Goal: Information Seeking & Learning: Compare options

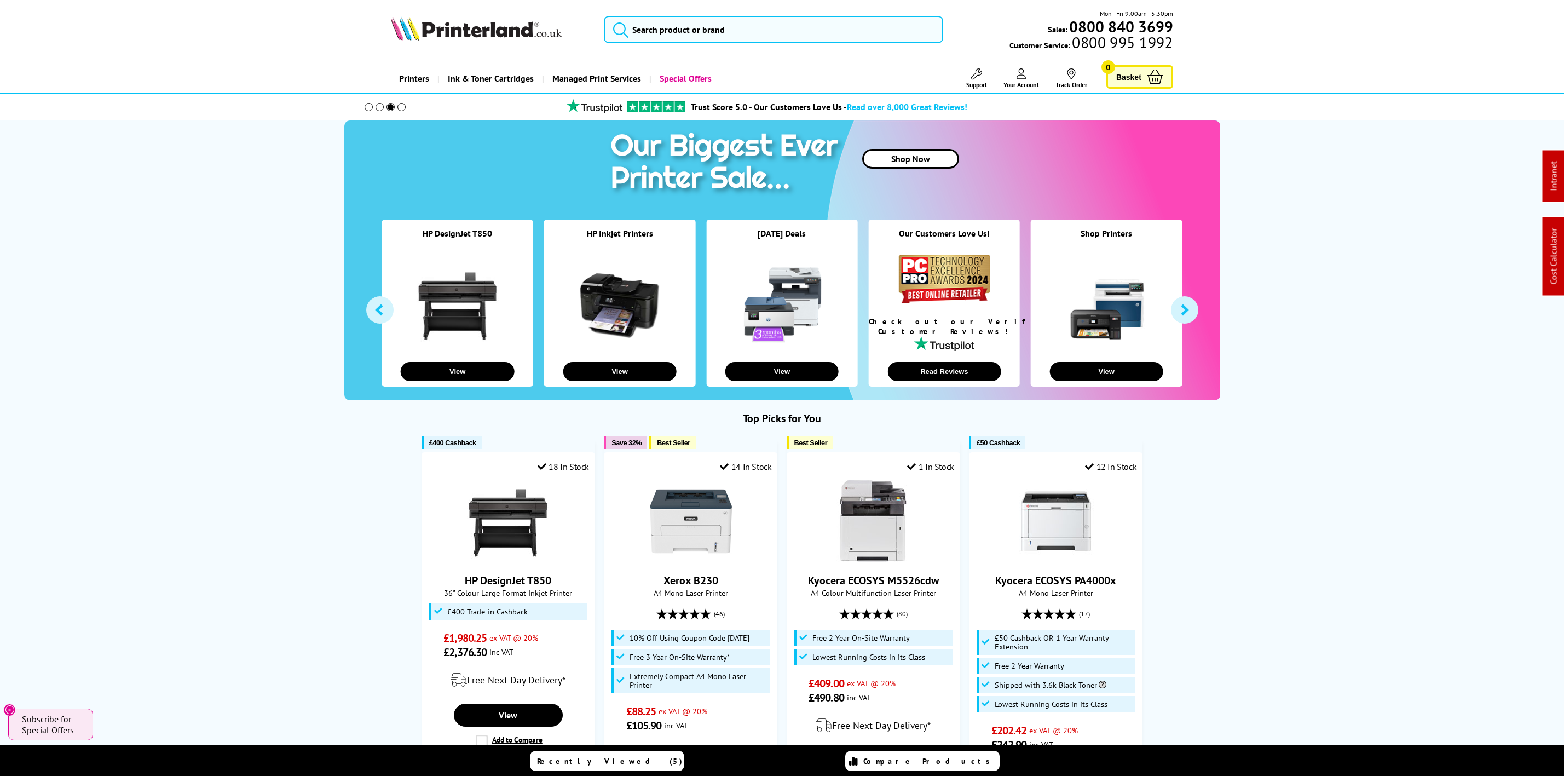
click at [603, 14] on div "Mon - Fri 9:00am - 5:30pm Sales: 0800 840 3699 Customer Service: 0800 995 1992" at bounding box center [782, 32] width 876 height 48
click at [512, 30] on img at bounding box center [476, 28] width 171 height 24
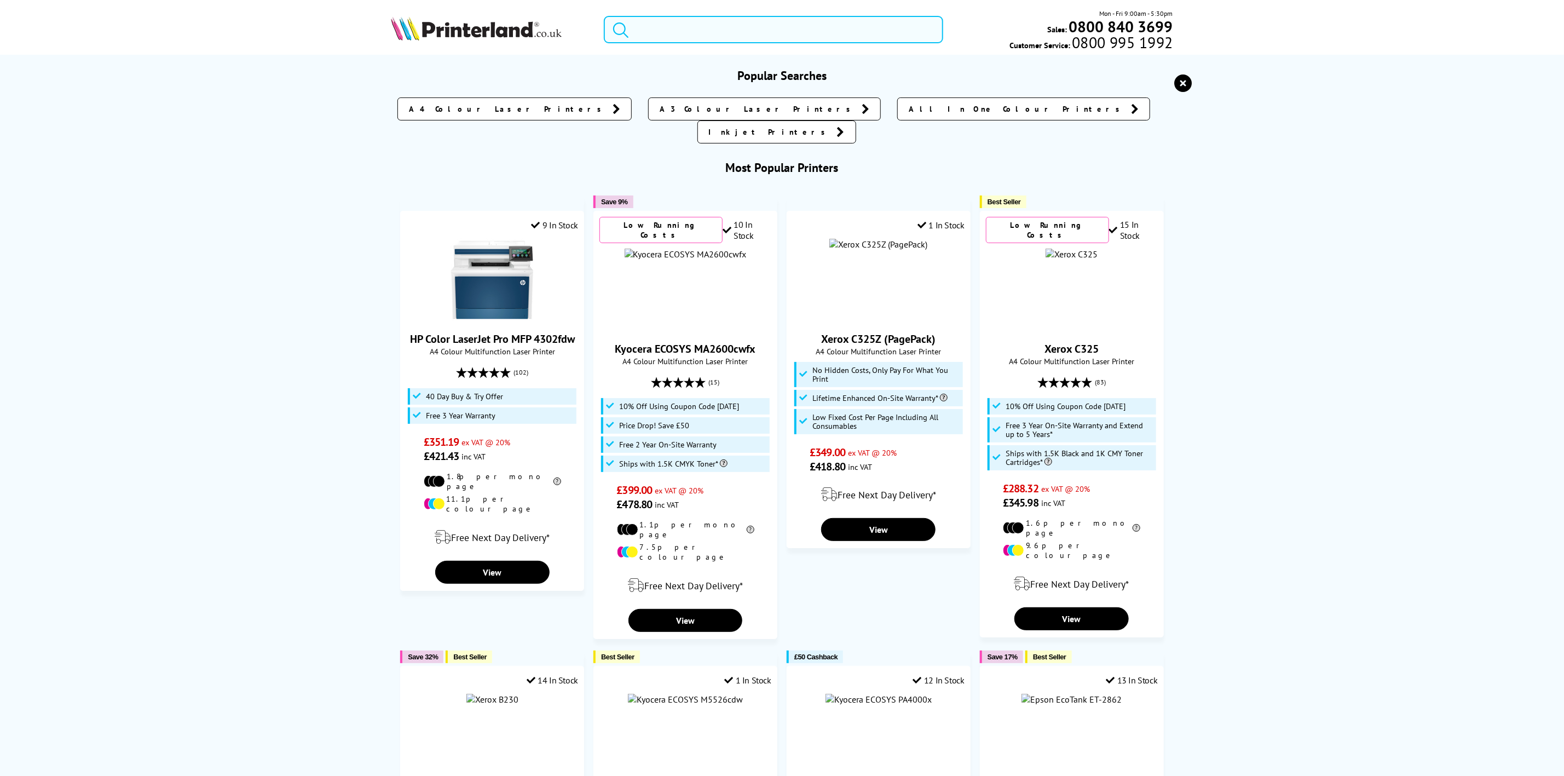
click at [726, 34] on input "search" at bounding box center [773, 29] width 339 height 27
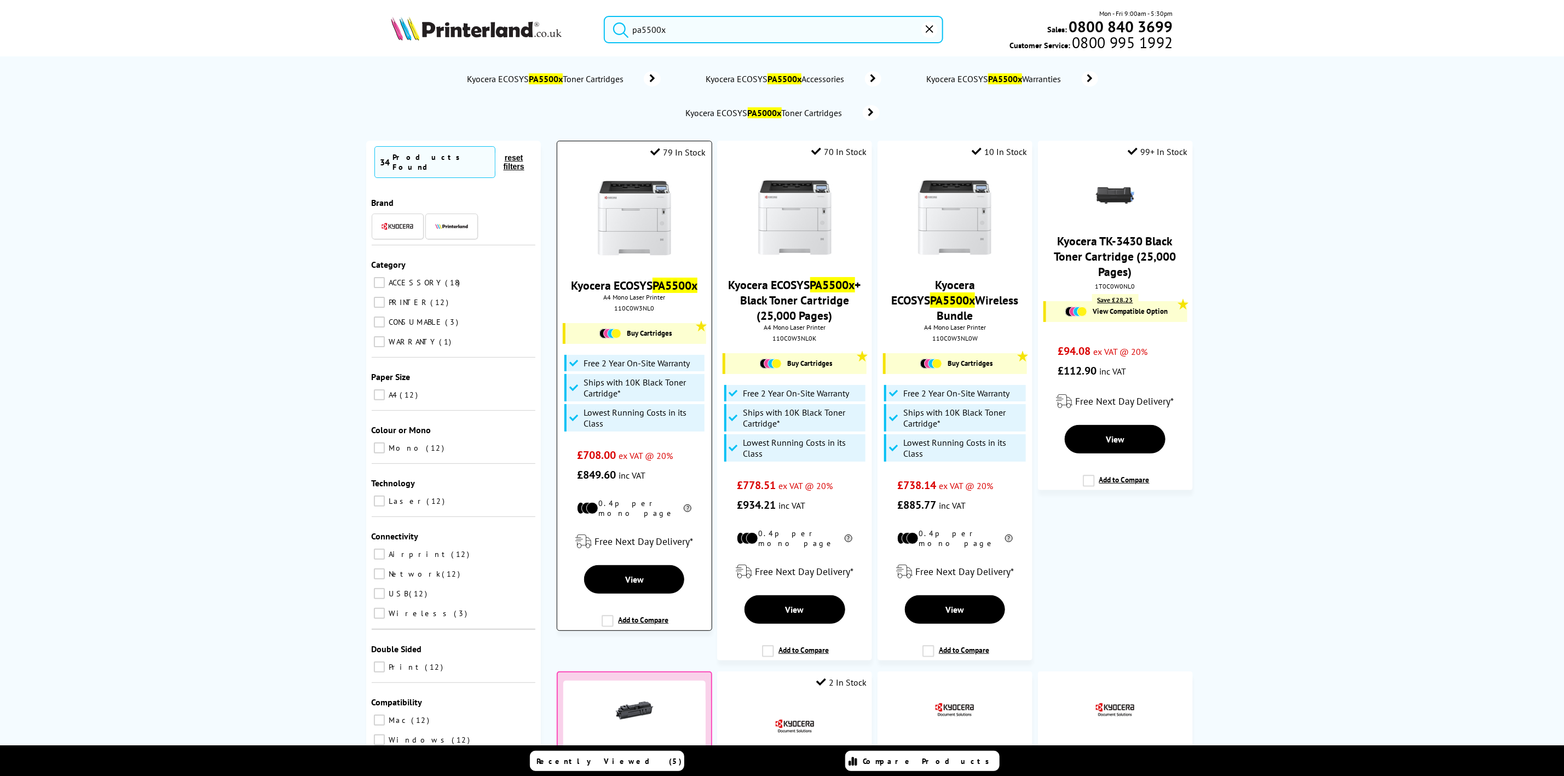
type input "pa5500x"
click at [637, 204] on img at bounding box center [634, 218] width 82 height 82
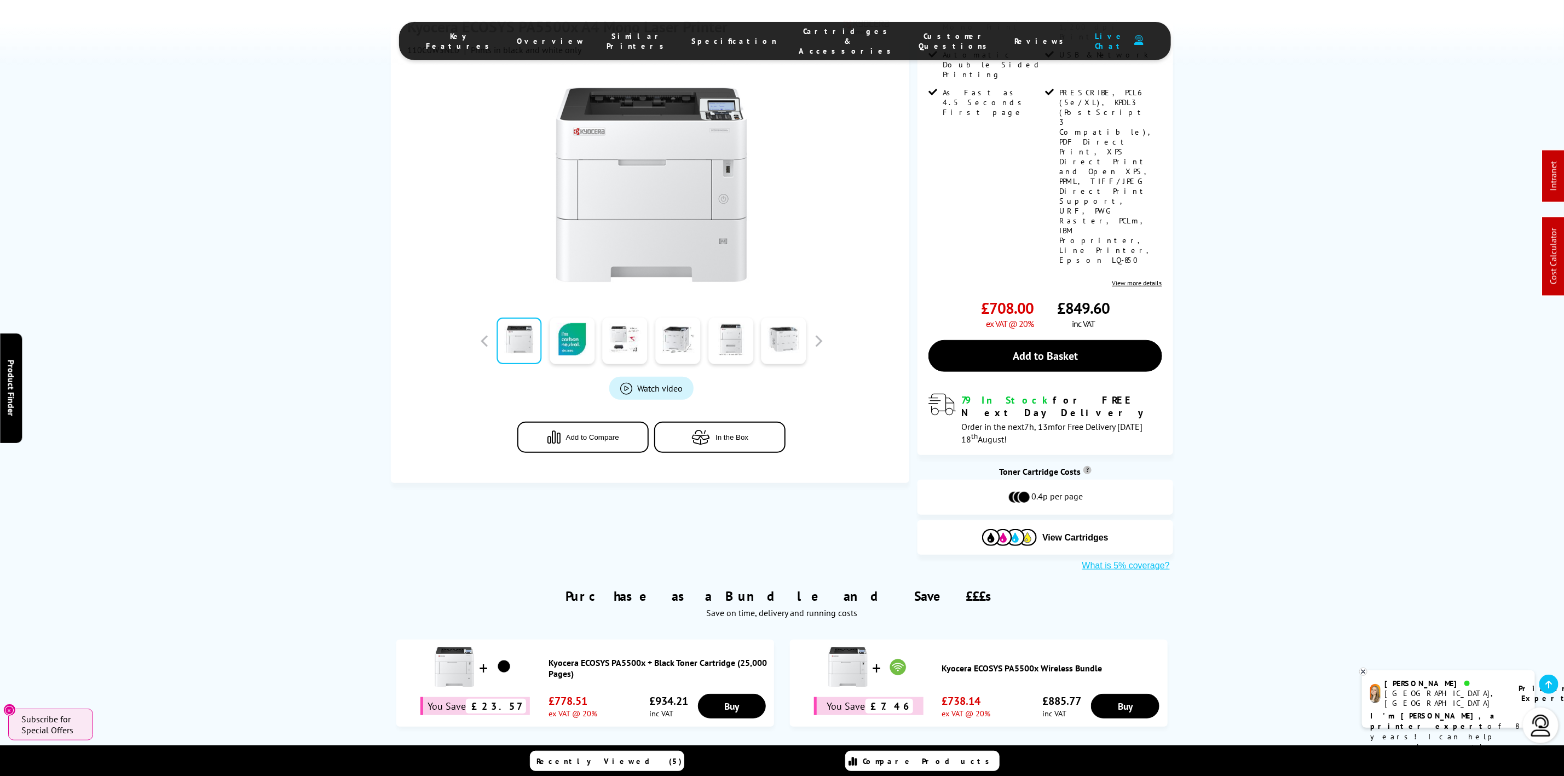
scroll to position [493, 0]
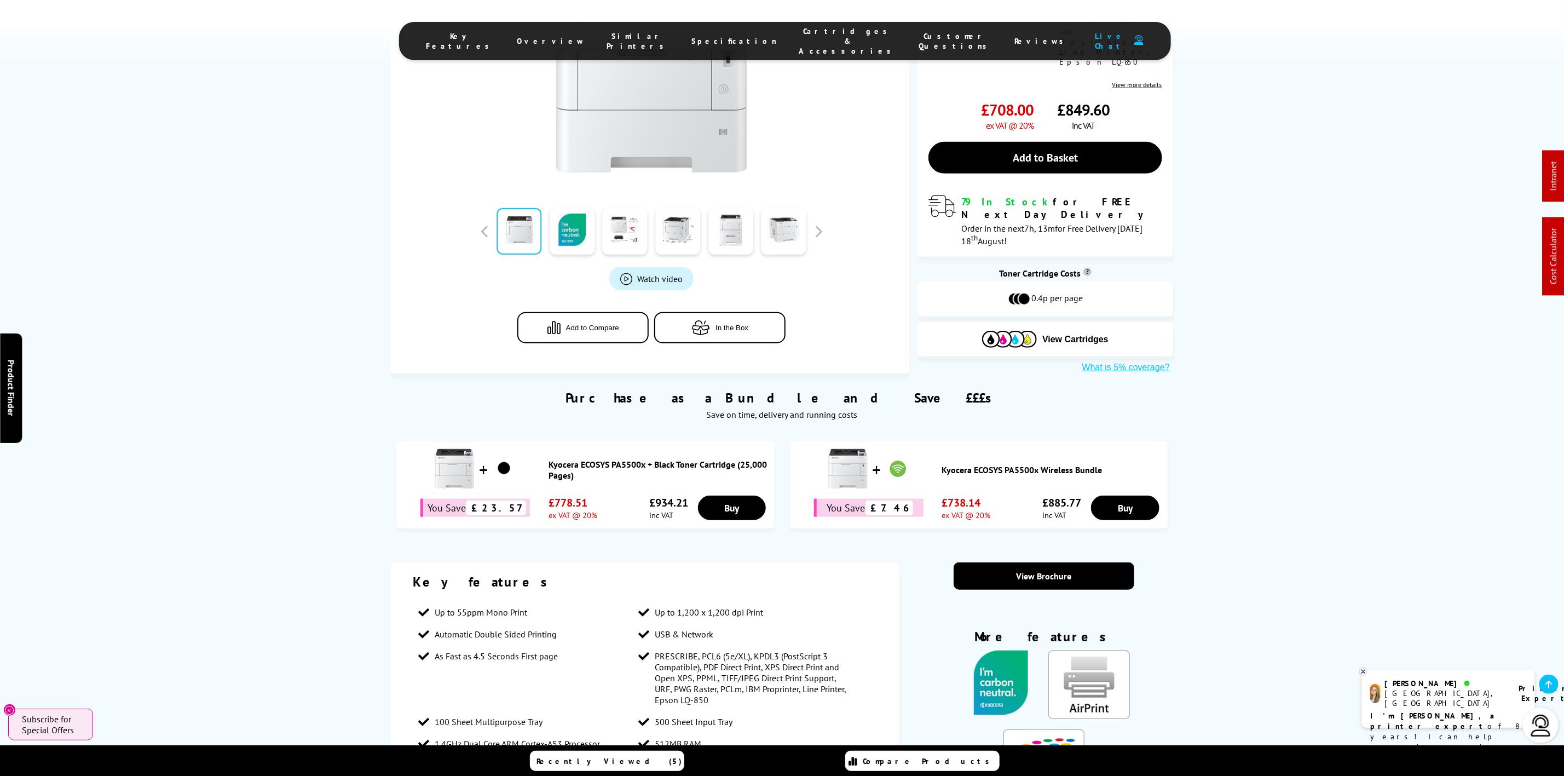
click at [799, 34] on span "Cartridges & Accessories" at bounding box center [848, 41] width 98 height 30
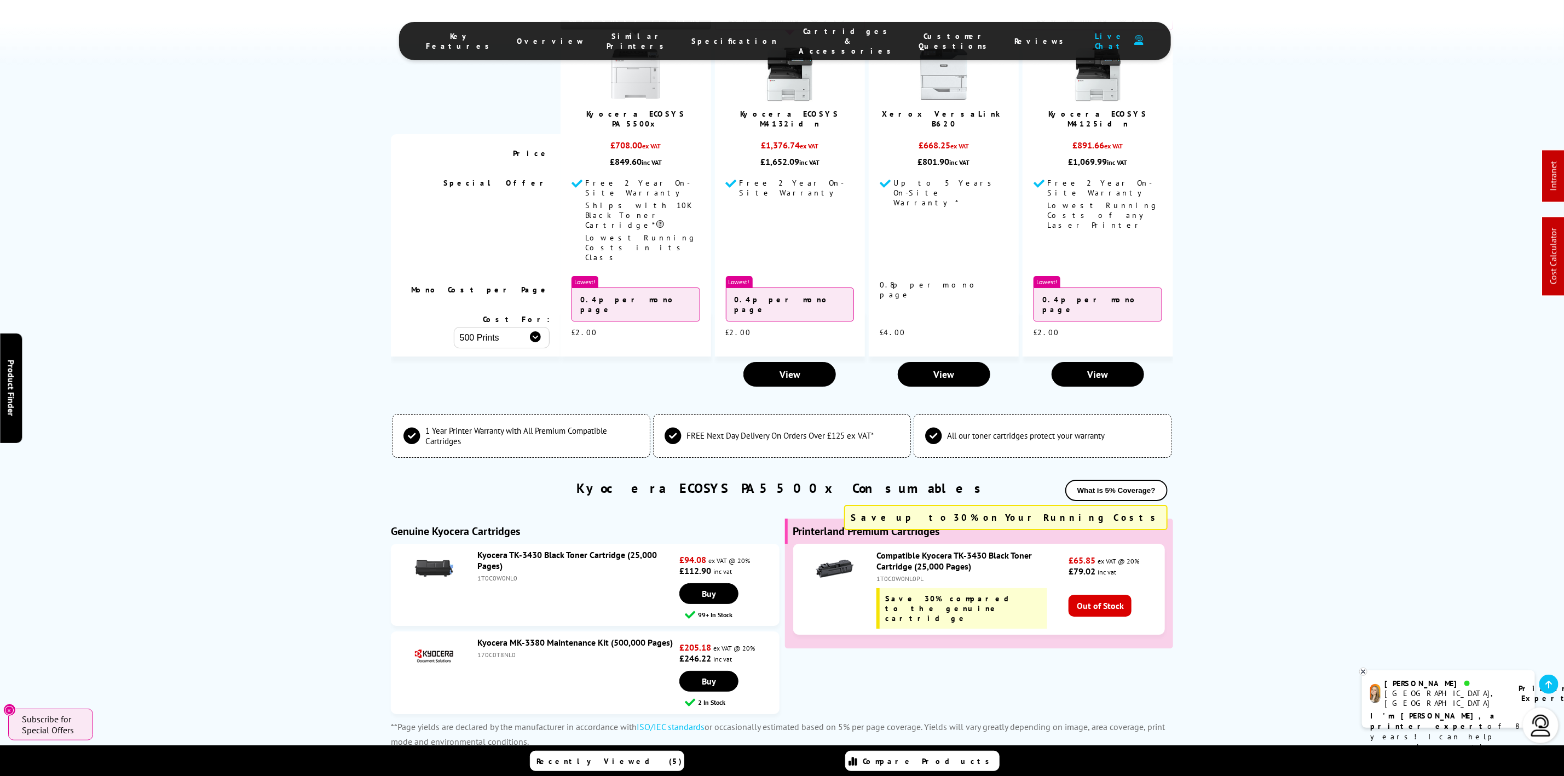
scroll to position [2833, 0]
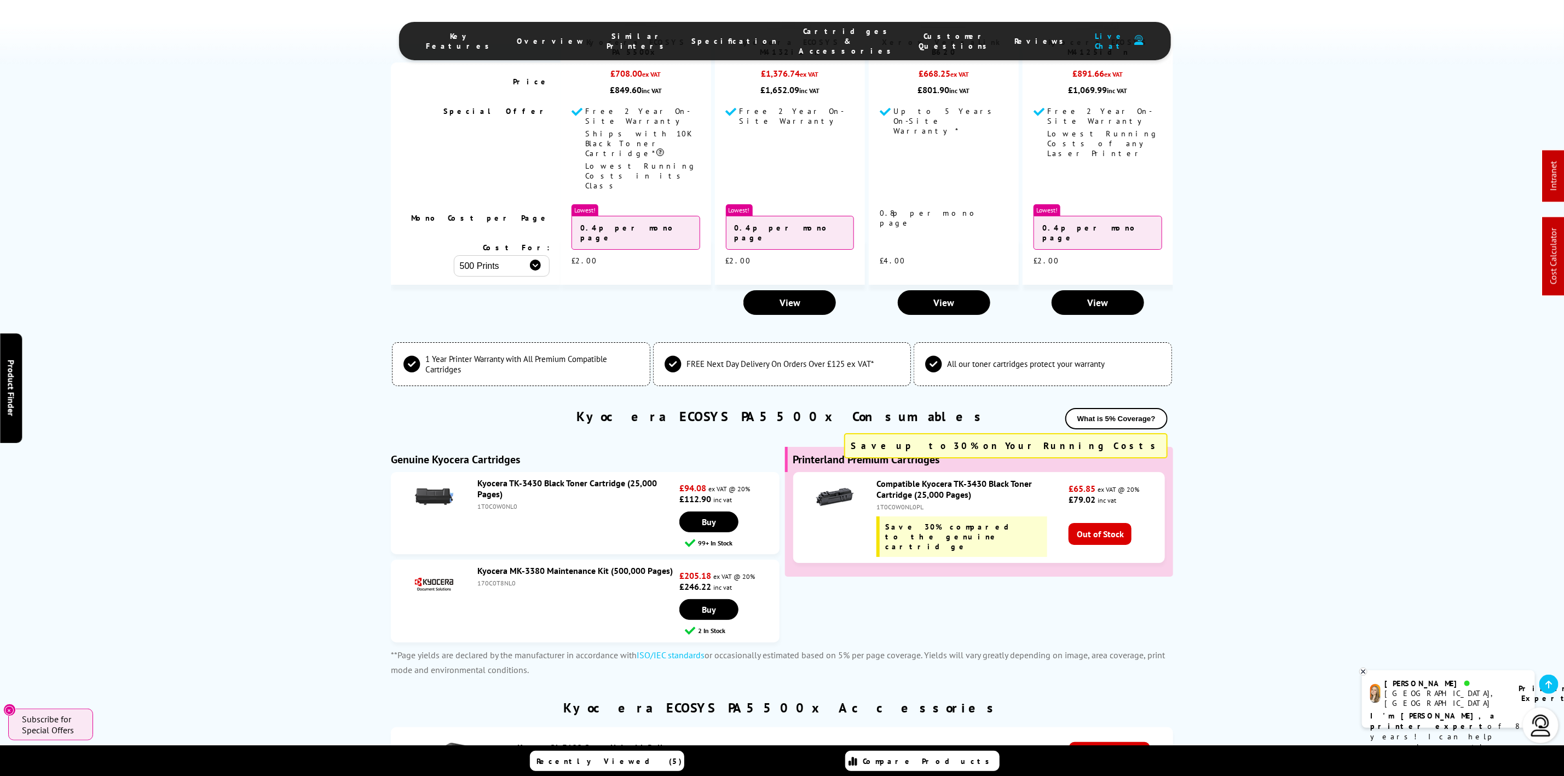
click at [720, 42] on li "Specification" at bounding box center [734, 41] width 107 height 30
click at [719, 38] on span "Specification" at bounding box center [734, 41] width 85 height 10
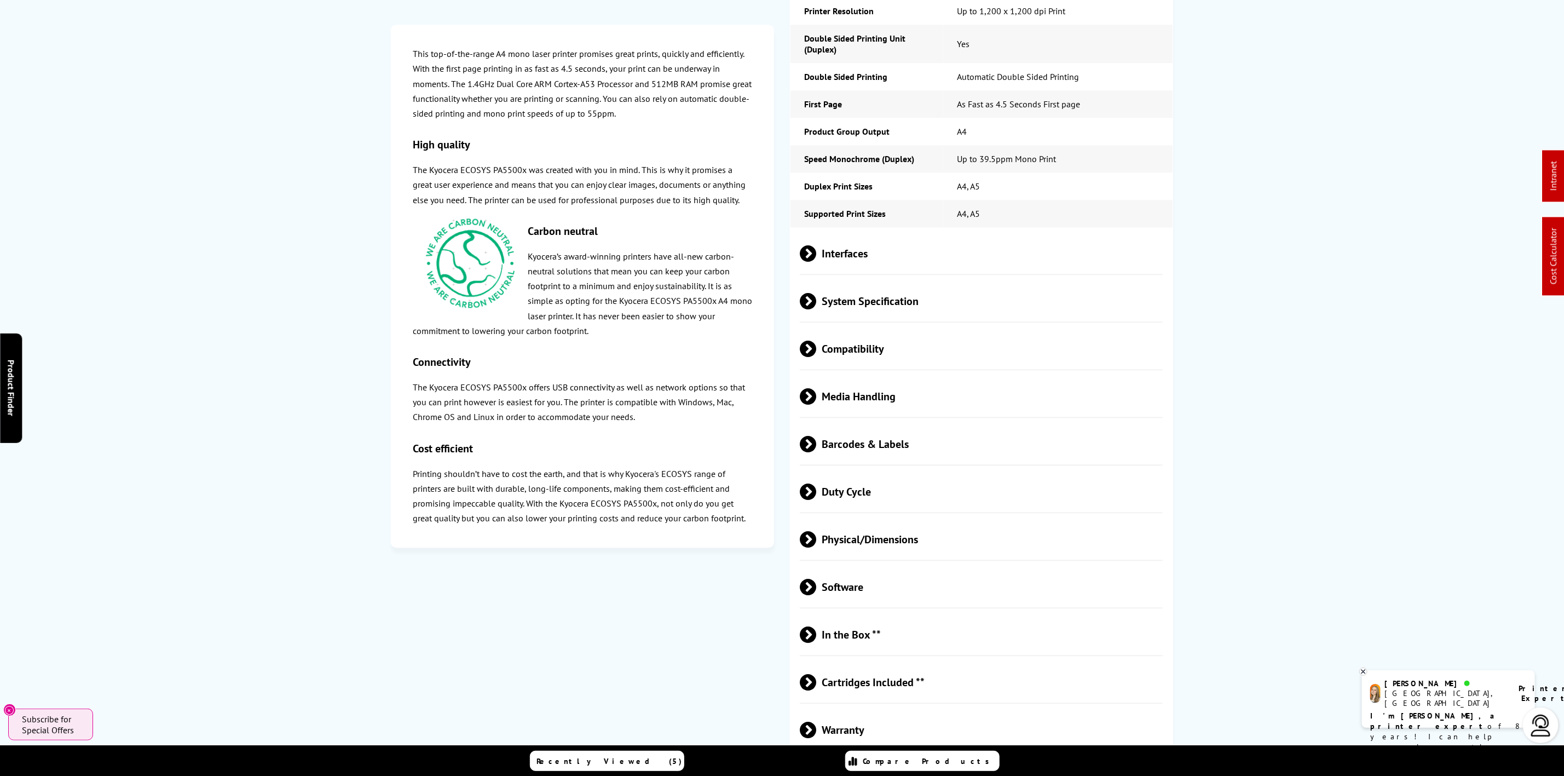
scroll to position [0, 0]
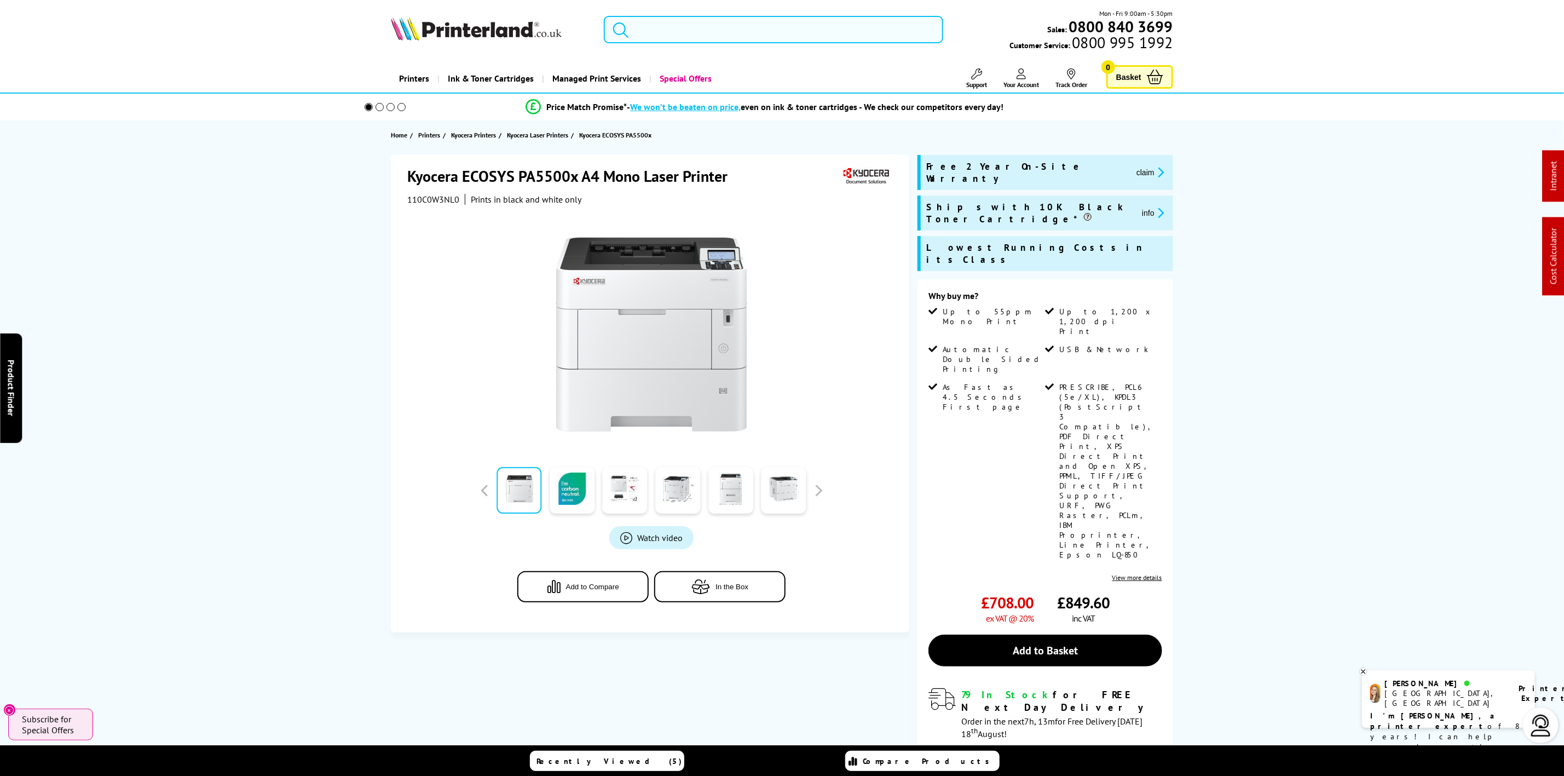
click at [664, 32] on input "search" at bounding box center [773, 29] width 339 height 27
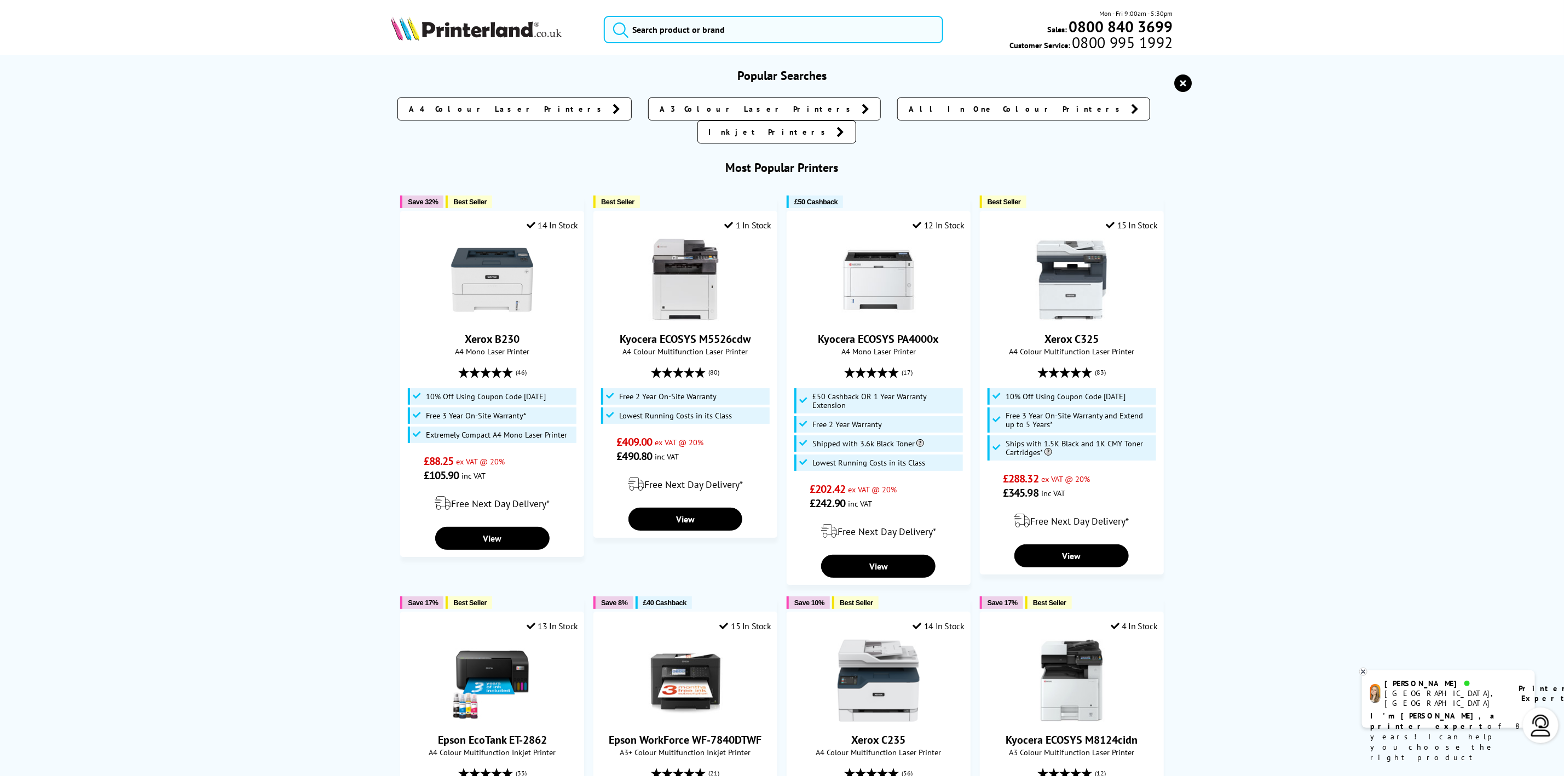
click at [409, 20] on img at bounding box center [476, 28] width 171 height 24
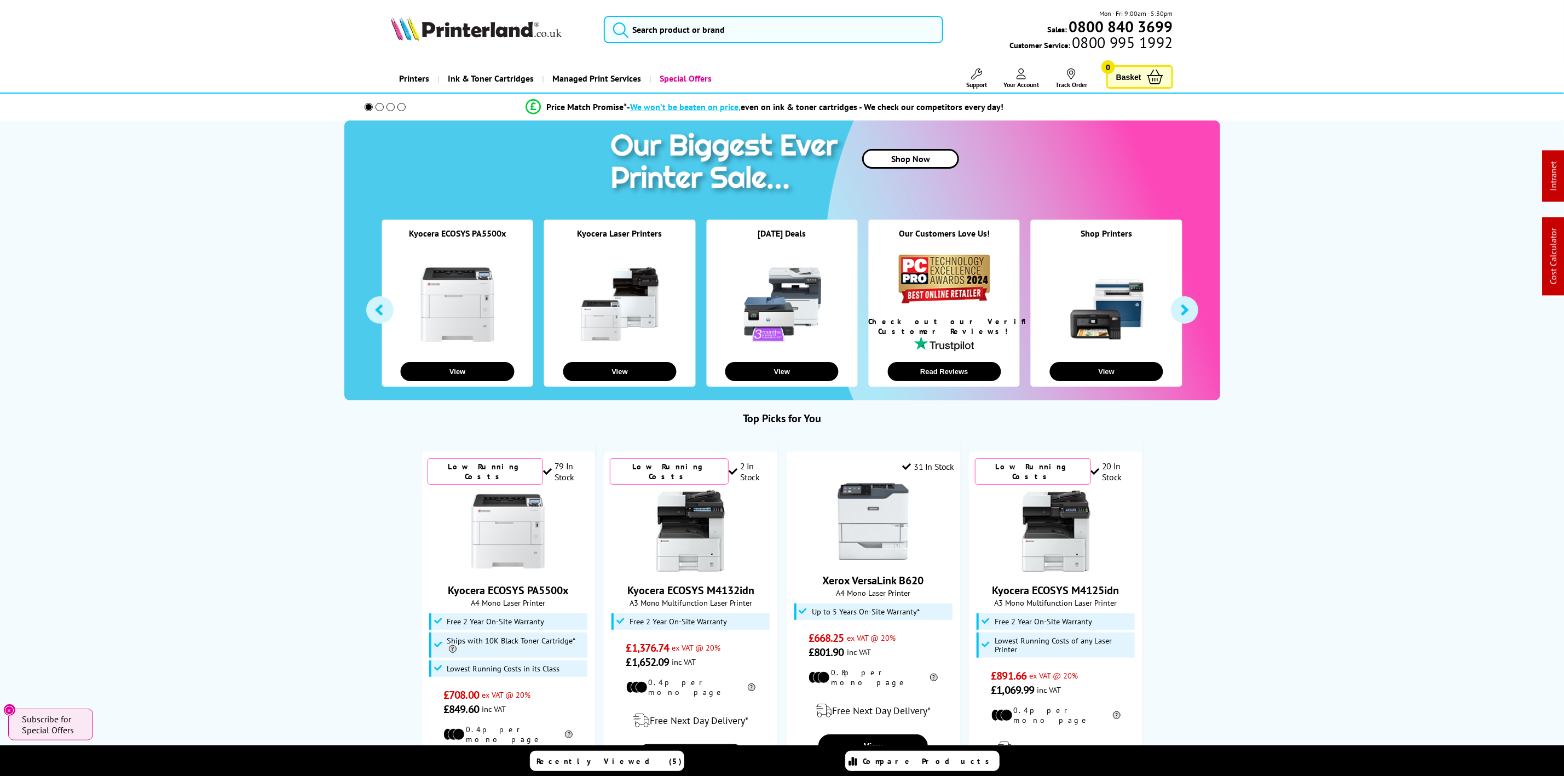
click at [687, 15] on div "Mon - Fri 9:00am - 5:30pm Sales: 0800 840 3699 Customer Service: 0800 995 1992" at bounding box center [782, 32] width 876 height 48
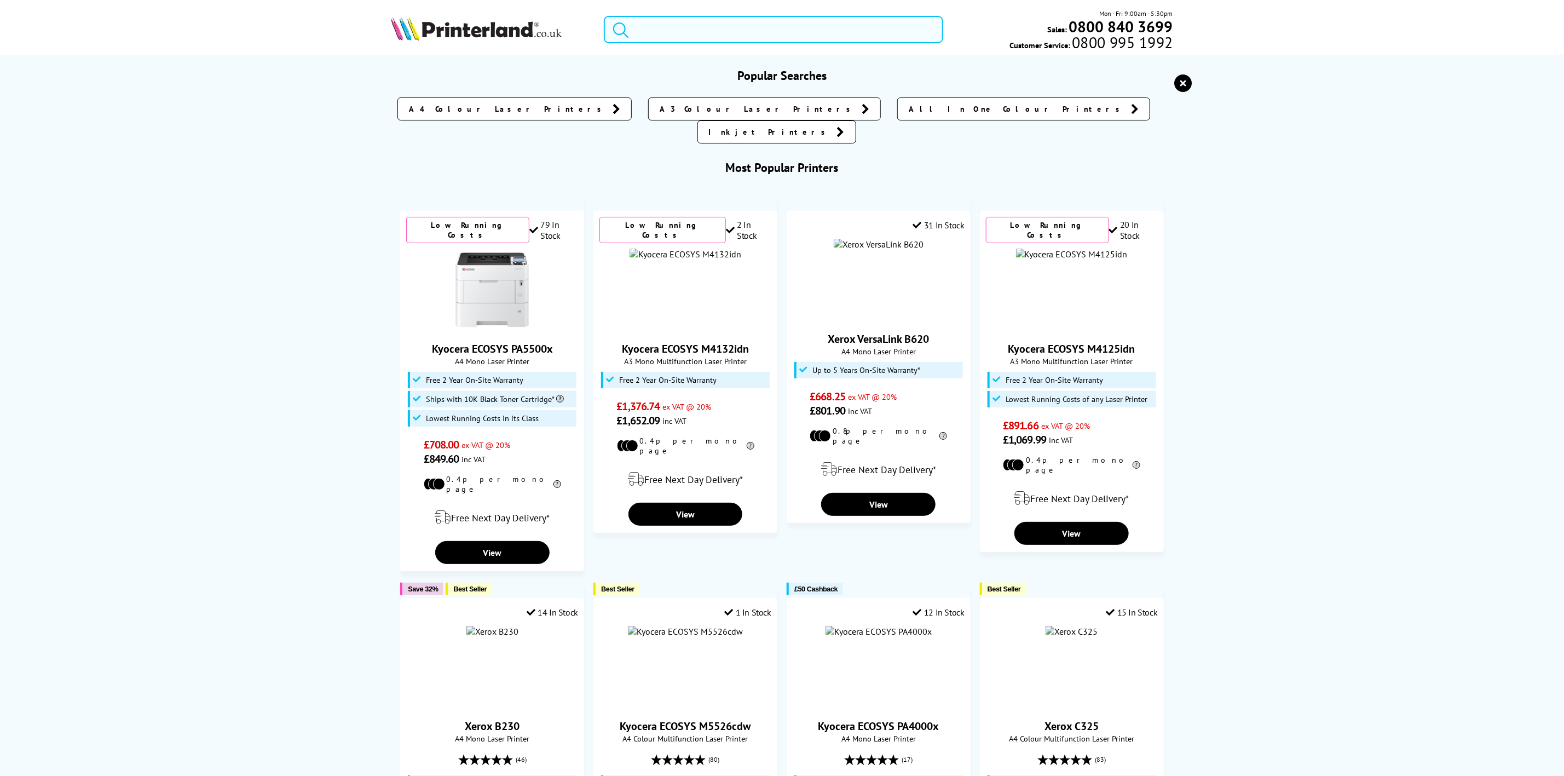
click at [673, 34] on input "search" at bounding box center [773, 29] width 339 height 27
paste input "5159C007"
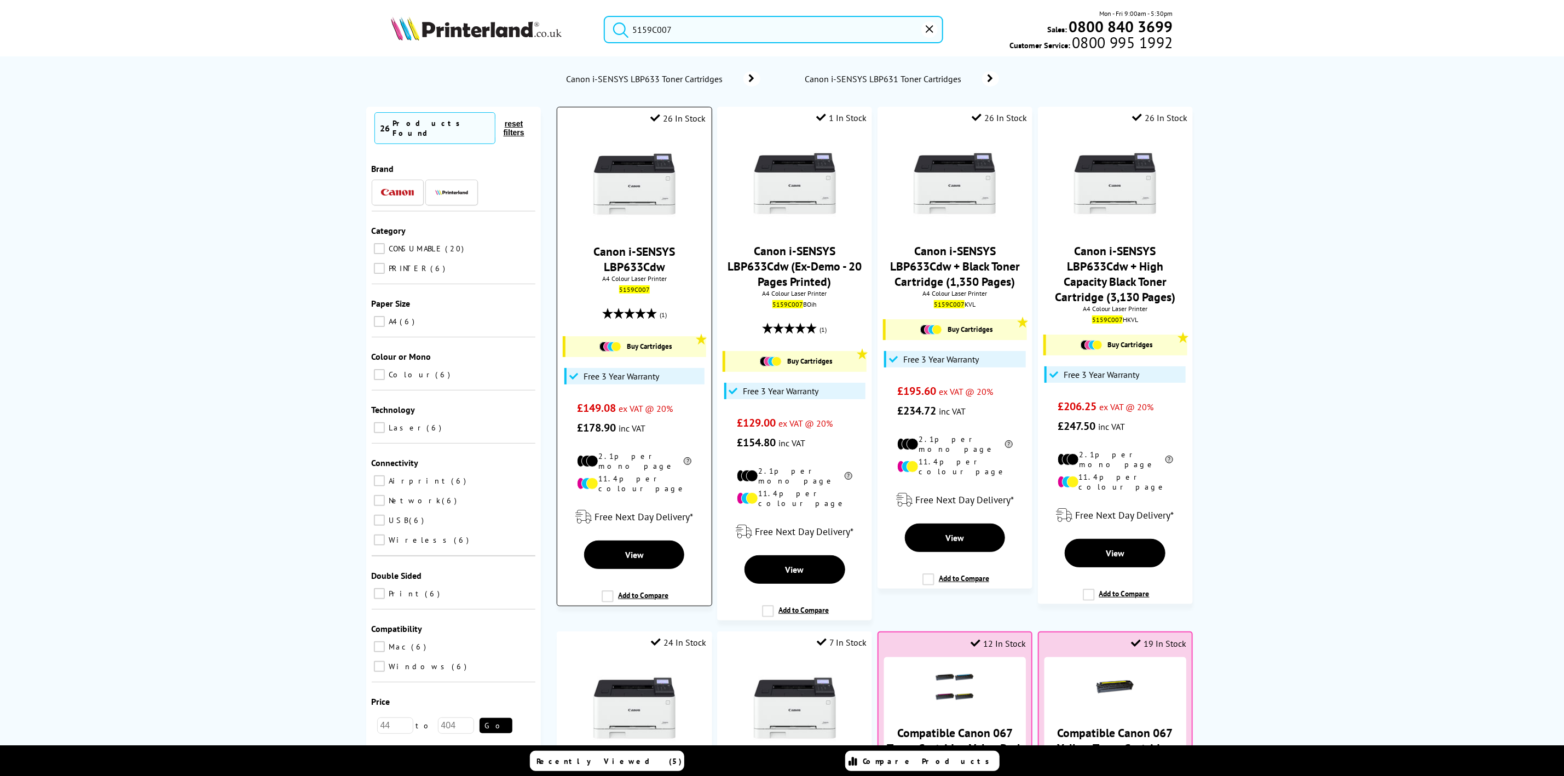
type input "5159C007"
click at [621, 191] on img at bounding box center [634, 184] width 82 height 82
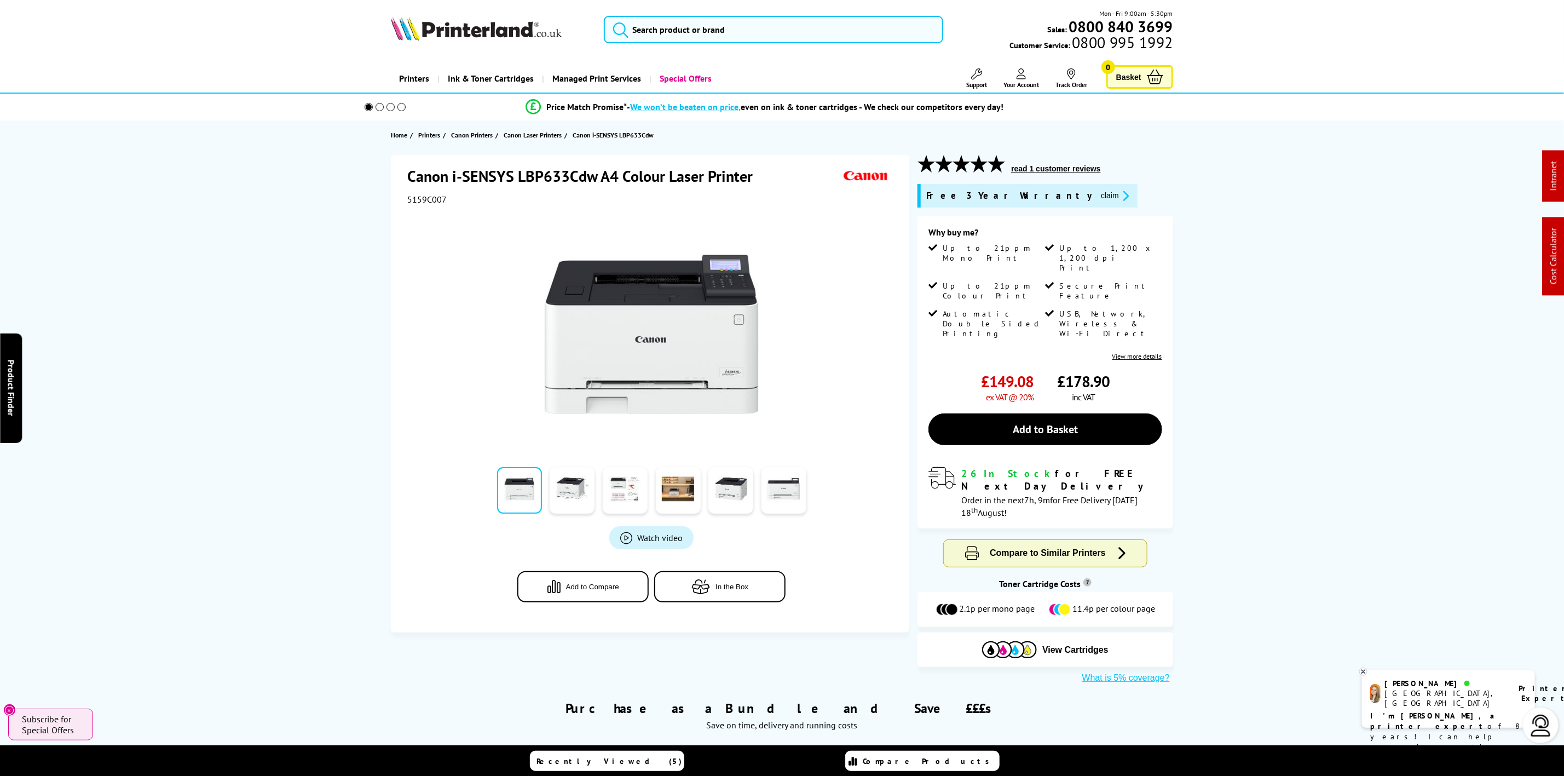
click at [460, 25] on img at bounding box center [476, 28] width 171 height 24
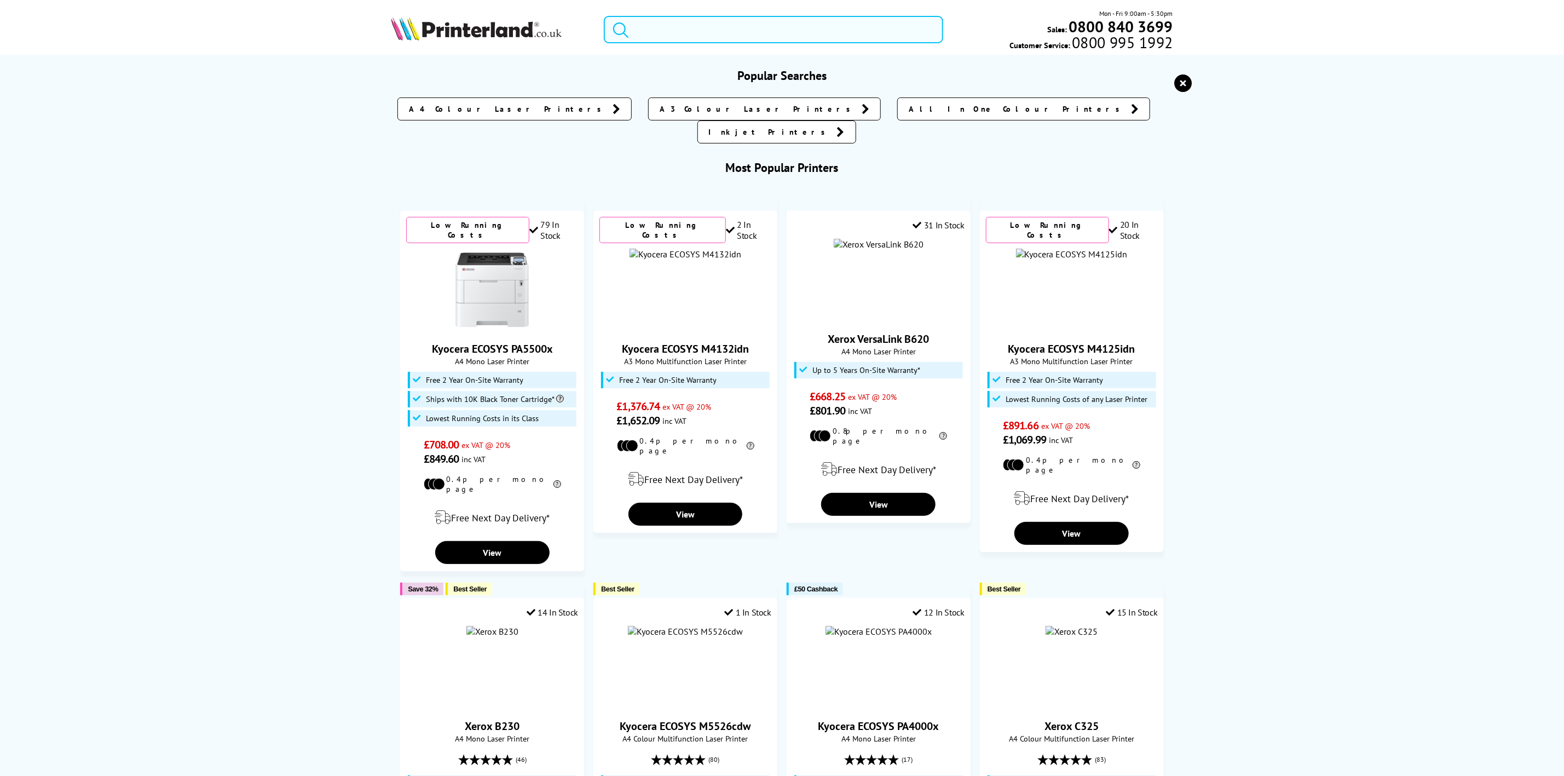
click at [699, 41] on input "search" at bounding box center [773, 29] width 339 height 27
paste input "TN423BK"
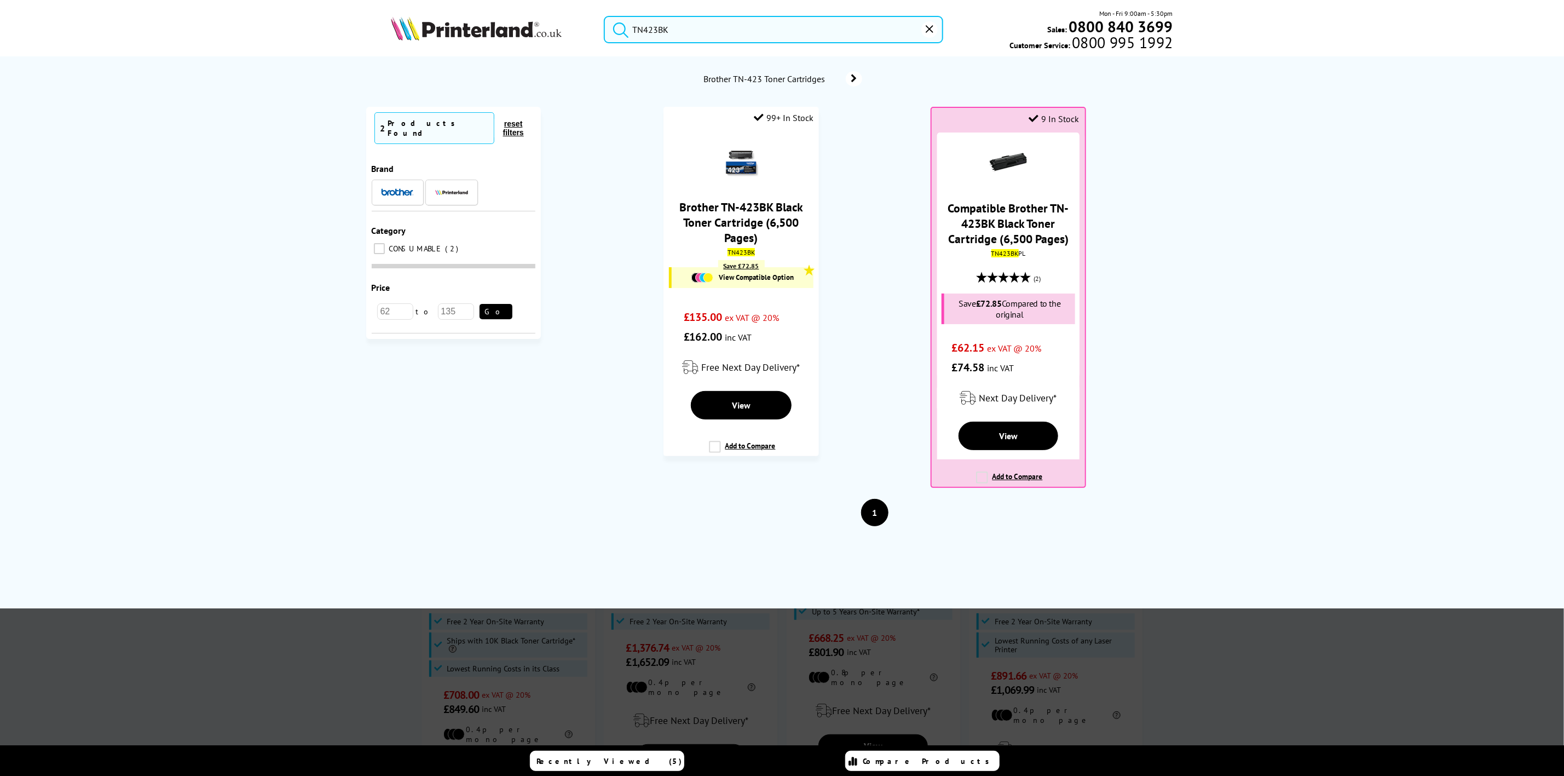
type input "TN423BK"
click at [432, 38] on img at bounding box center [476, 28] width 171 height 24
click at [434, 38] on img at bounding box center [476, 28] width 171 height 24
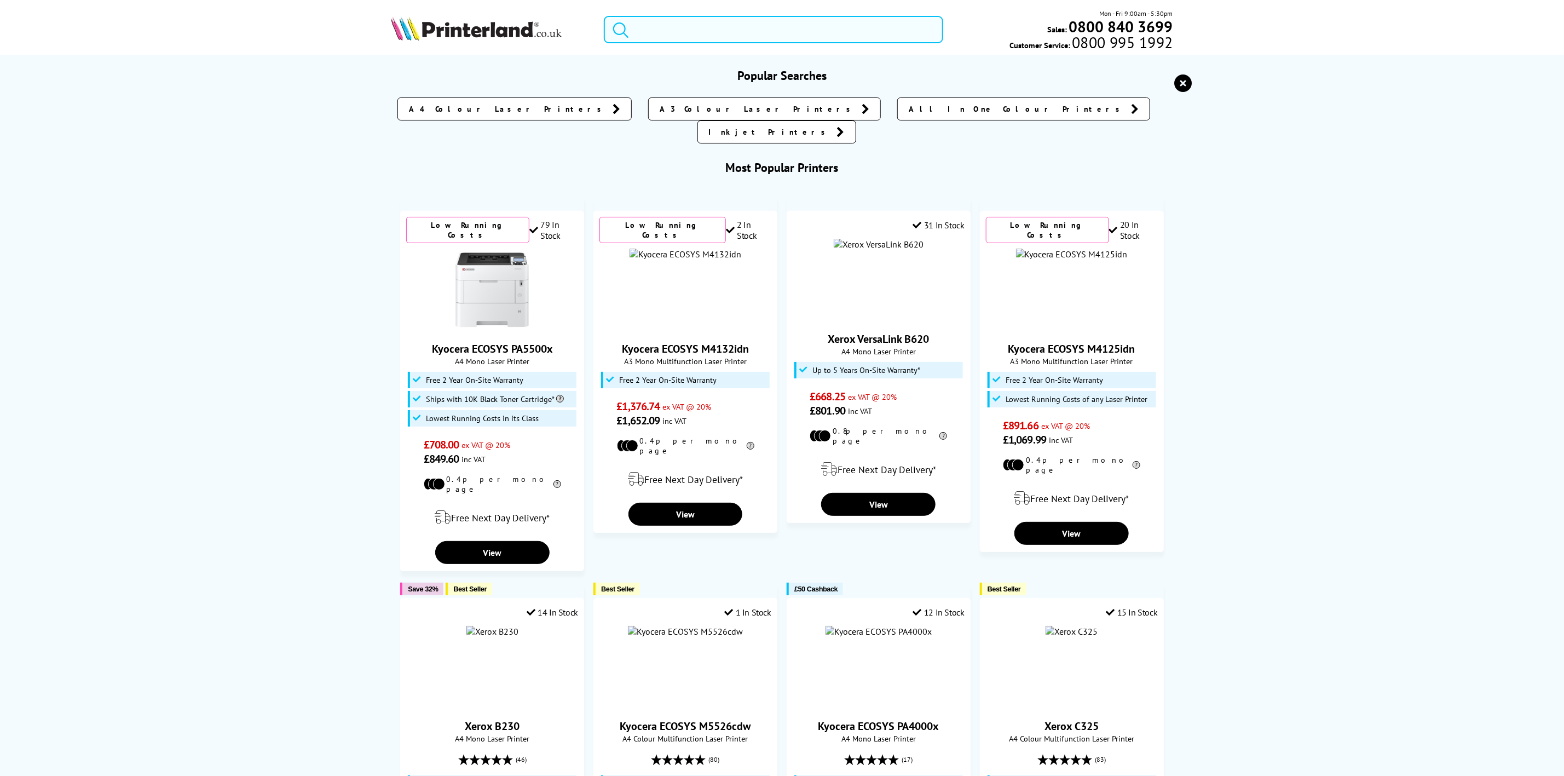
click at [706, 40] on input "search" at bounding box center [773, 29] width 339 height 27
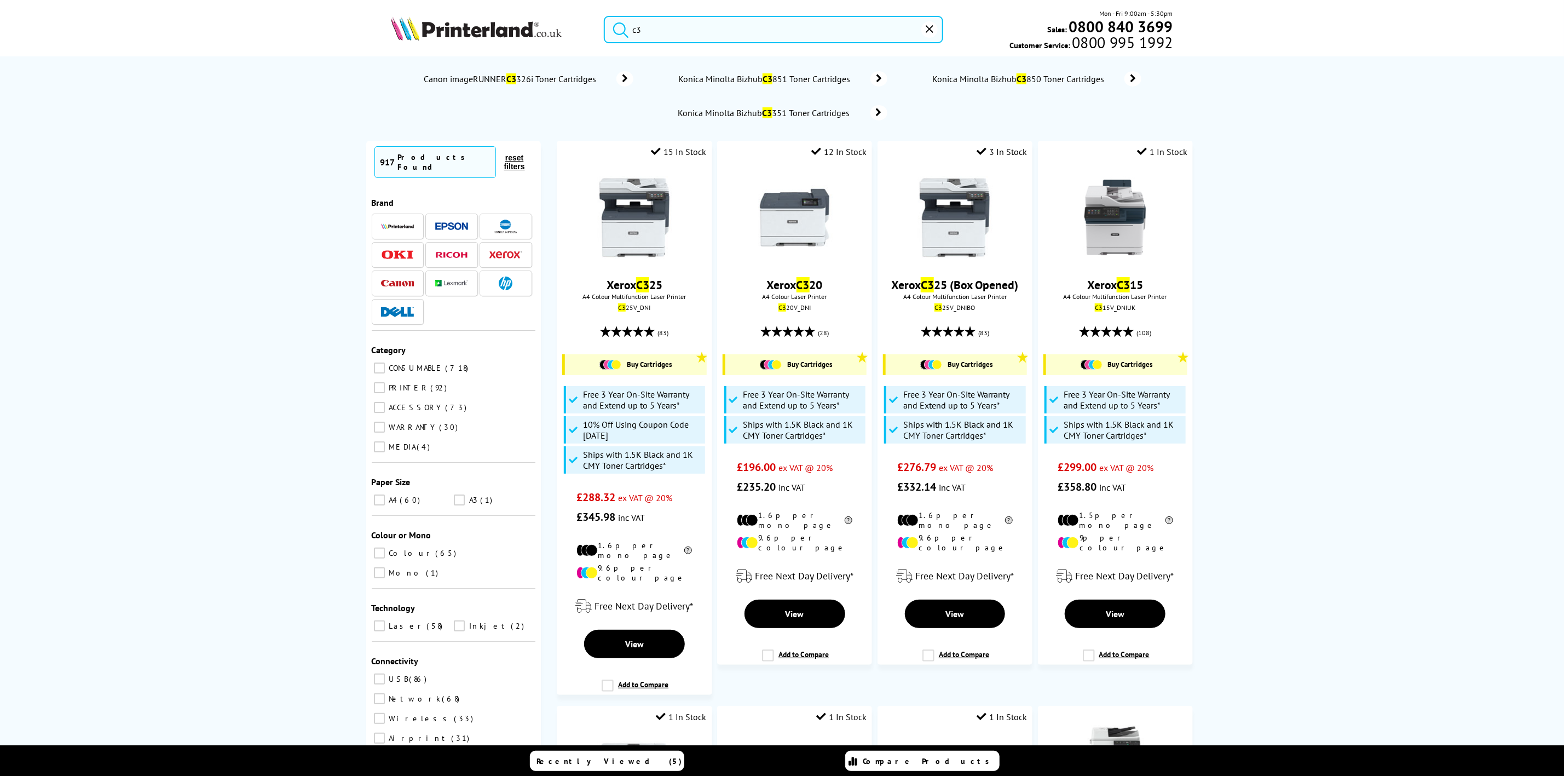
type input "c"
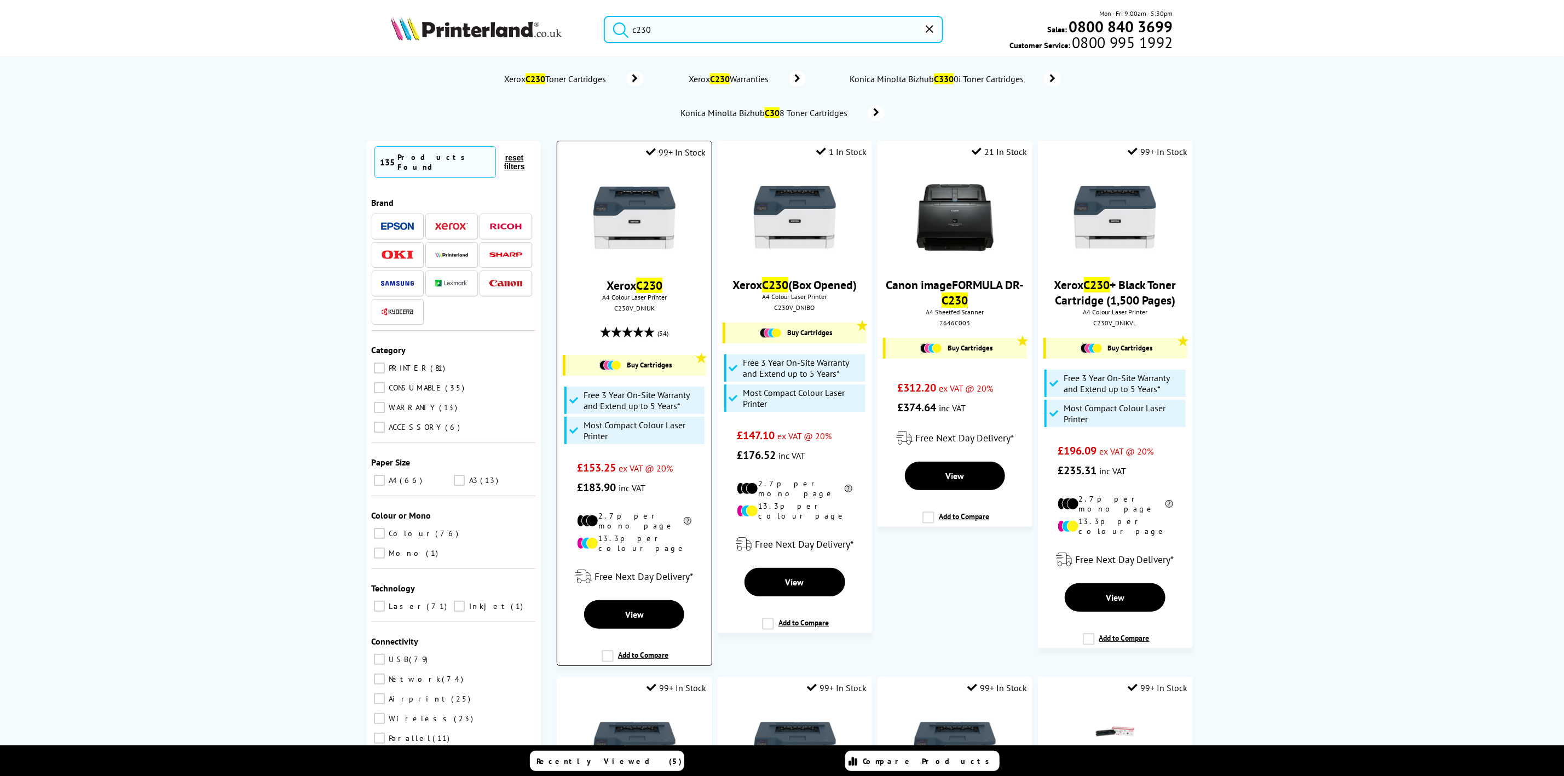
type input "c230"
click at [644, 203] on img at bounding box center [634, 218] width 82 height 82
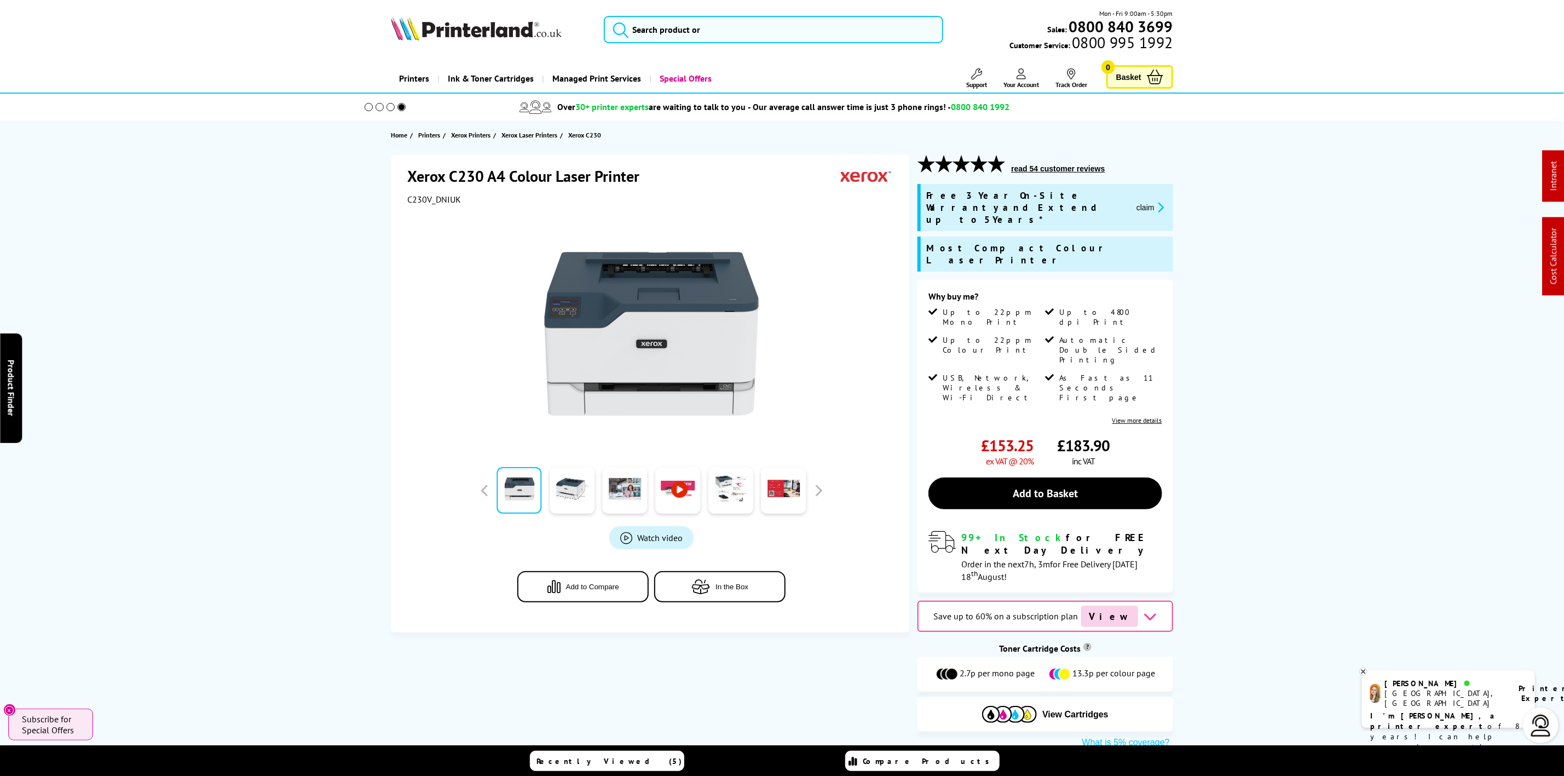
click at [467, 23] on img at bounding box center [476, 28] width 171 height 24
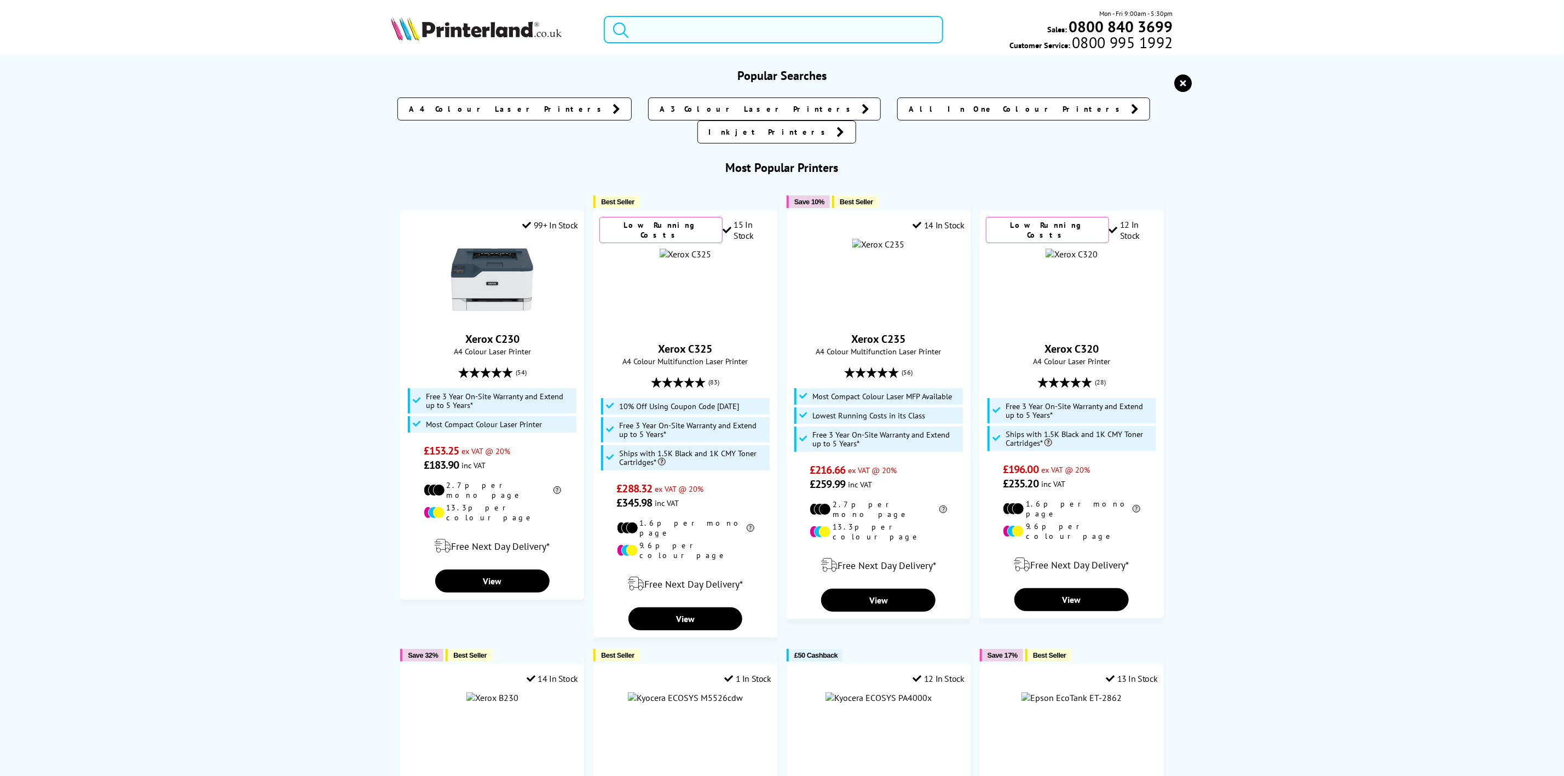
click at [685, 43] on input "search" at bounding box center [773, 29] width 339 height 27
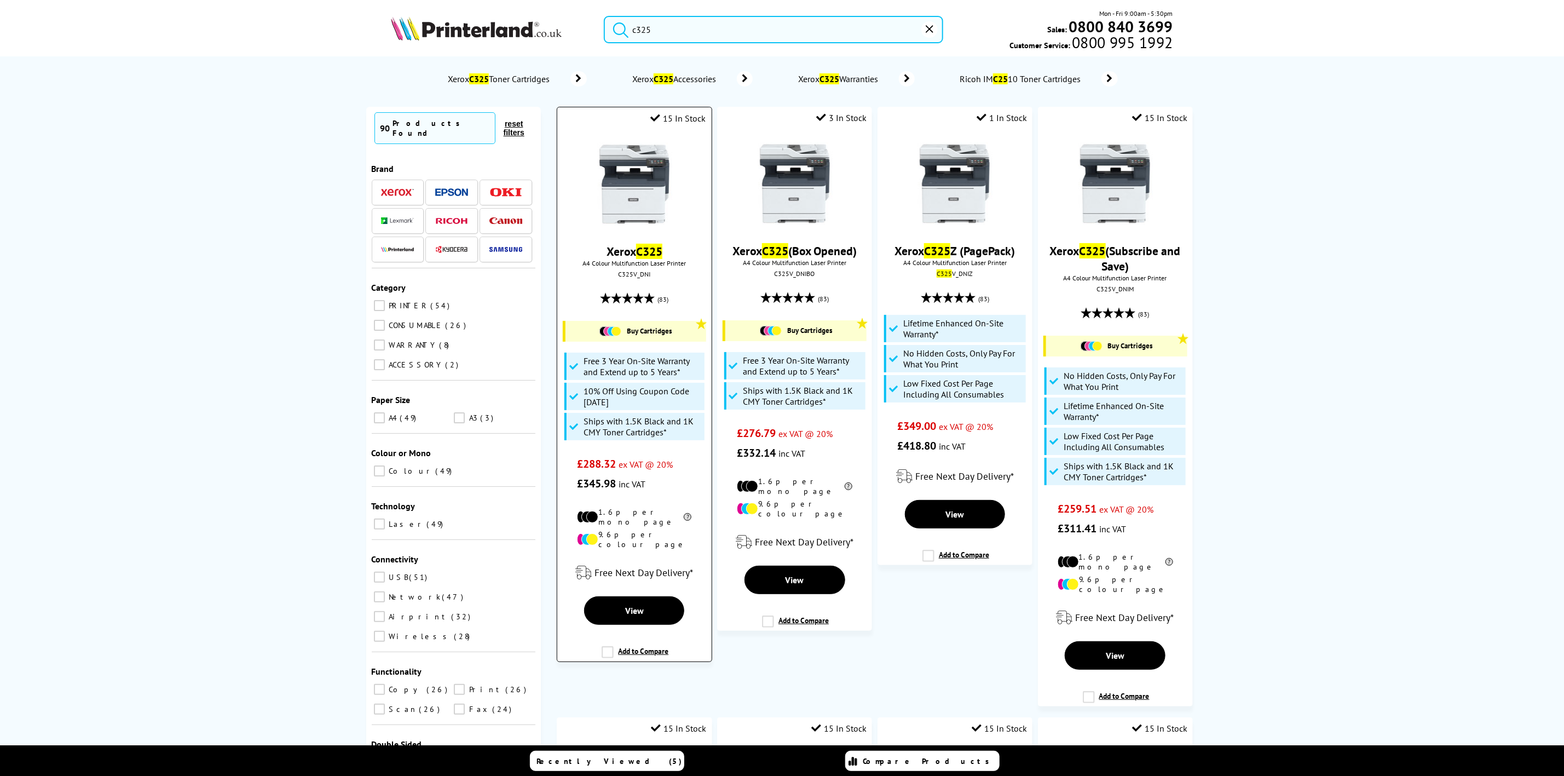
type input "c325"
click at [624, 148] on img at bounding box center [634, 184] width 82 height 82
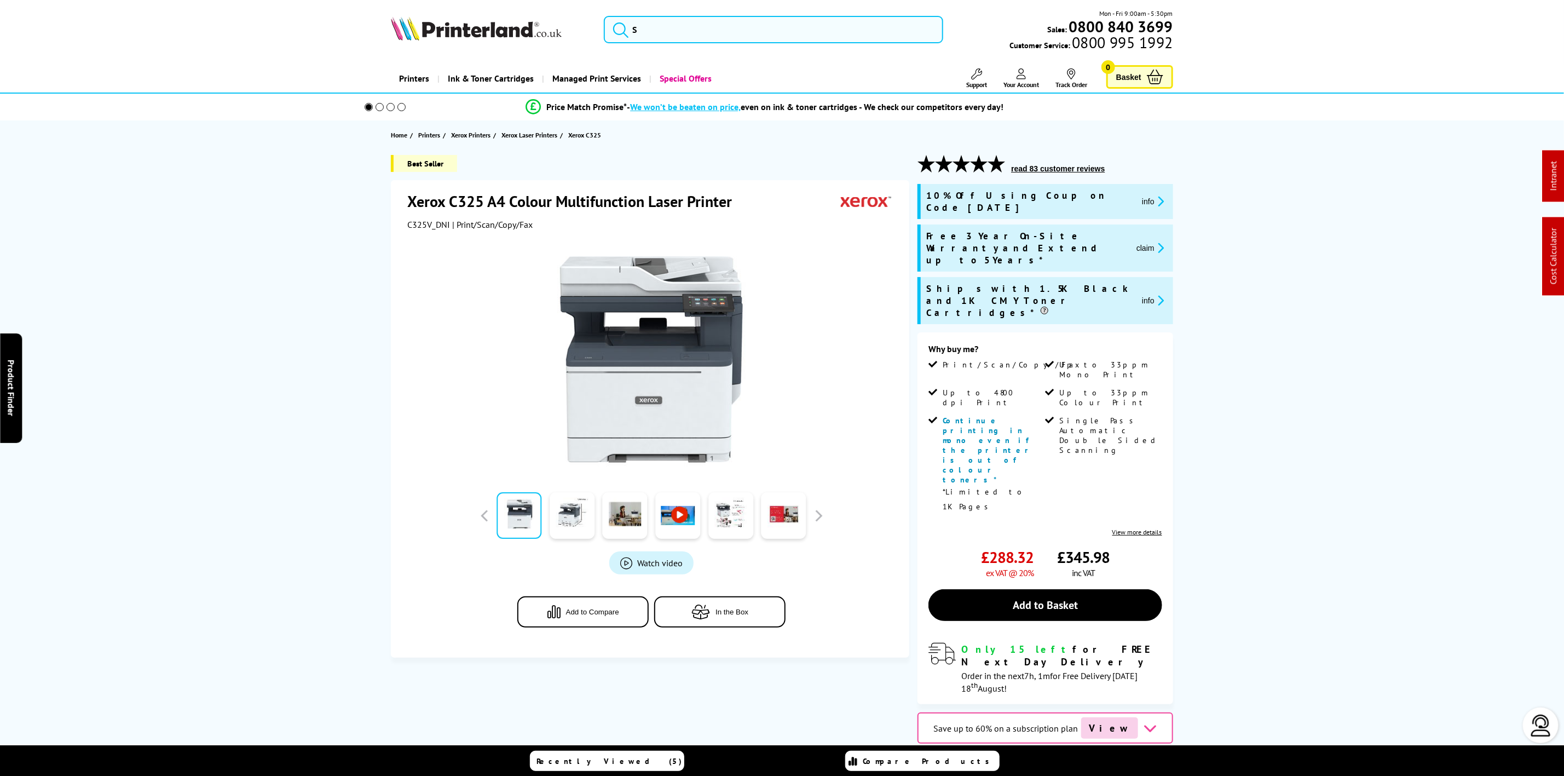
click at [454, 227] on span "| Print/Scan/Copy/Fax" at bounding box center [492, 224] width 80 height 11
click at [443, 222] on span "C325V_DNI" at bounding box center [428, 224] width 43 height 11
copy span "C325V_DNI"
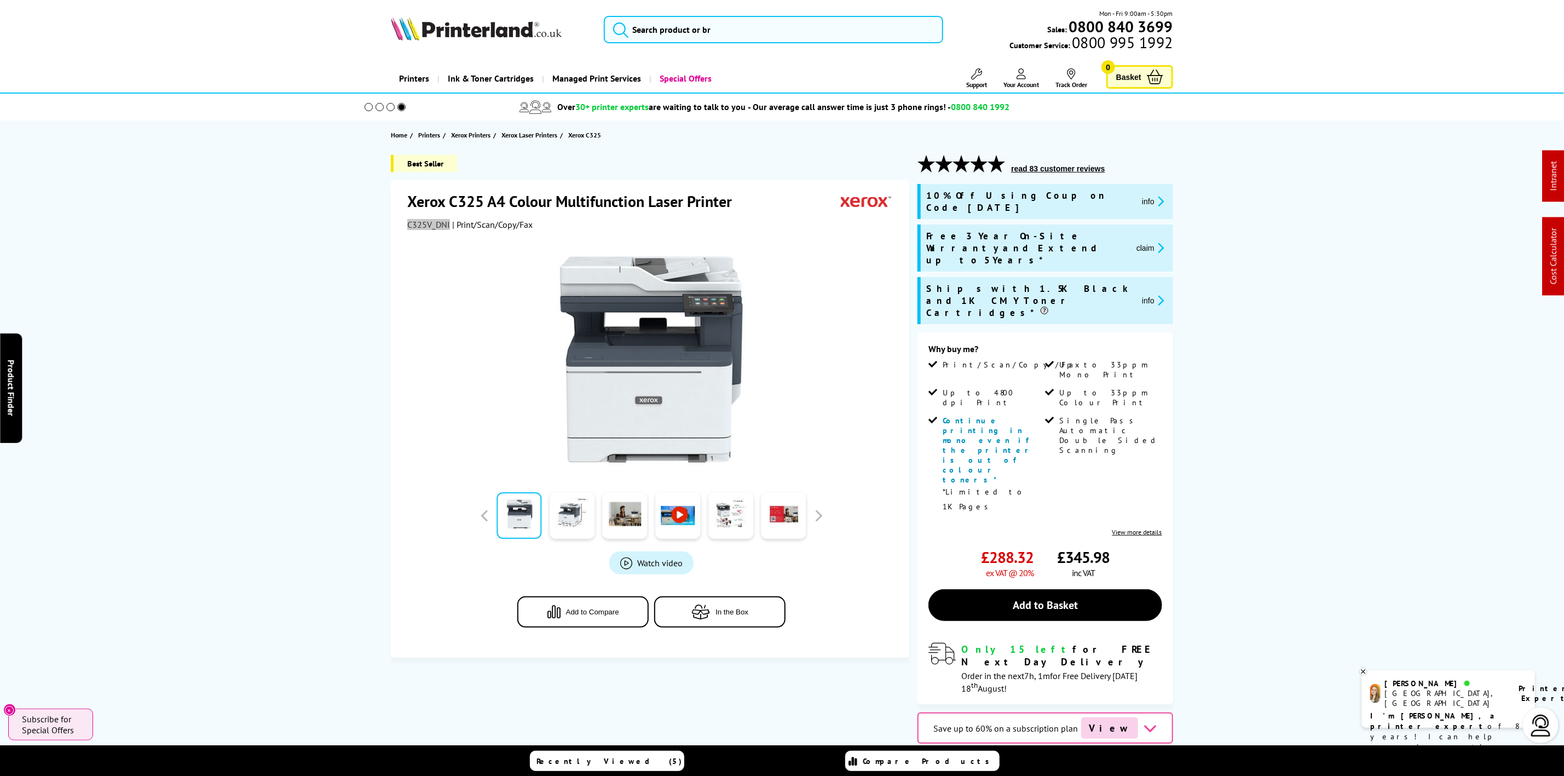
copy span "C325V_DNI"
click at [1140, 241] on button "claim" at bounding box center [1150, 247] width 34 height 13
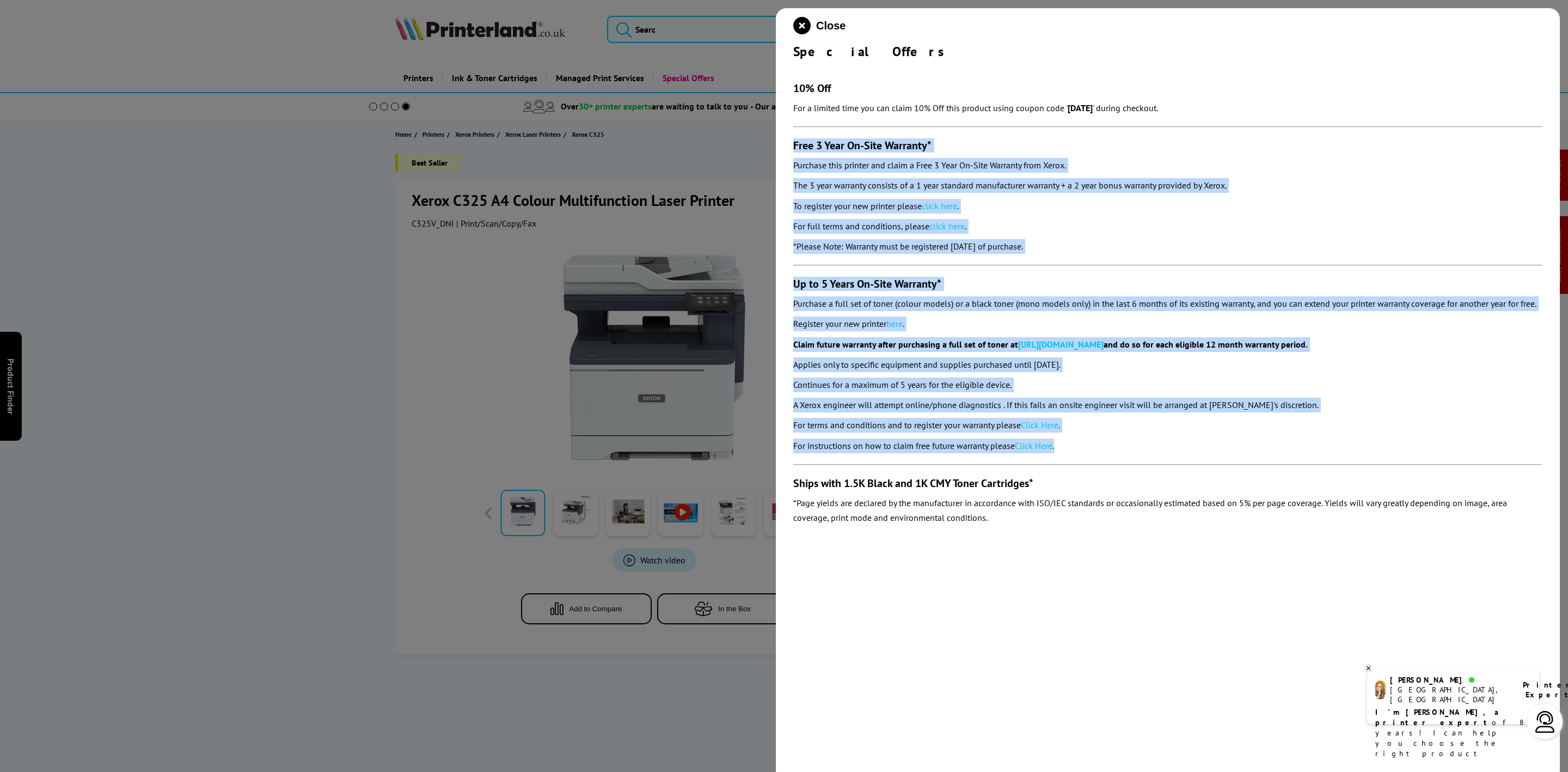
drag, startPoint x: 792, startPoint y: 147, endPoint x: 1103, endPoint y: 439, distance: 426.6
click at [1103, 439] on section "10% Off For a limited time you can claim 10% Off this product using coupon code…" at bounding box center [1167, 294] width 749 height 471
copy section "Free 3 Year On-Site Warranty* Purchase this printer and claim a Free 3 Year On-…"
click at [801, 26] on icon "close modal" at bounding box center [802, 26] width 18 height 18
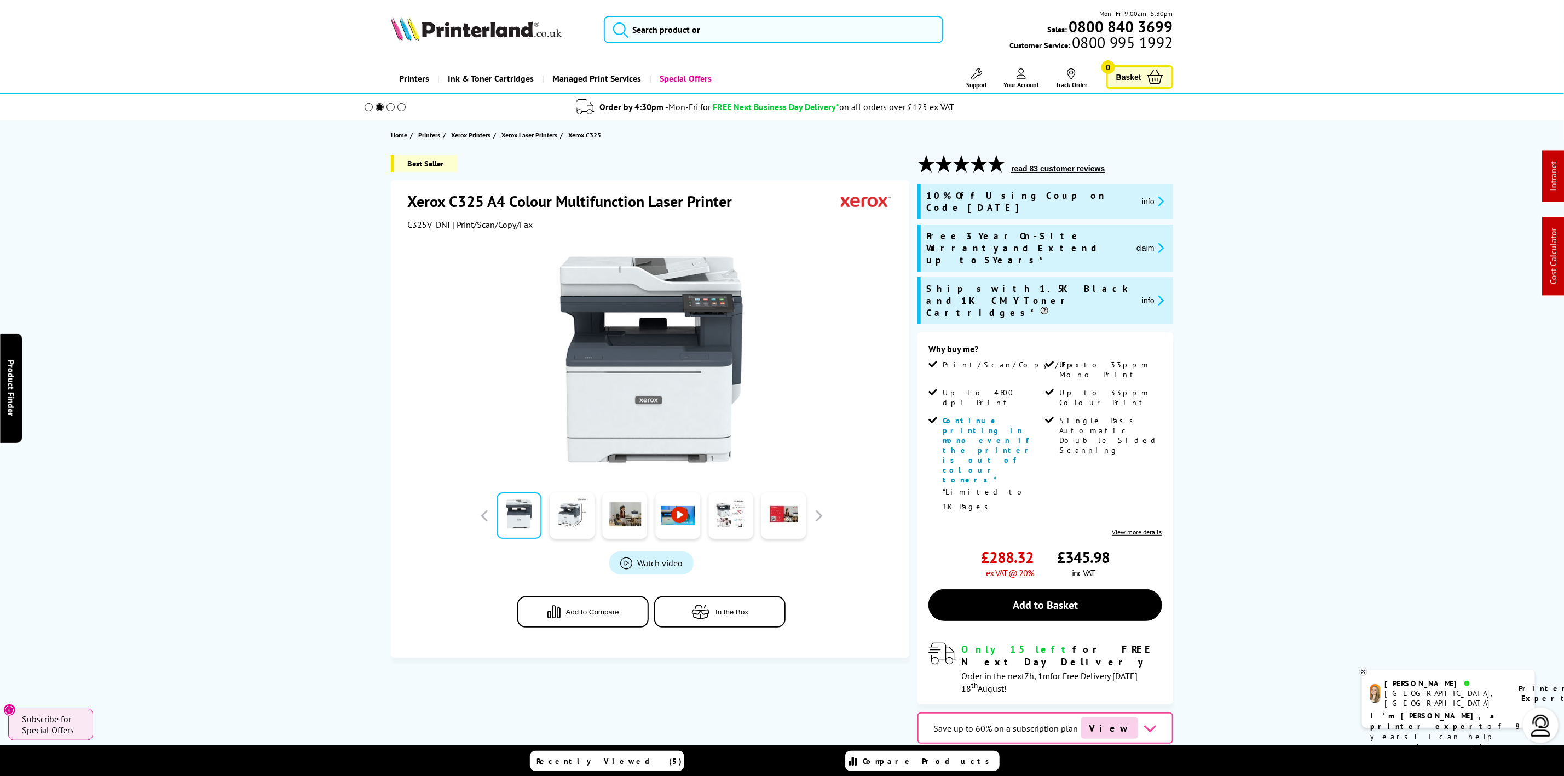
click at [559, 22] on img at bounding box center [476, 28] width 171 height 24
click at [551, 25] on img at bounding box center [476, 28] width 171 height 24
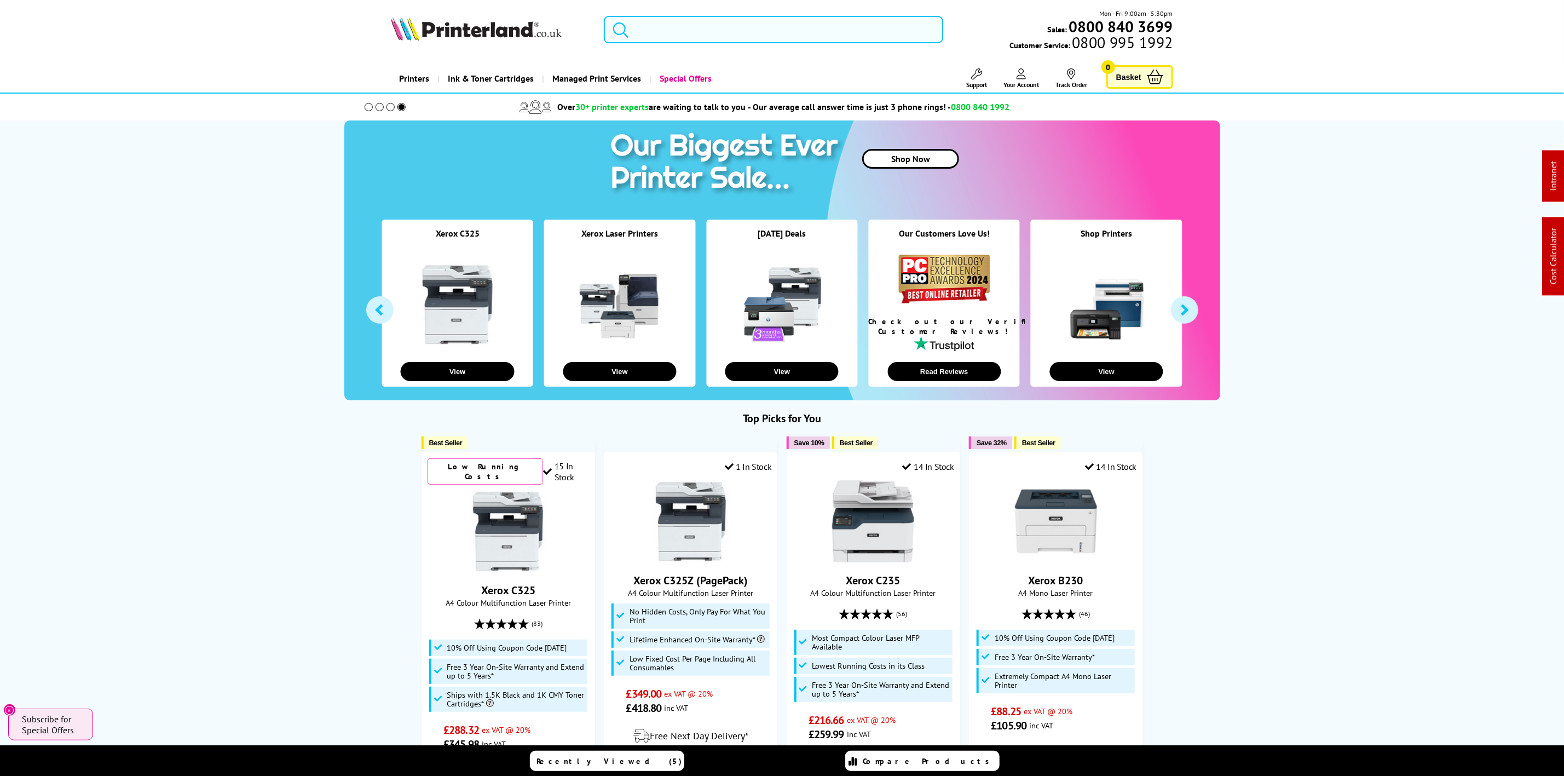
click at [680, 33] on input "search" at bounding box center [773, 29] width 339 height 27
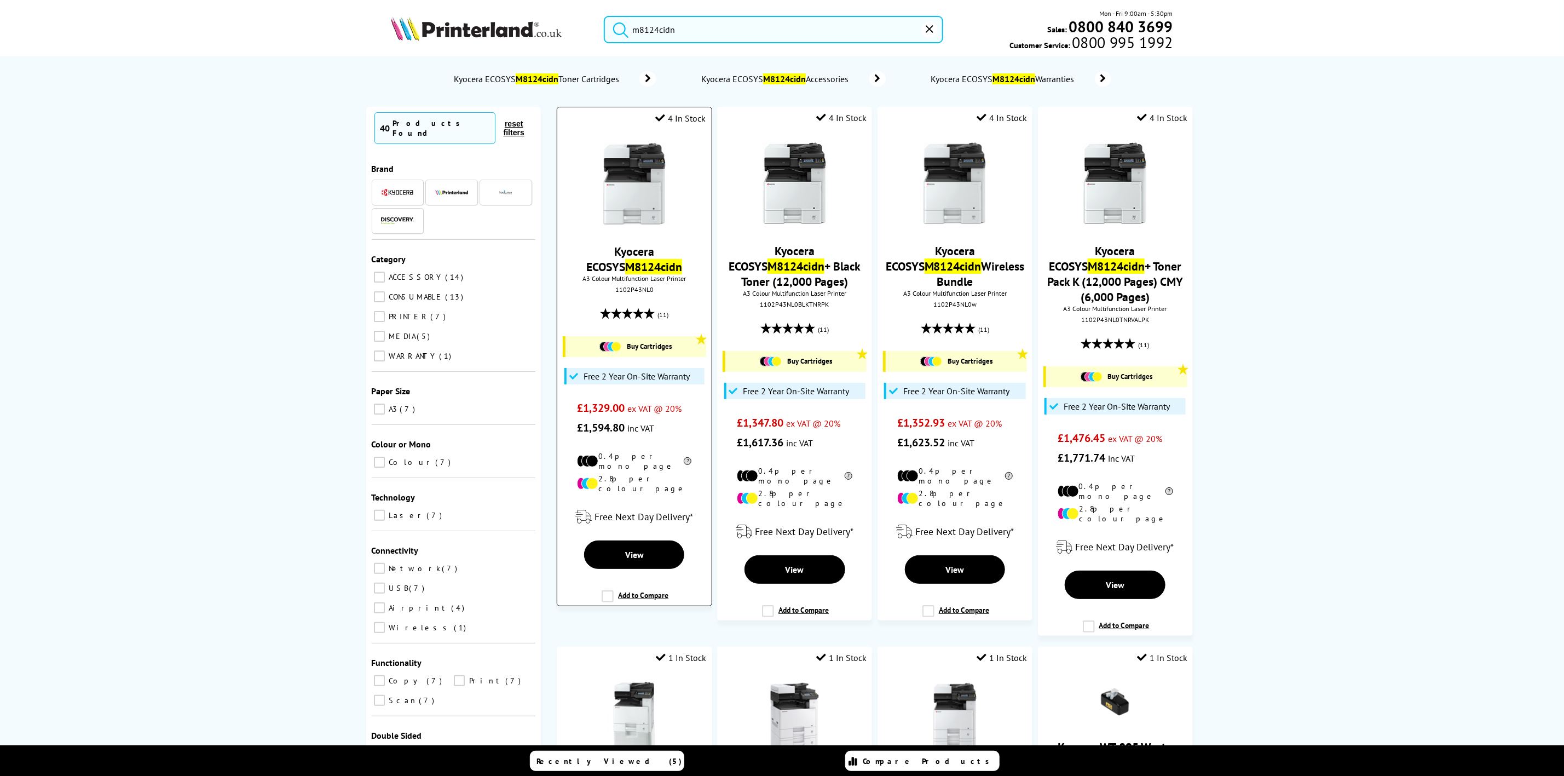
type input "m8124cidn"
click at [620, 188] on img at bounding box center [634, 184] width 82 height 82
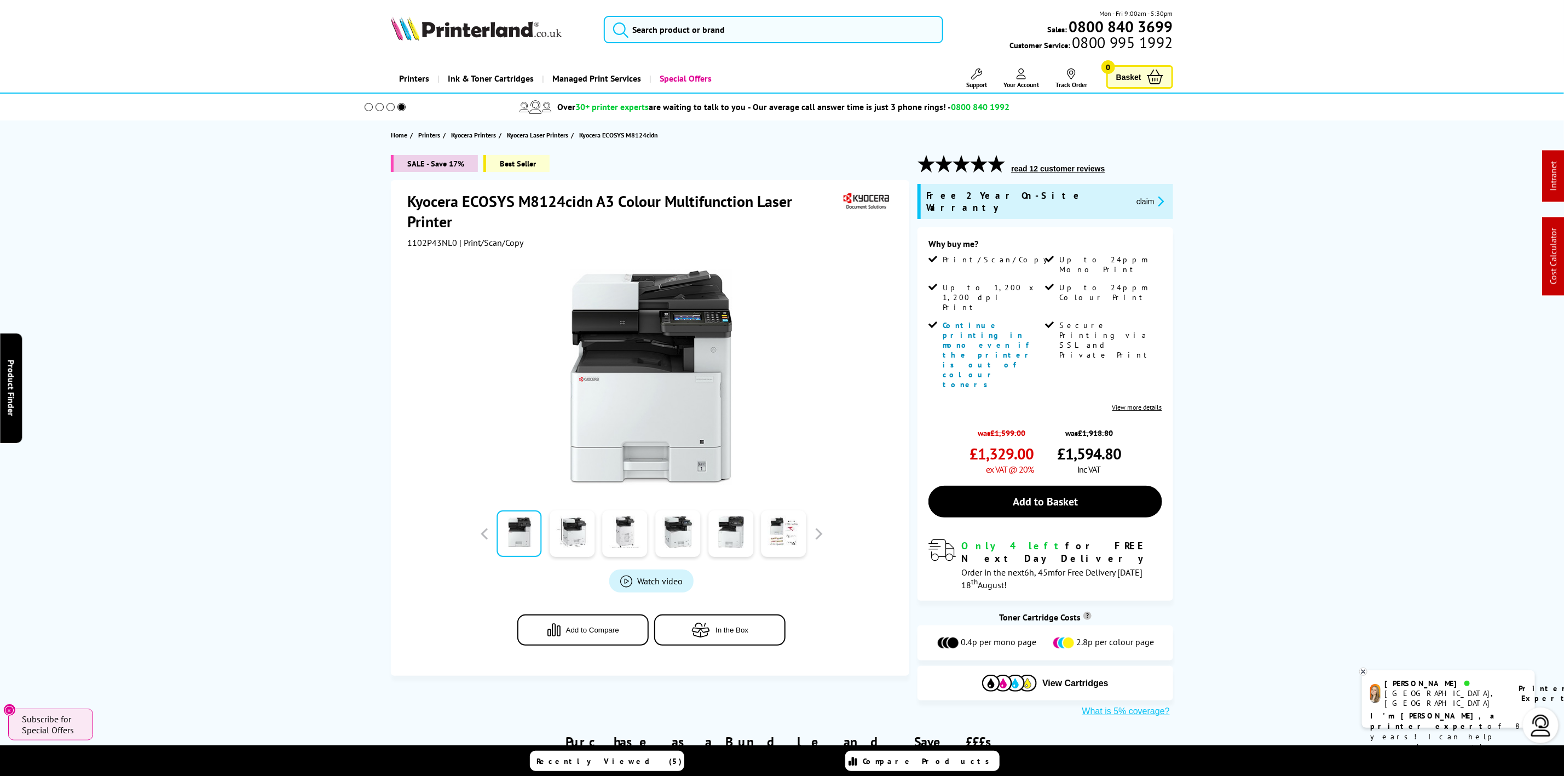
click at [425, 24] on img at bounding box center [476, 28] width 171 height 24
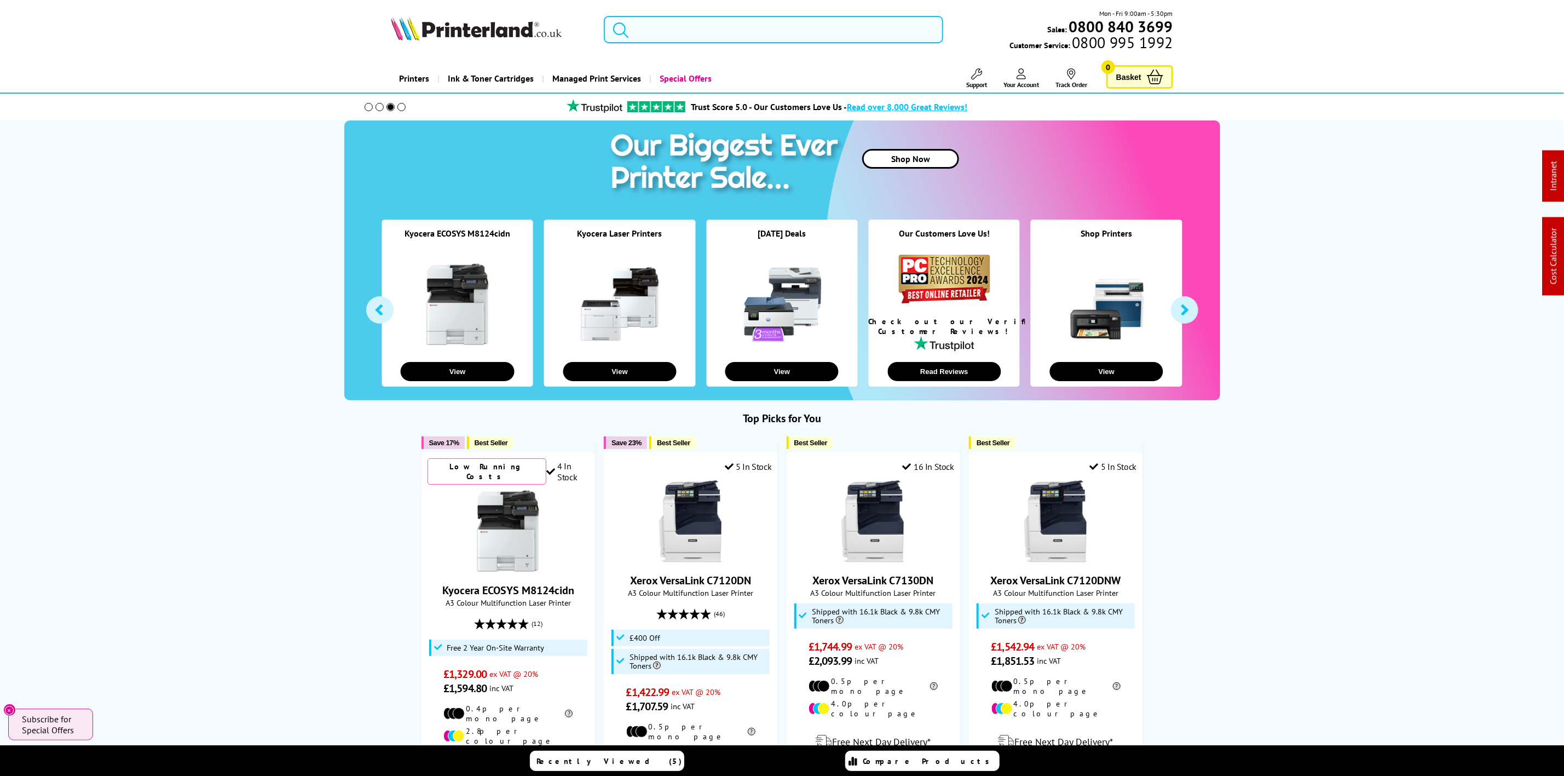
click at [777, 34] on input "search" at bounding box center [773, 29] width 339 height 27
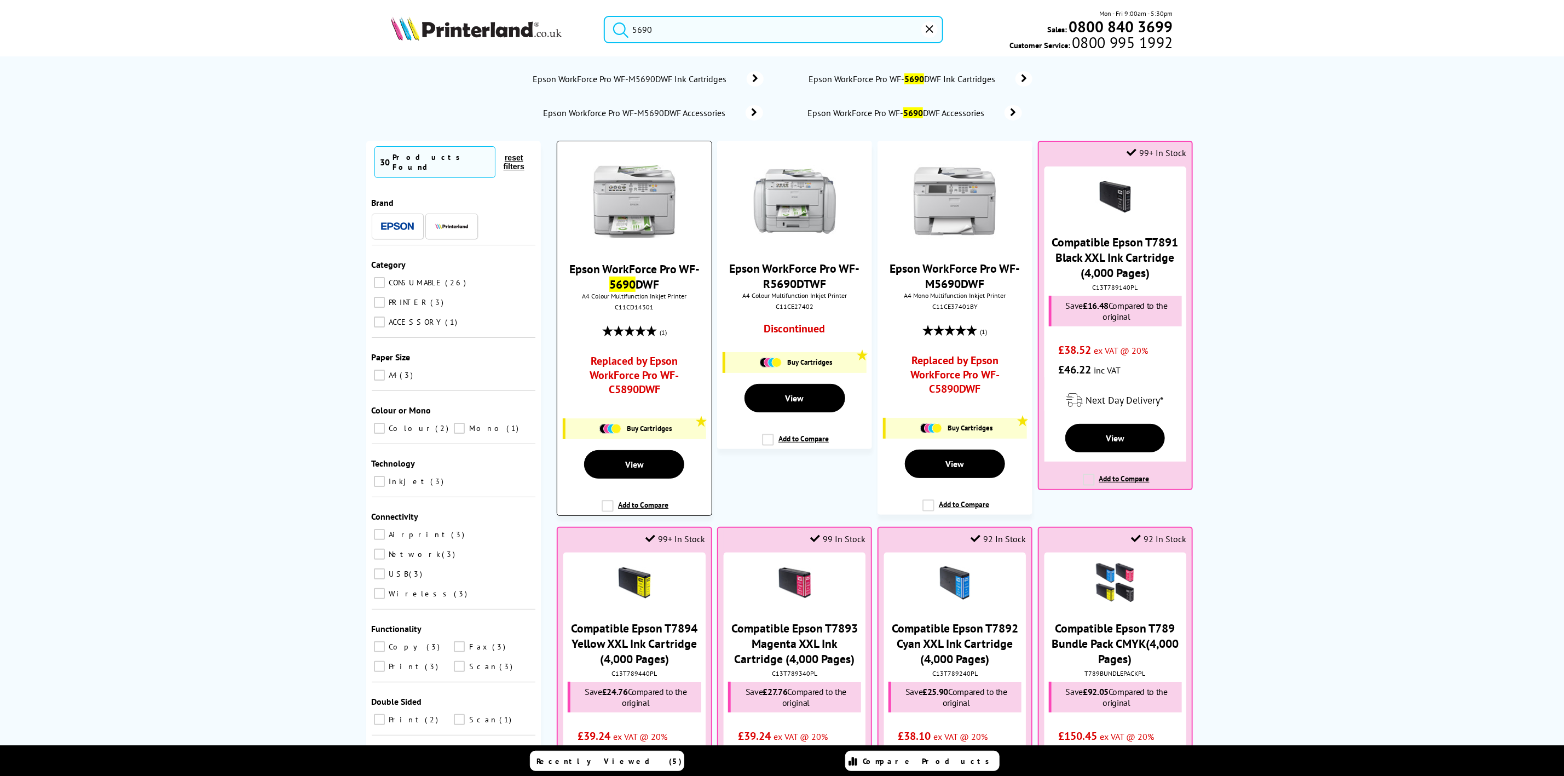
type input "5690"
click at [634, 202] on img at bounding box center [634, 201] width 82 height 82
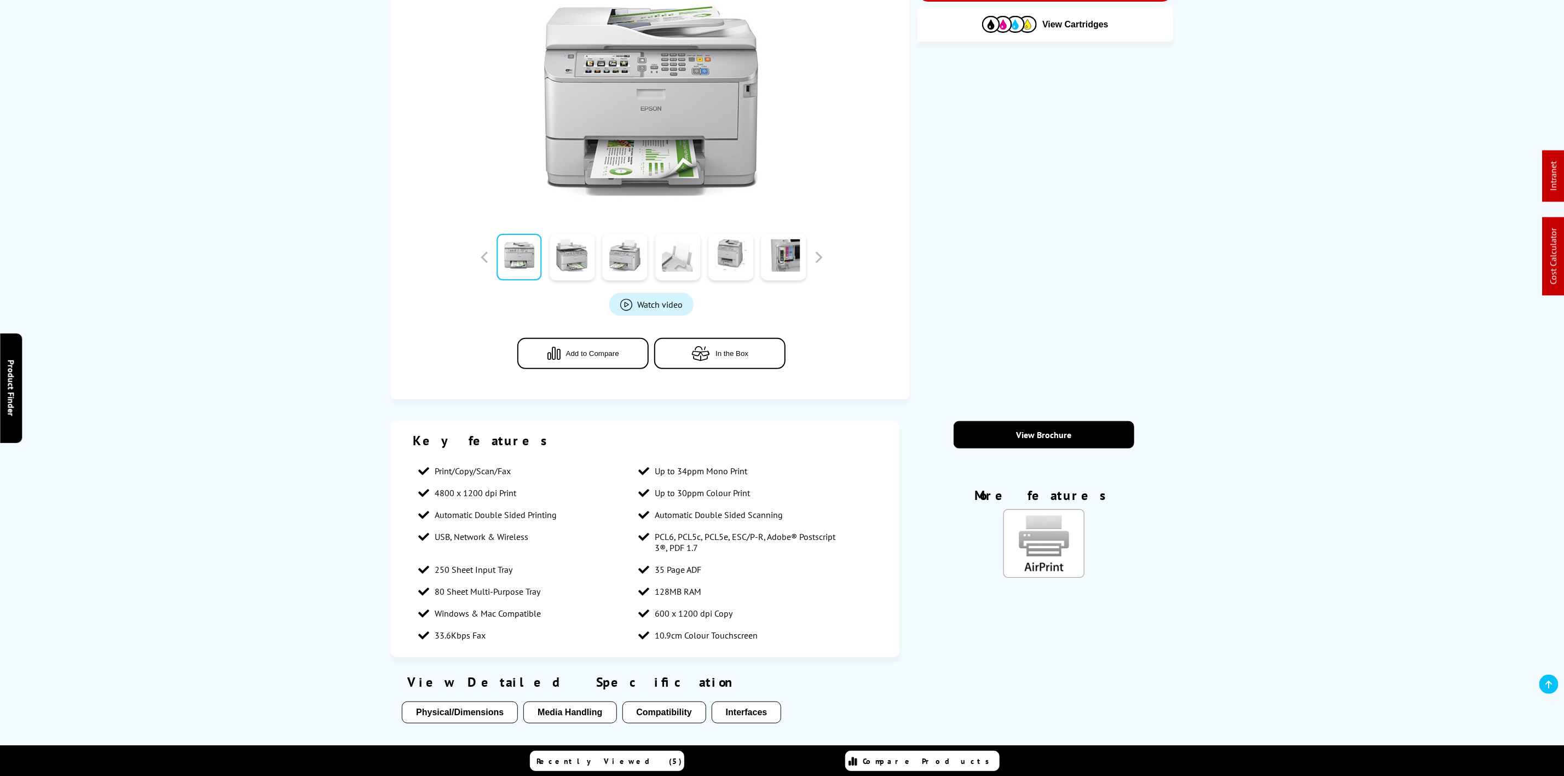
scroll to position [411, 0]
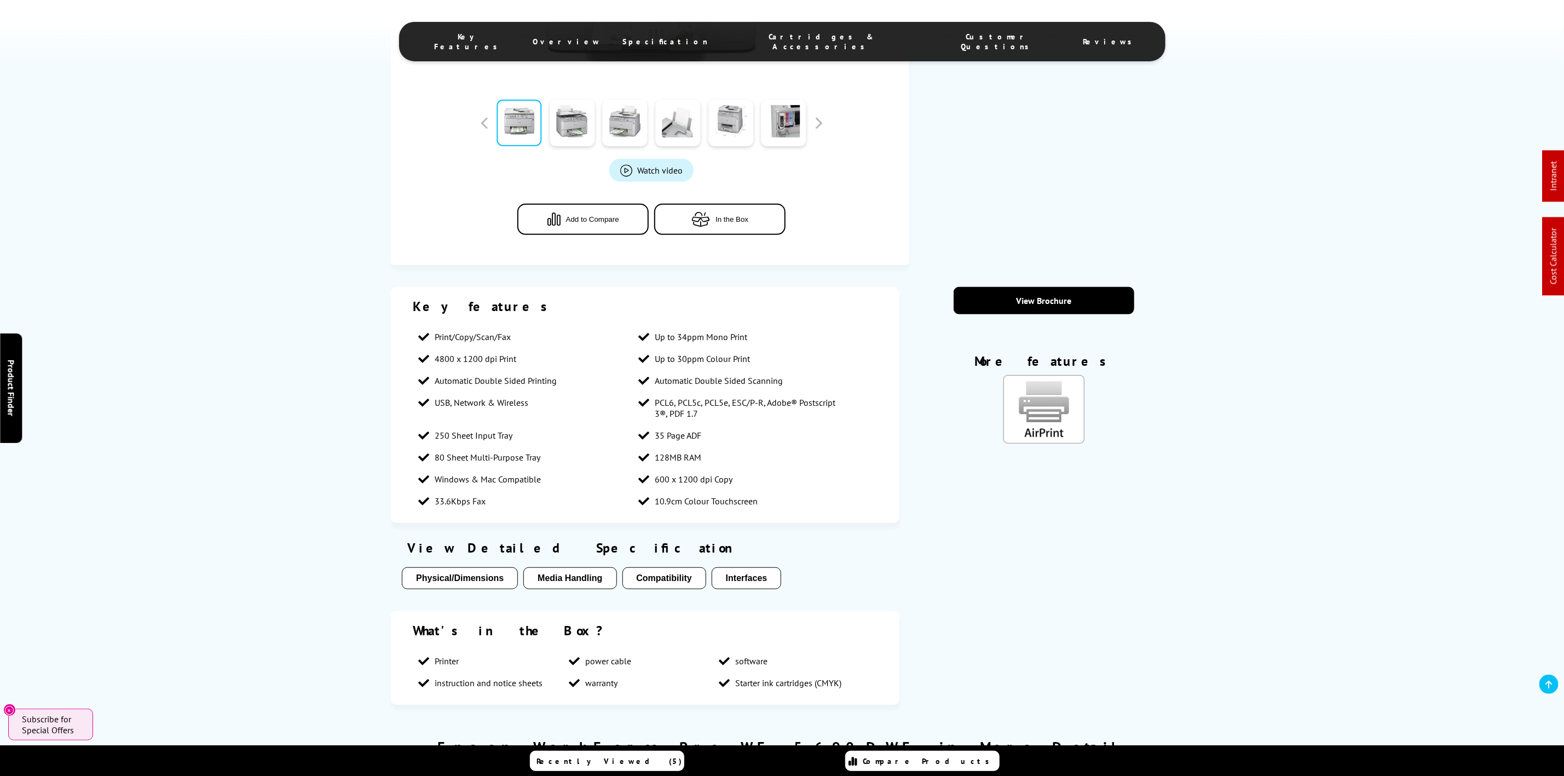
click at [792, 32] on span "Cartridges & Accessories" at bounding box center [821, 42] width 183 height 20
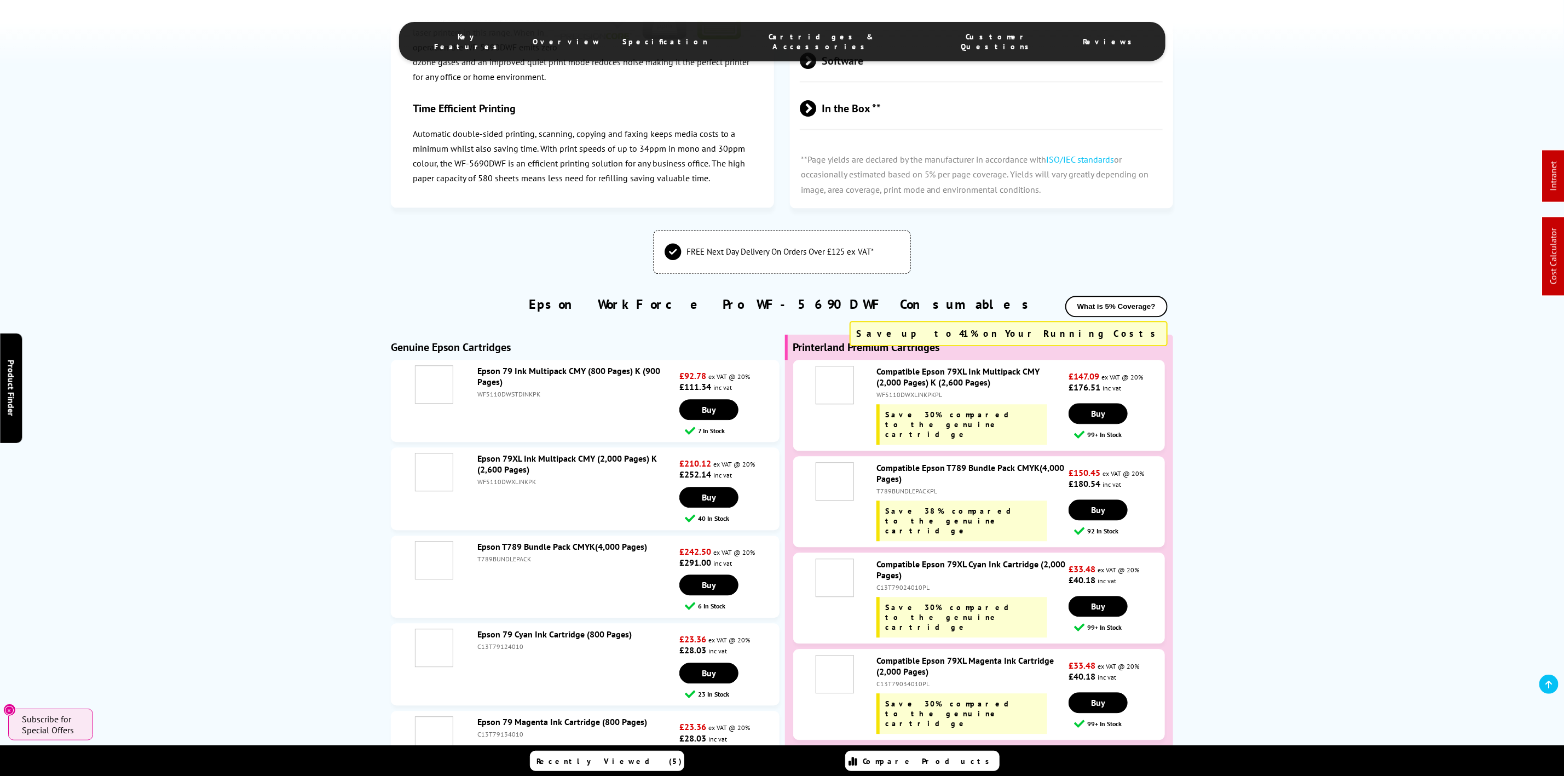
scroll to position [1996, 0]
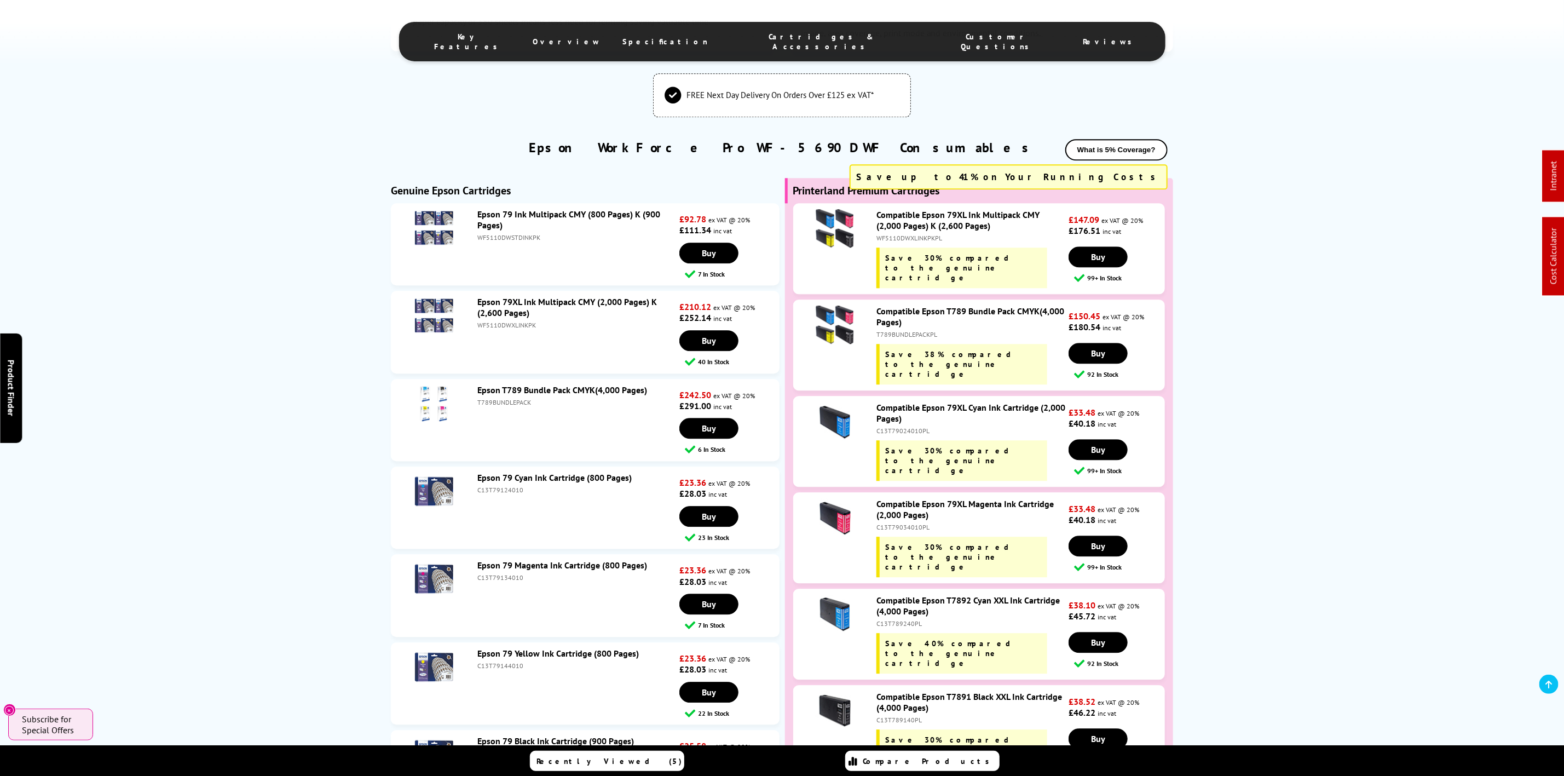
click at [515, 406] on div "T789BUNDLEPACK" at bounding box center [576, 402] width 199 height 8
copy div "T789BUNDLEPACK"
click at [905, 332] on div "T789BUNDLEPACKPL" at bounding box center [971, 334] width 190 height 8
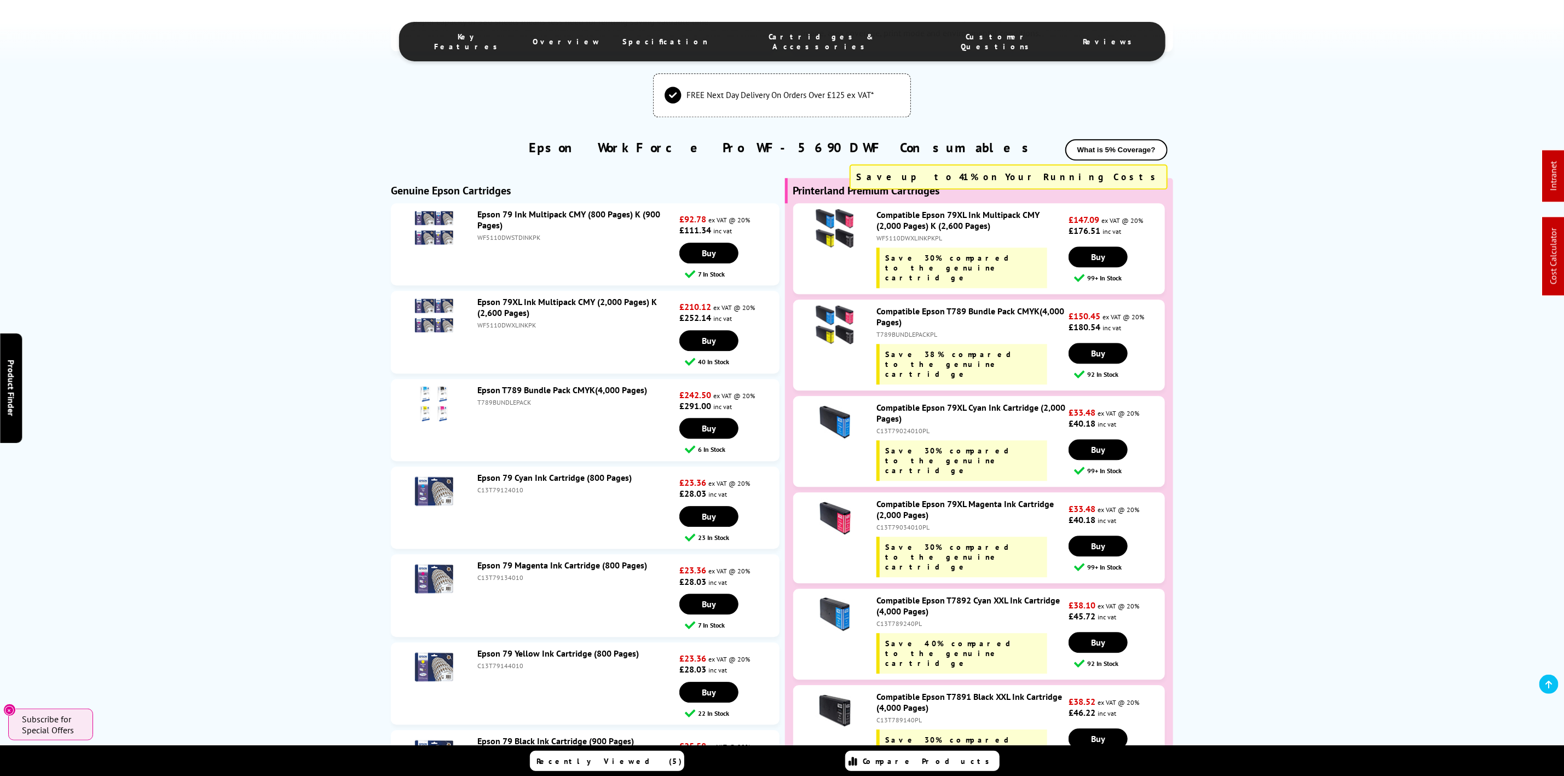
copy div "T789BUNDLEPACKPL"
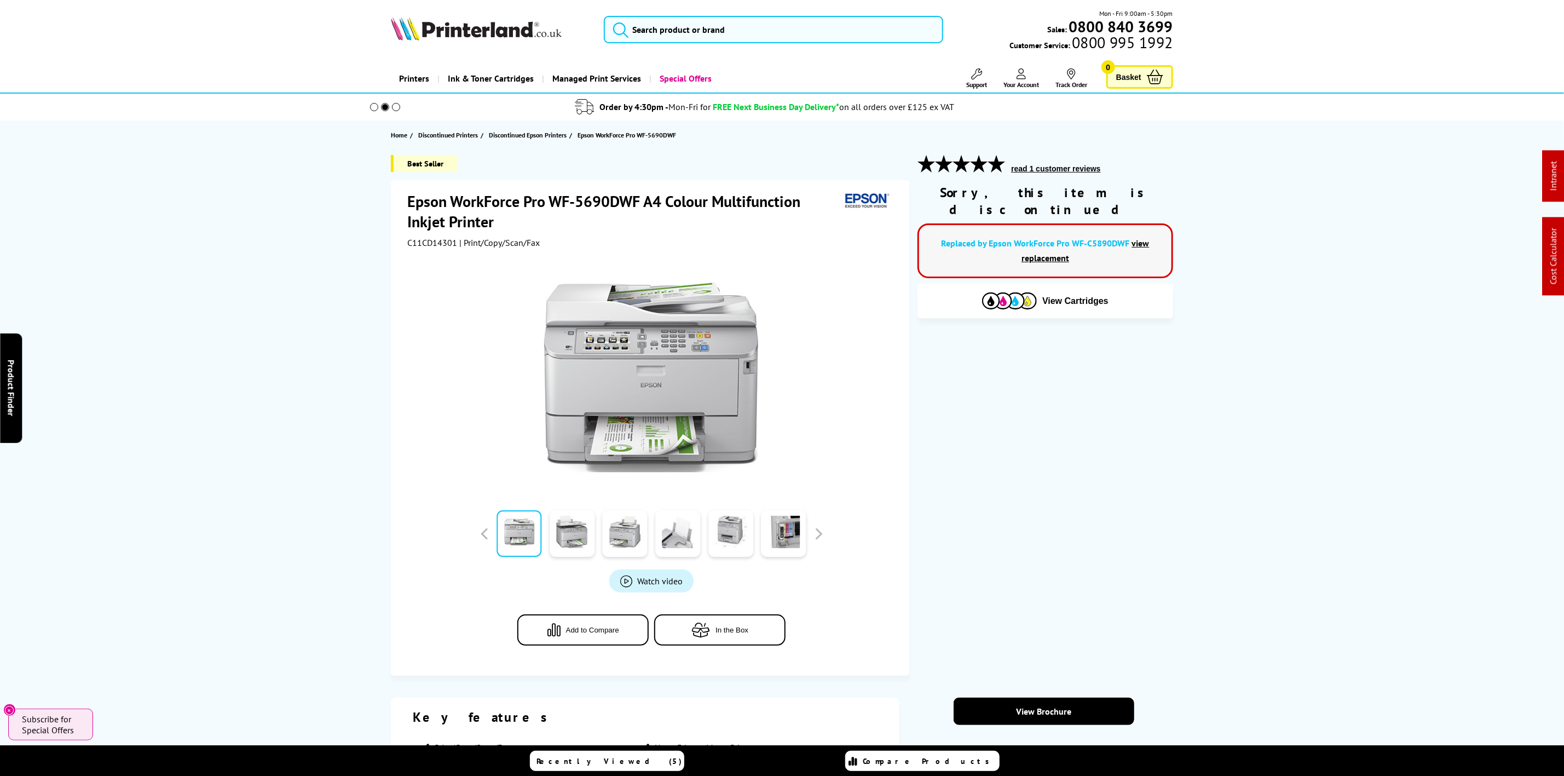
drag, startPoint x: 488, startPoint y: 25, endPoint x: 462, endPoint y: 31, distance: 27.0
click at [488, 25] on img at bounding box center [476, 28] width 171 height 24
click at [478, 28] on img at bounding box center [476, 28] width 171 height 24
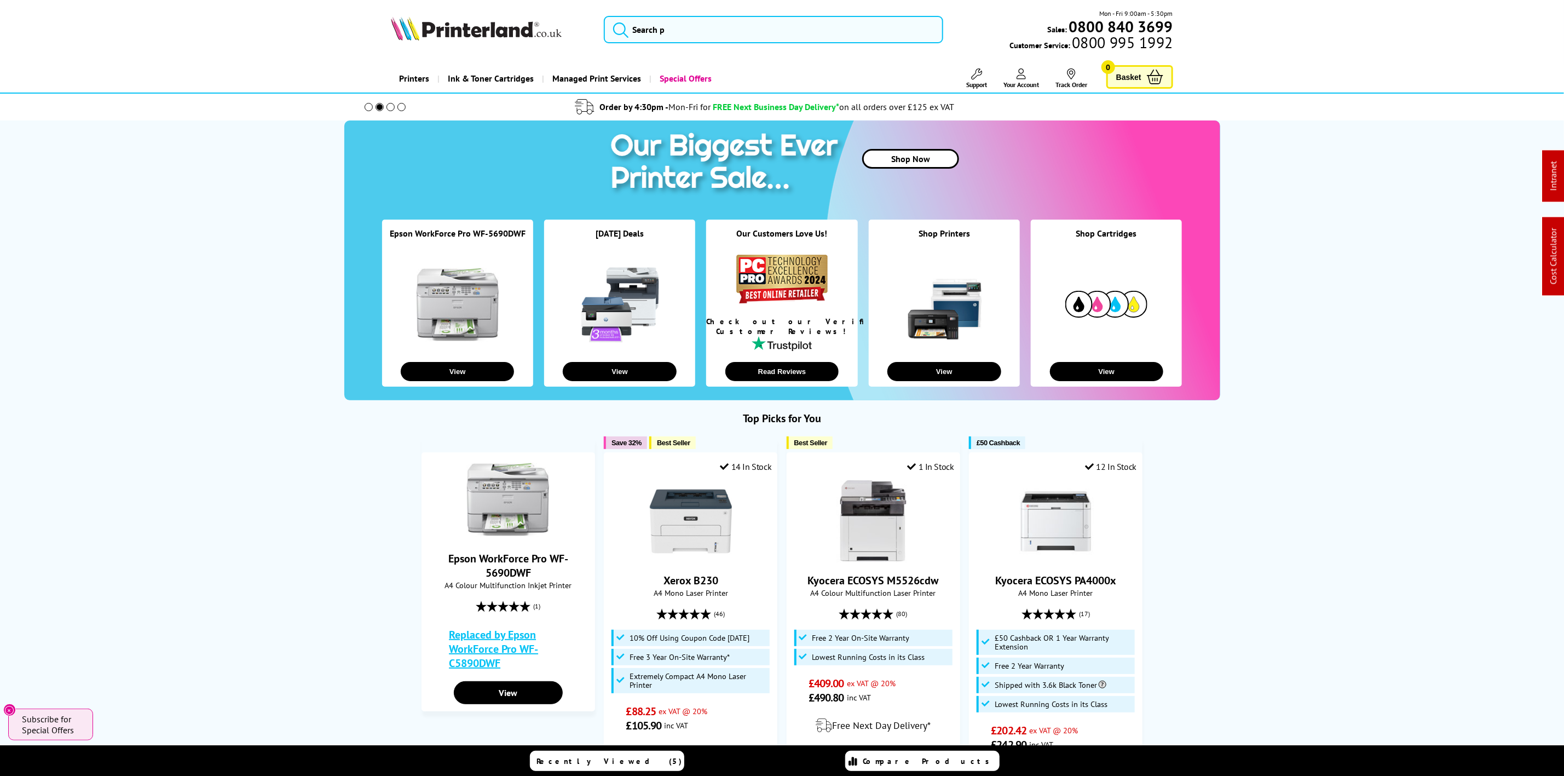
click at [569, 30] on link at bounding box center [490, 29] width 199 height 26
drag, startPoint x: 569, startPoint y: 30, endPoint x: 546, endPoint y: 25, distance: 23.4
click at [567, 27] on link at bounding box center [490, 29] width 199 height 26
click at [488, 34] on img at bounding box center [476, 28] width 171 height 24
click at [946, 26] on div "Mon - Fri 9:00am - 5:30pm Sales: 0800 840 3699 Customer Service: 0800 995 1992" at bounding box center [1058, 29] width 230 height 43
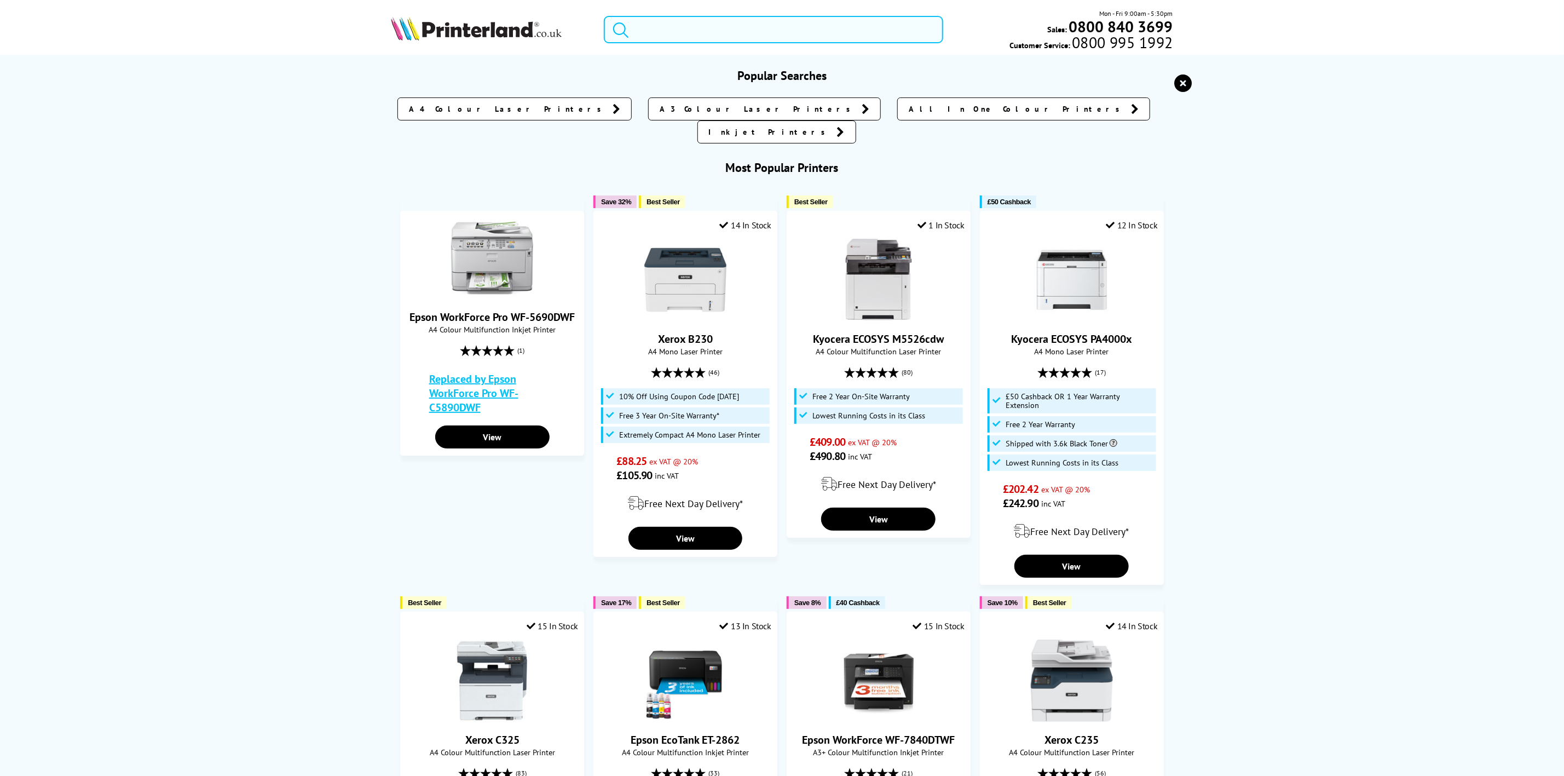
click at [902, 31] on input "search" at bounding box center [773, 29] width 339 height 27
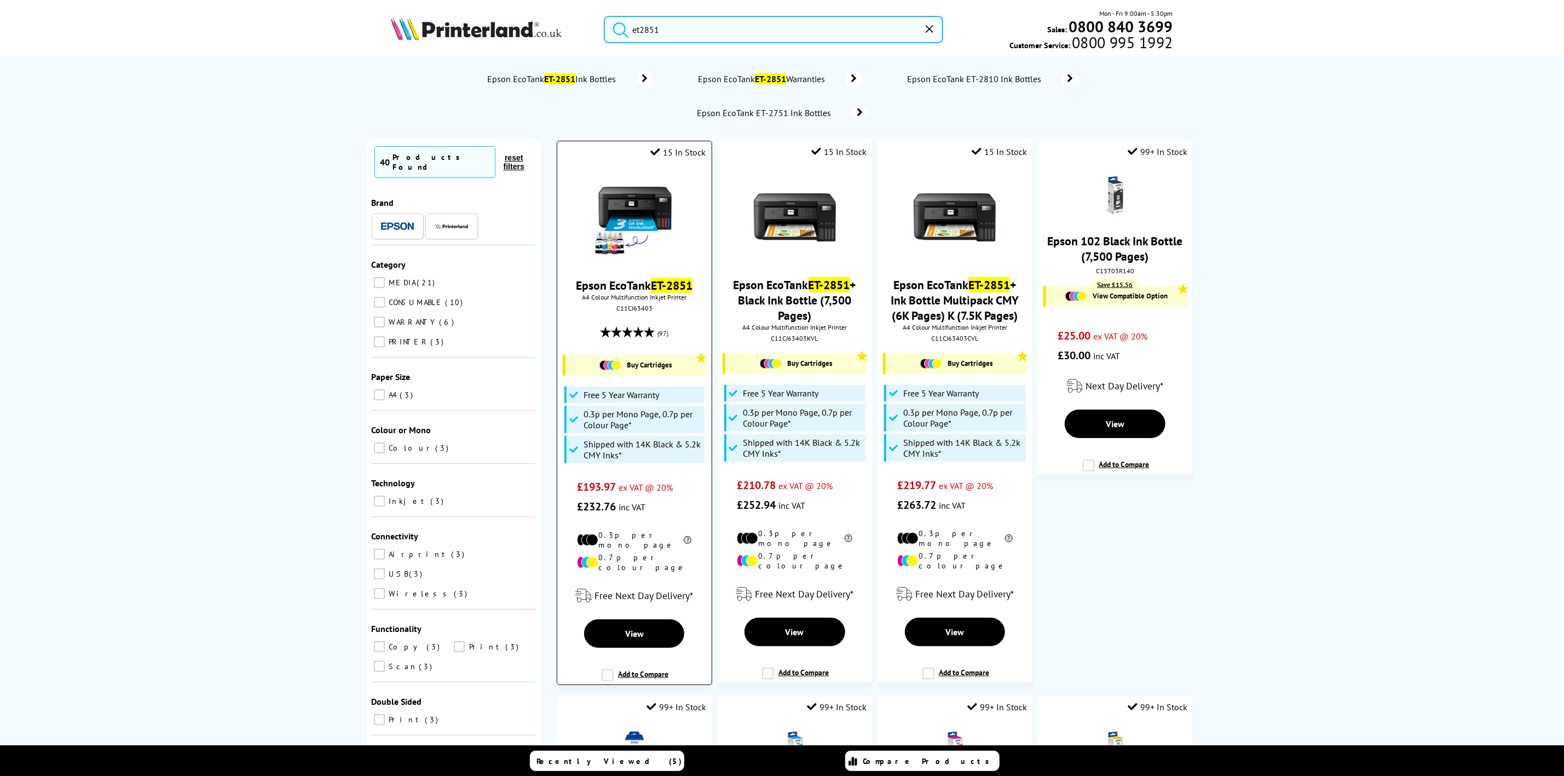
type input "et2851"
click at [641, 215] on img at bounding box center [634, 218] width 82 height 82
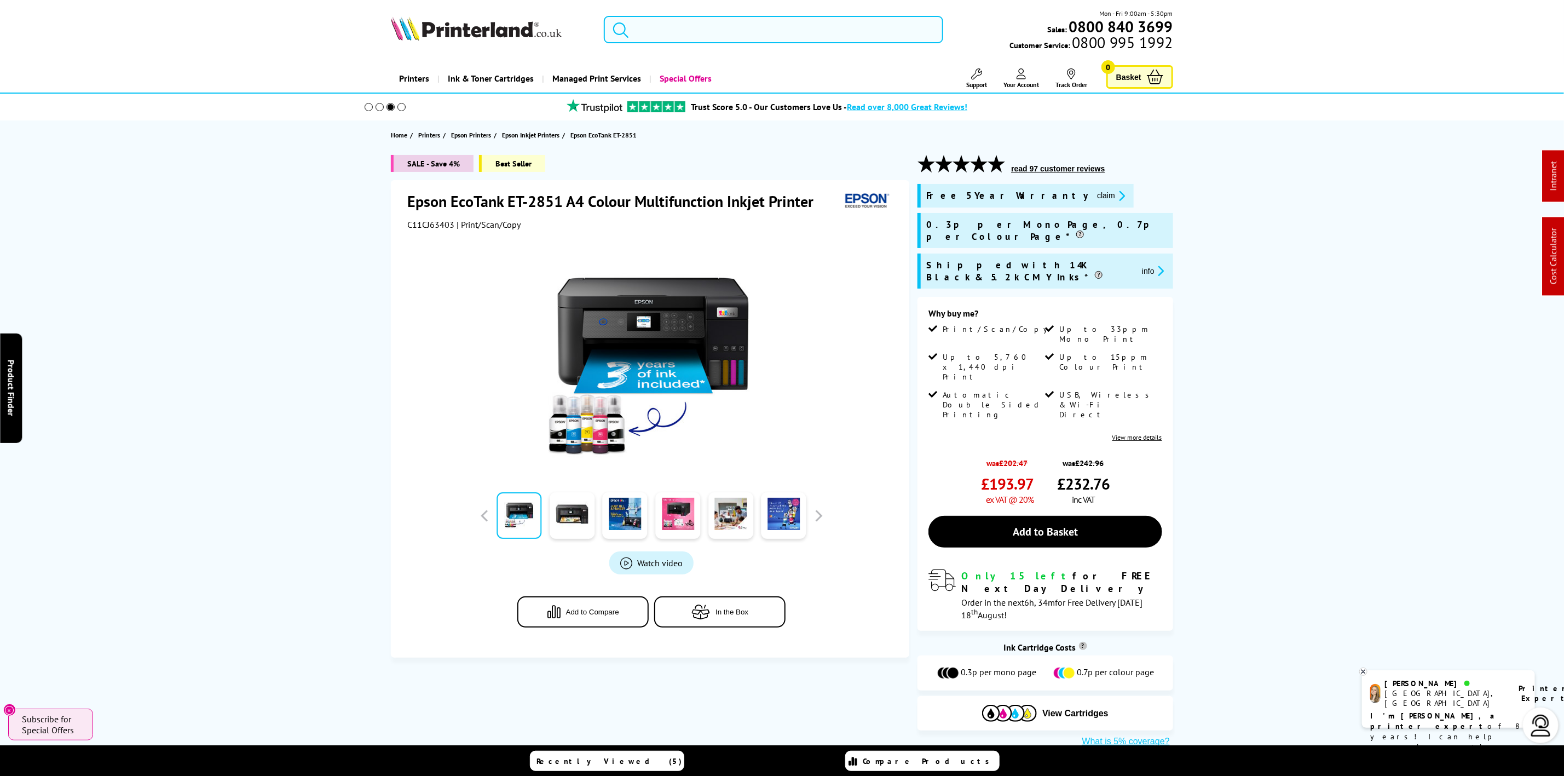
click at [687, 41] on input "search" at bounding box center [773, 29] width 339 height 27
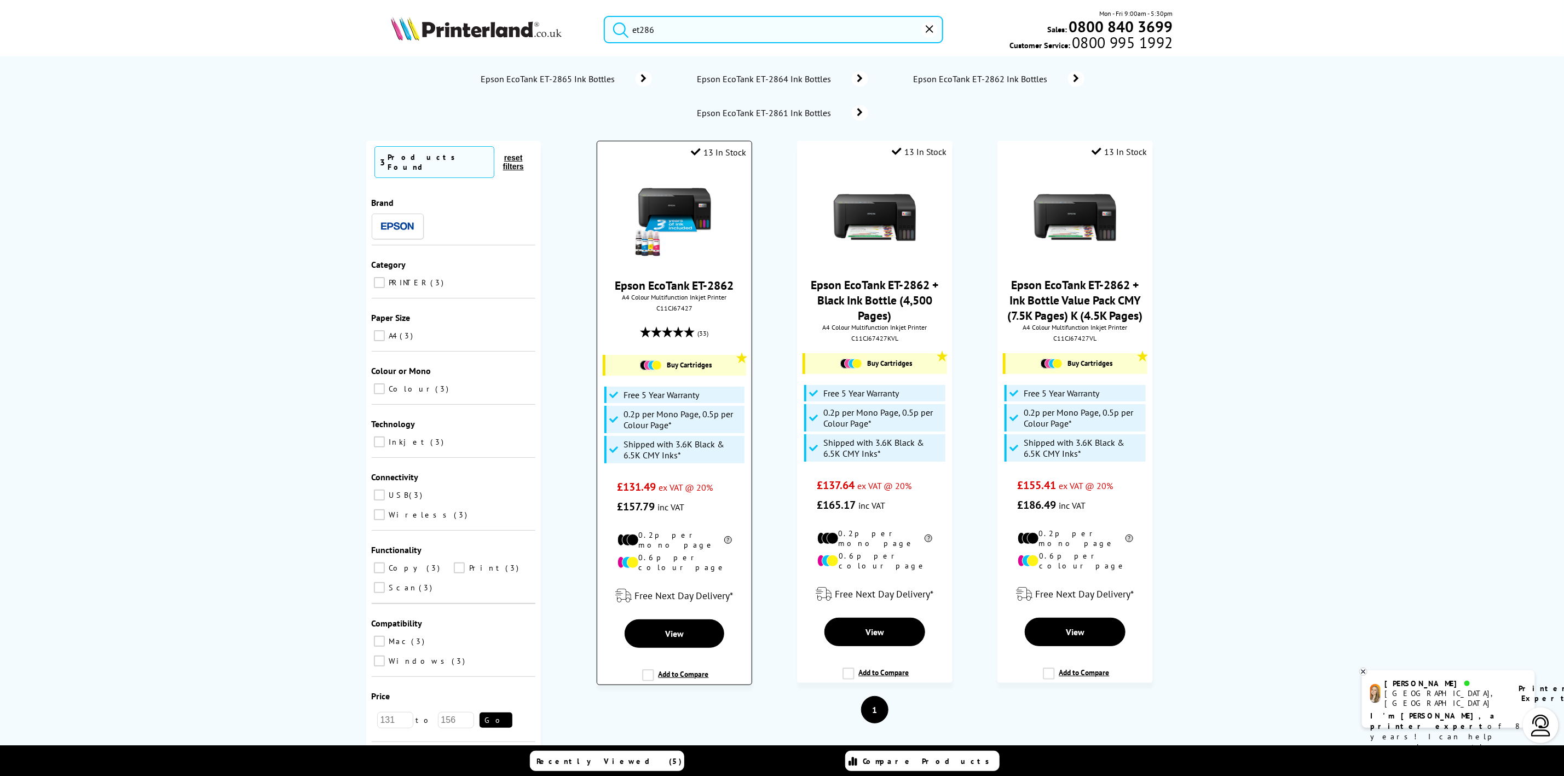
type input "et286"
click at [674, 234] on img at bounding box center [674, 218] width 82 height 82
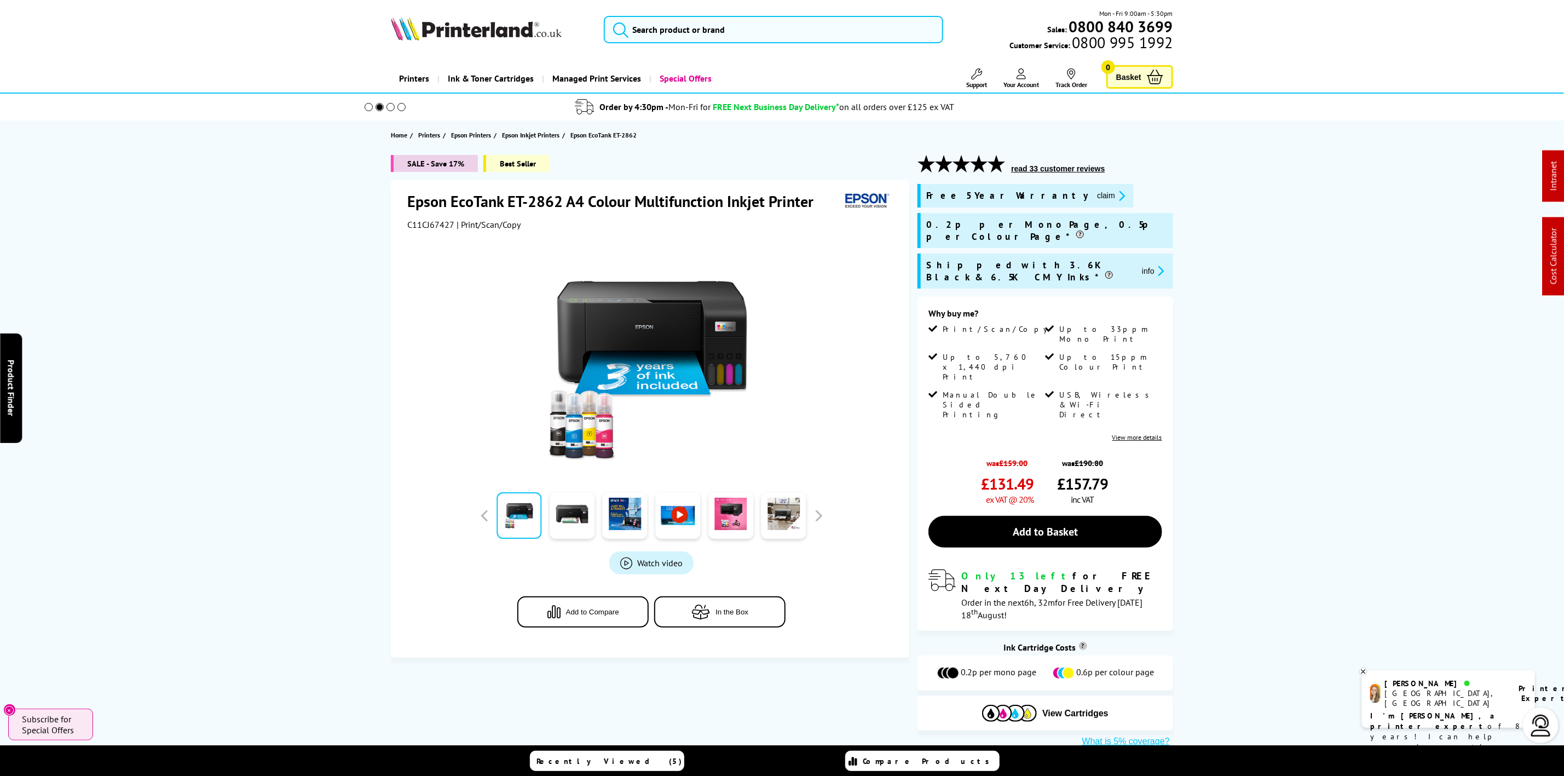
click at [467, 26] on img at bounding box center [476, 28] width 171 height 24
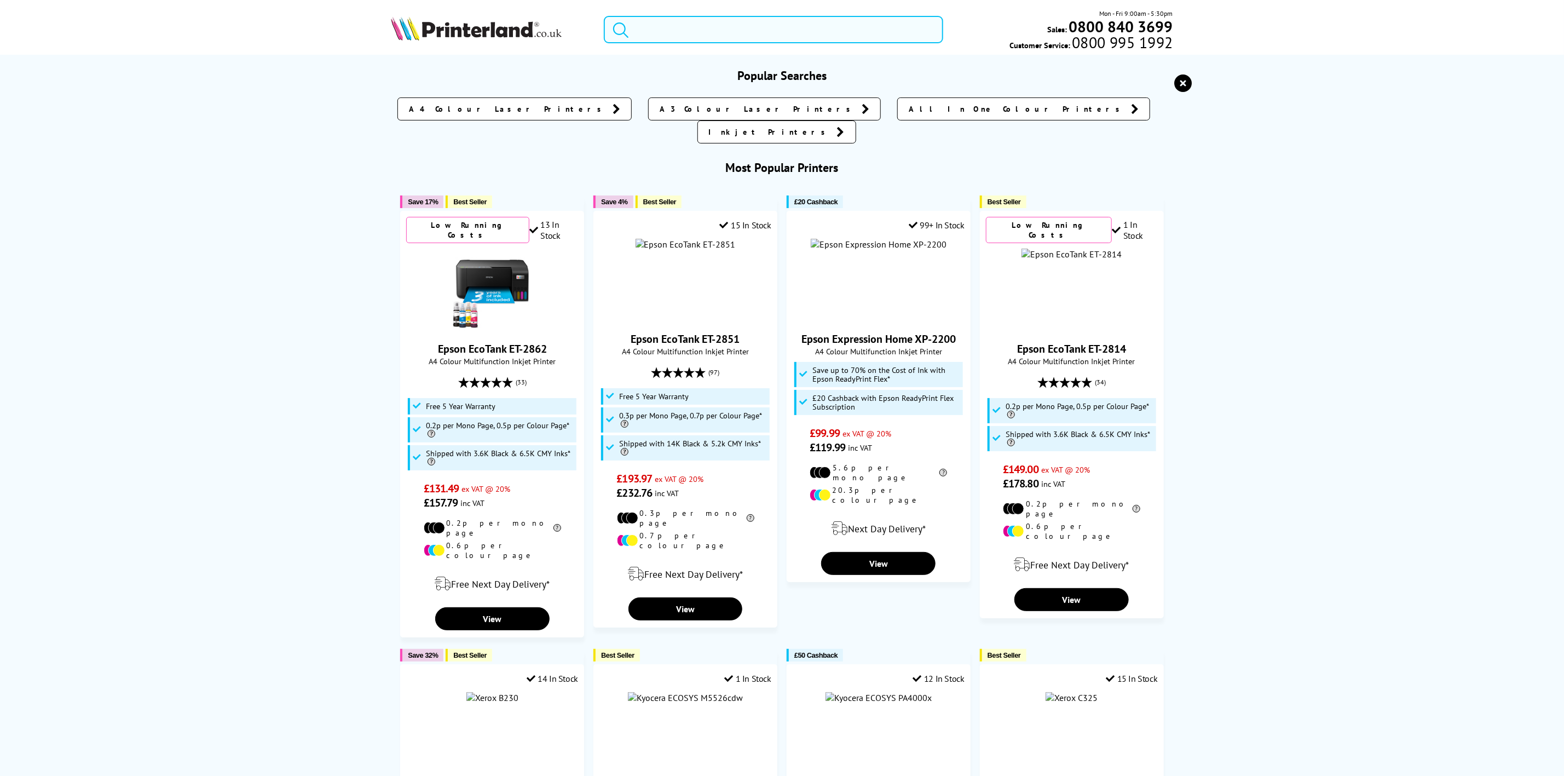
click at [762, 33] on input "search" at bounding box center [773, 29] width 339 height 27
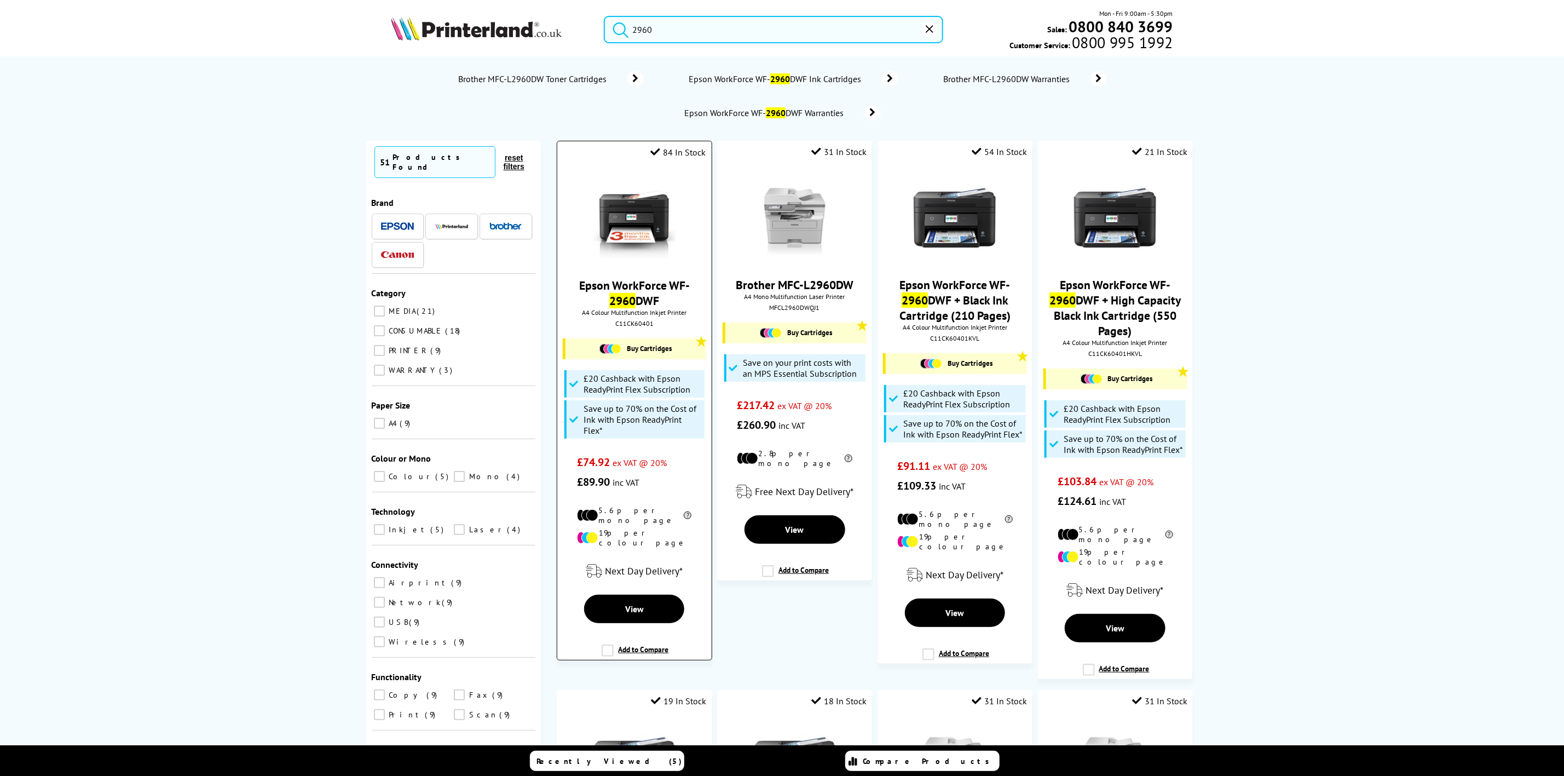
type input "2960"
click at [612, 240] on img at bounding box center [634, 218] width 82 height 82
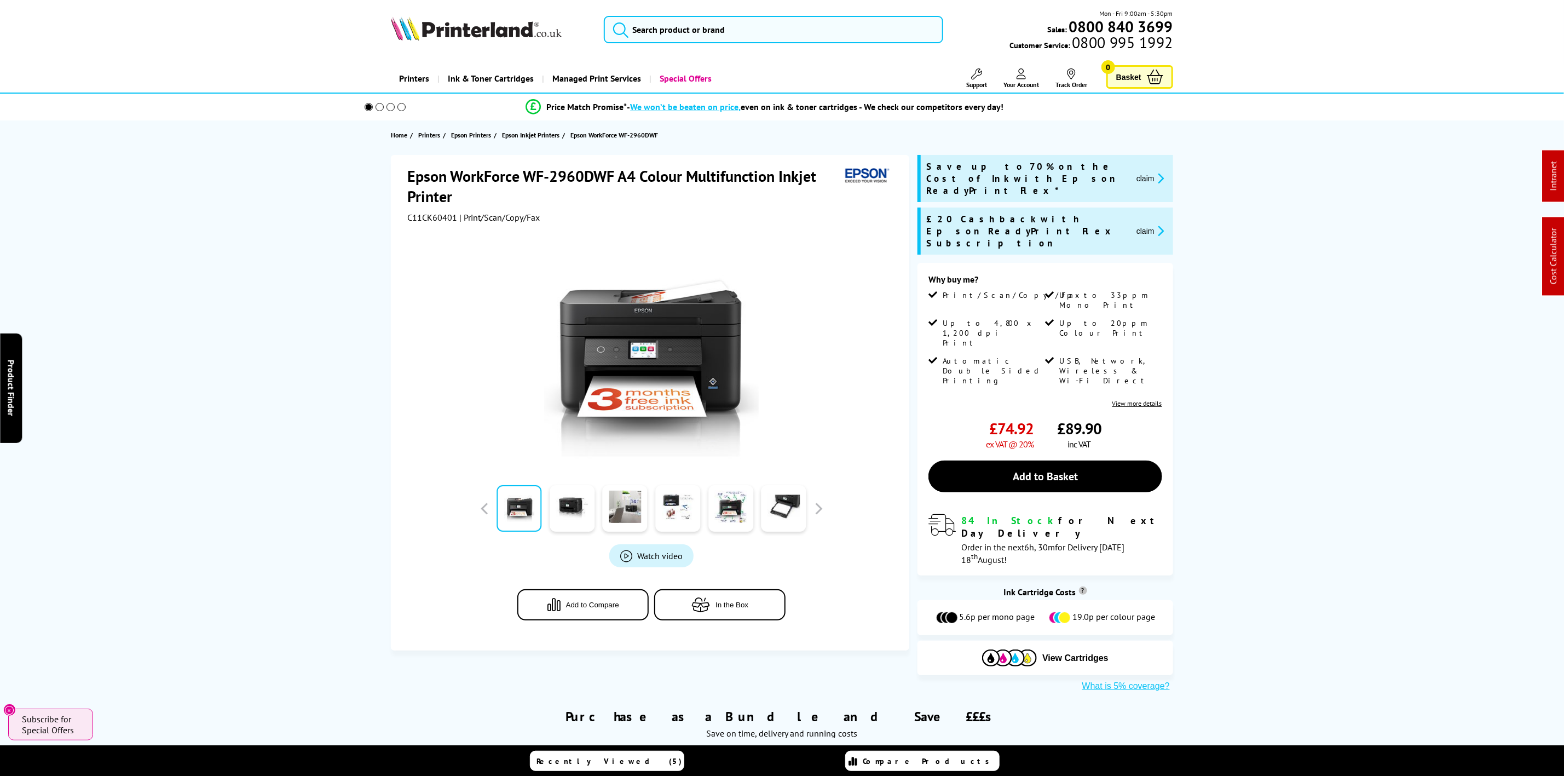
click at [493, 33] on img at bounding box center [476, 28] width 171 height 24
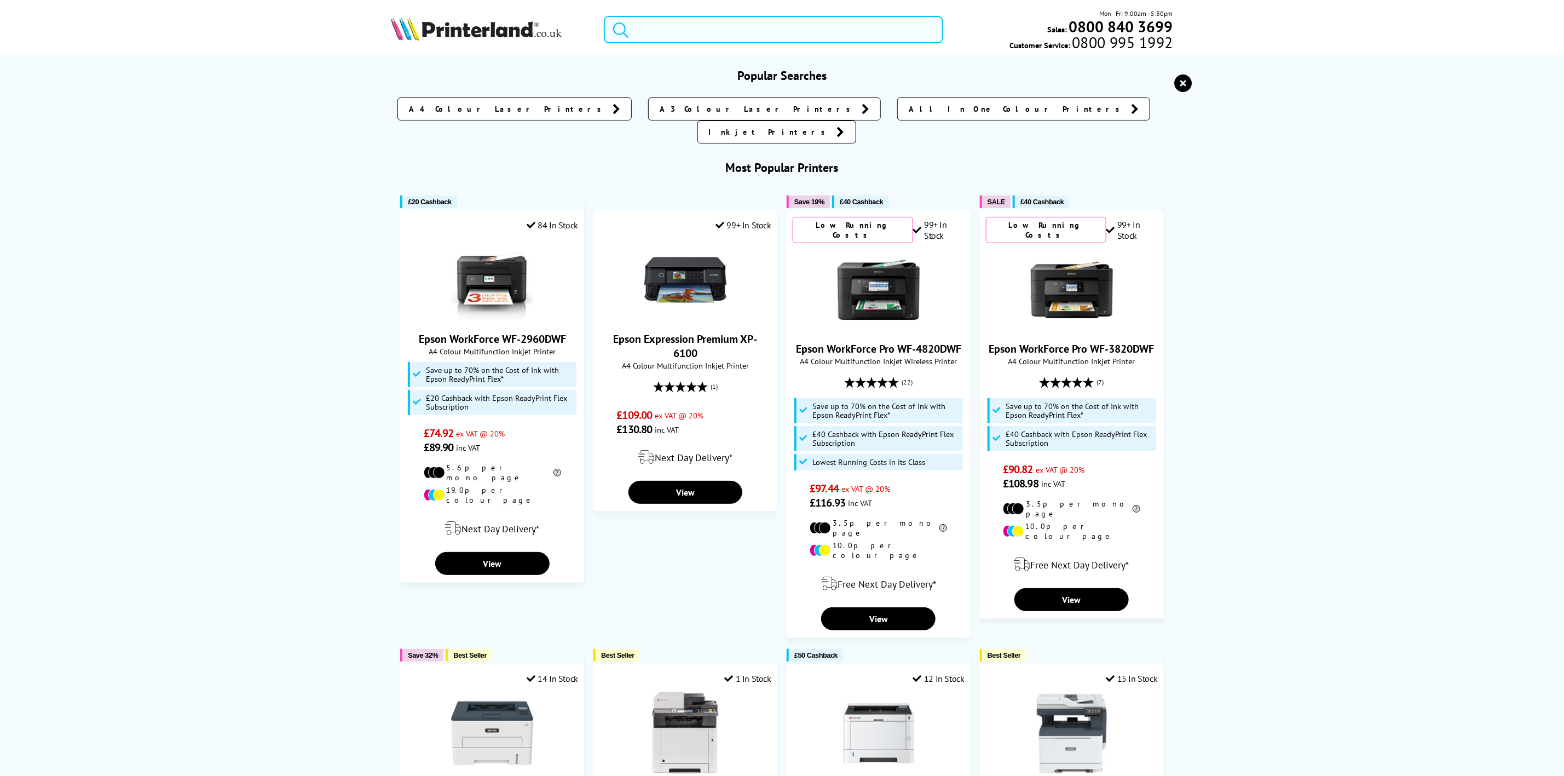
click at [788, 16] on input "search" at bounding box center [773, 29] width 339 height 27
paste input "5159C007"
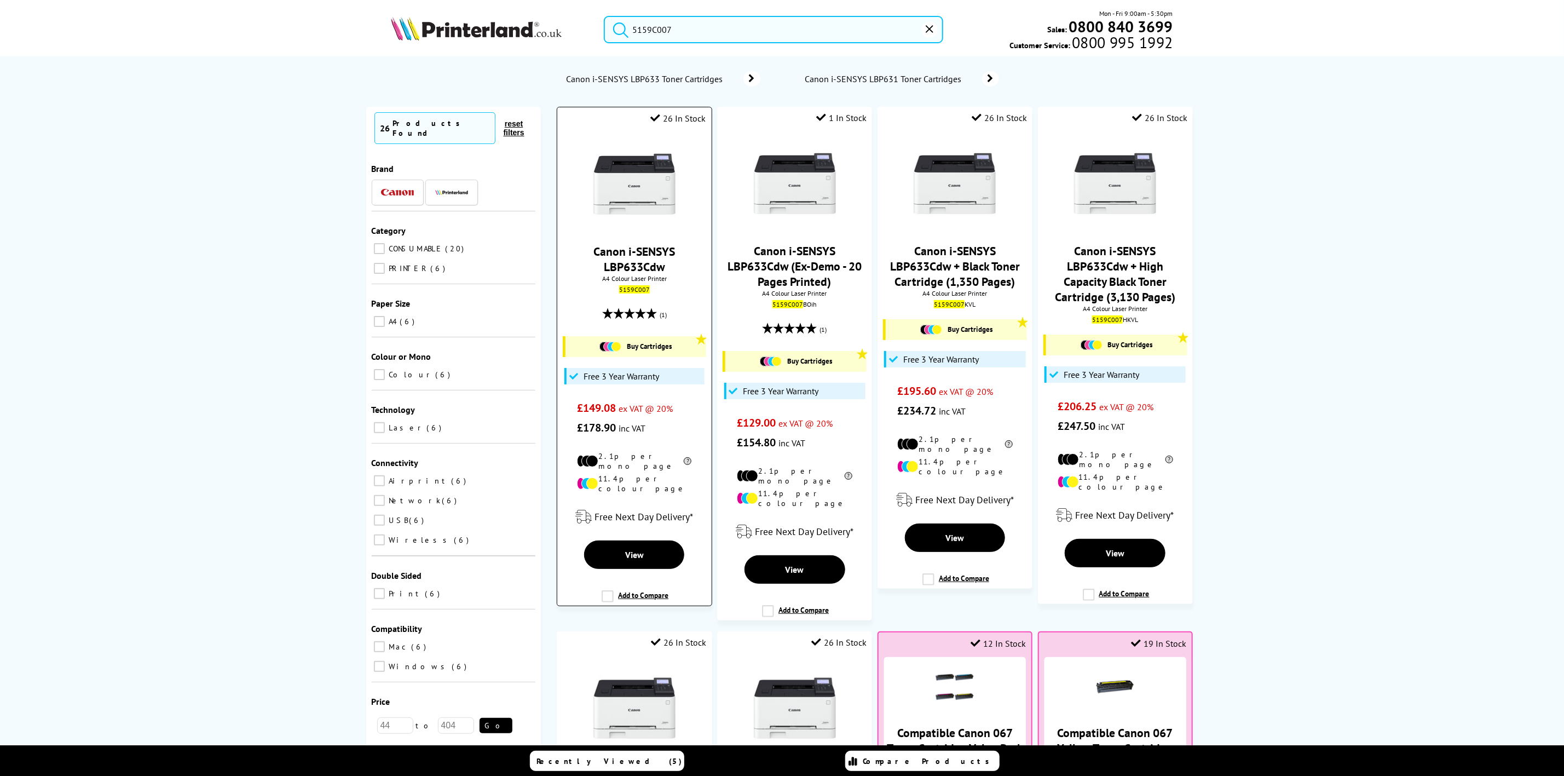
type input "5159C007"
click at [655, 188] on img at bounding box center [634, 184] width 82 height 82
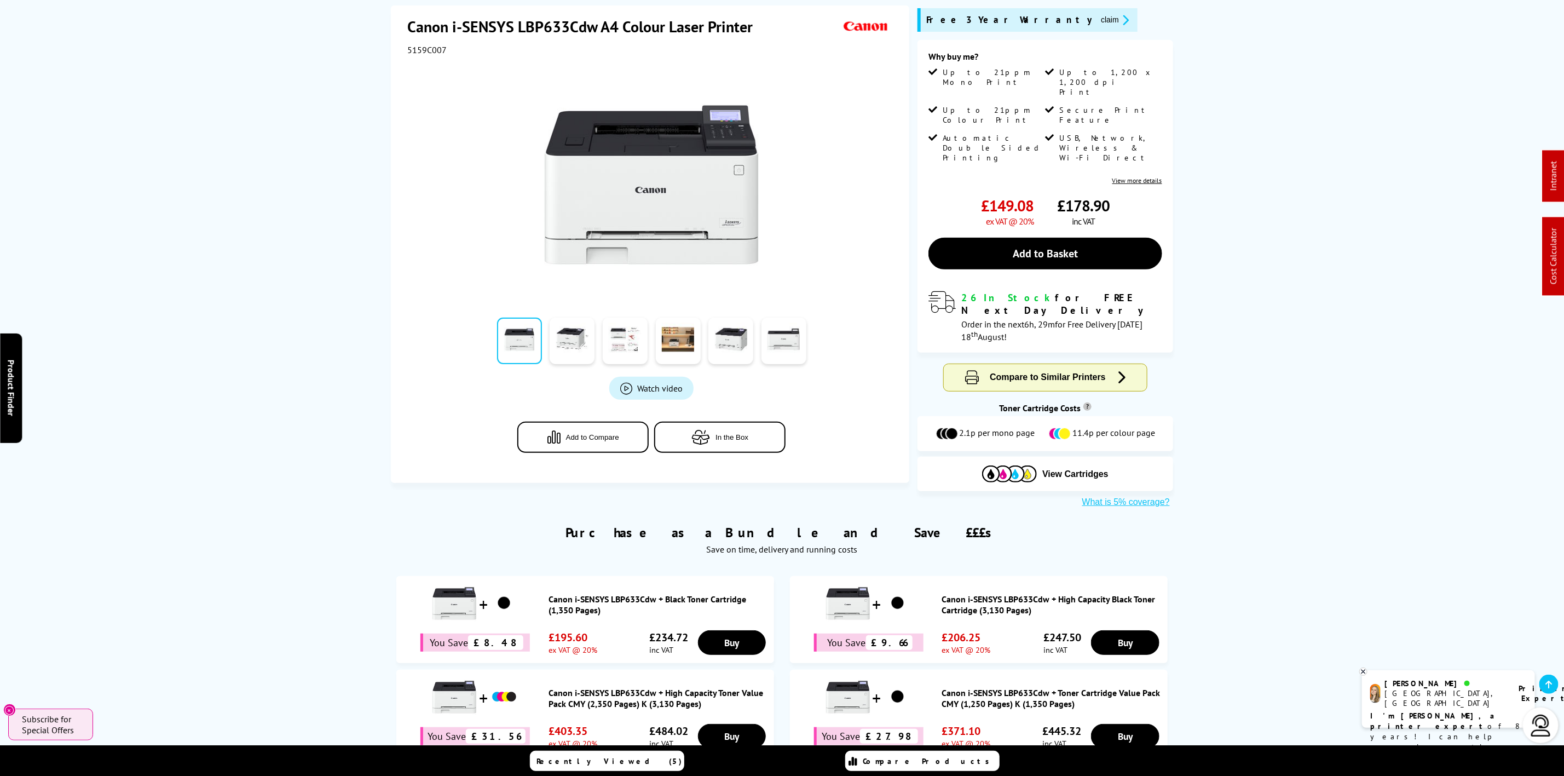
scroll to position [328, 0]
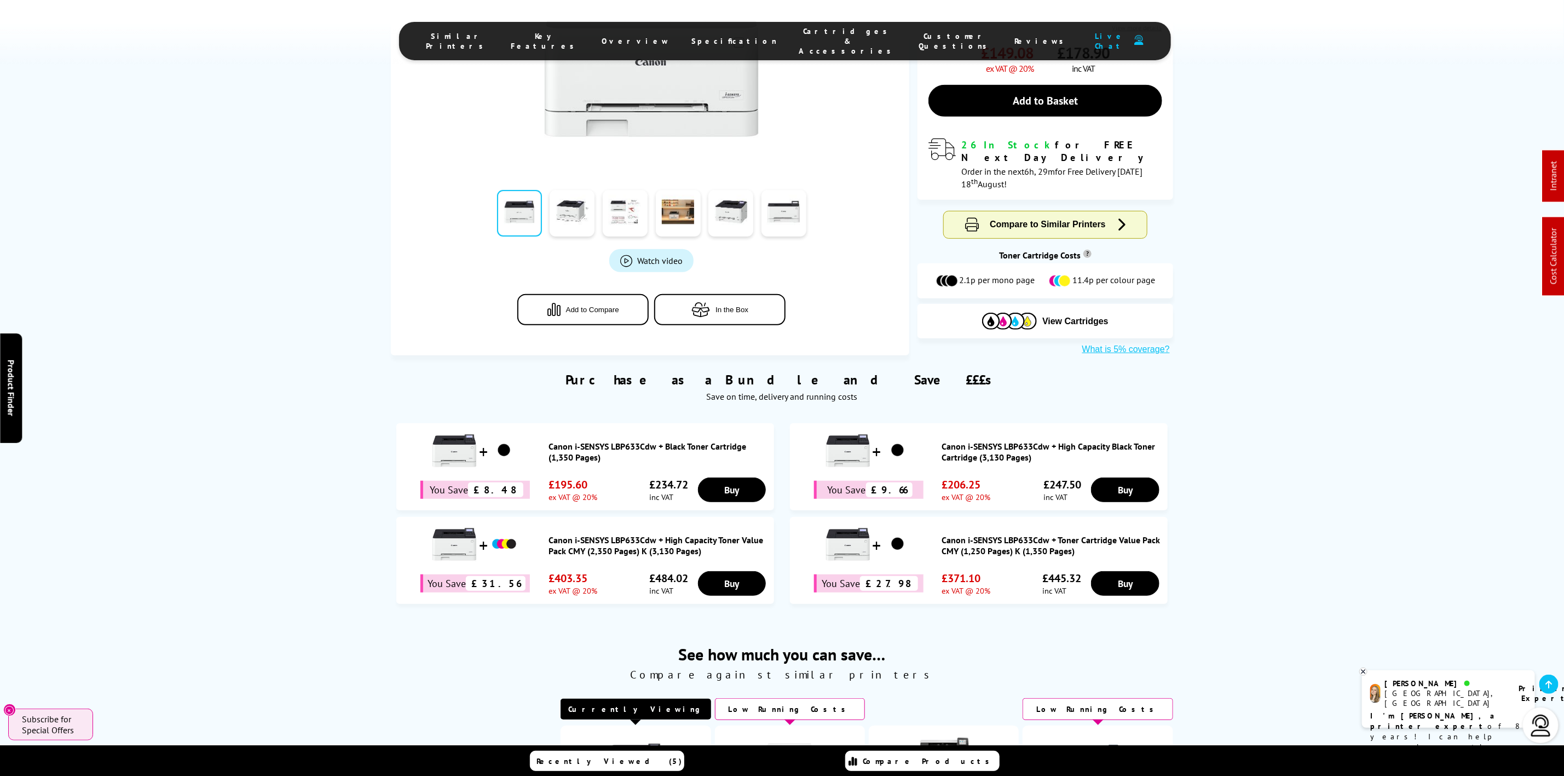
click at [820, 25] on ul "Similar Printers Key Features Overview Specification Cartridges & Accessories C…" at bounding box center [785, 41] width 772 height 38
click at [820, 34] on span "Cartridges & Accessories" at bounding box center [848, 41] width 98 height 30
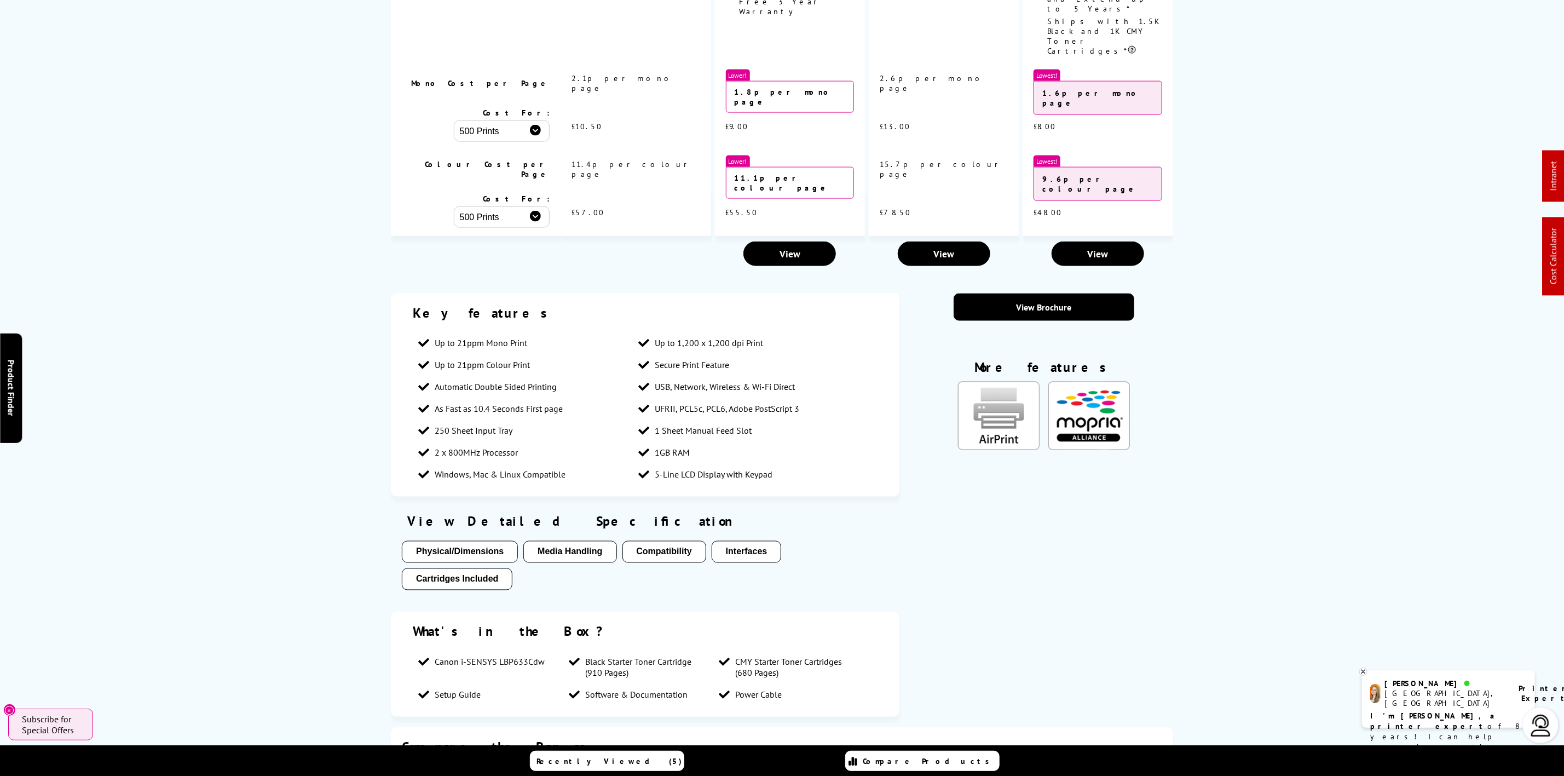
scroll to position [0, 0]
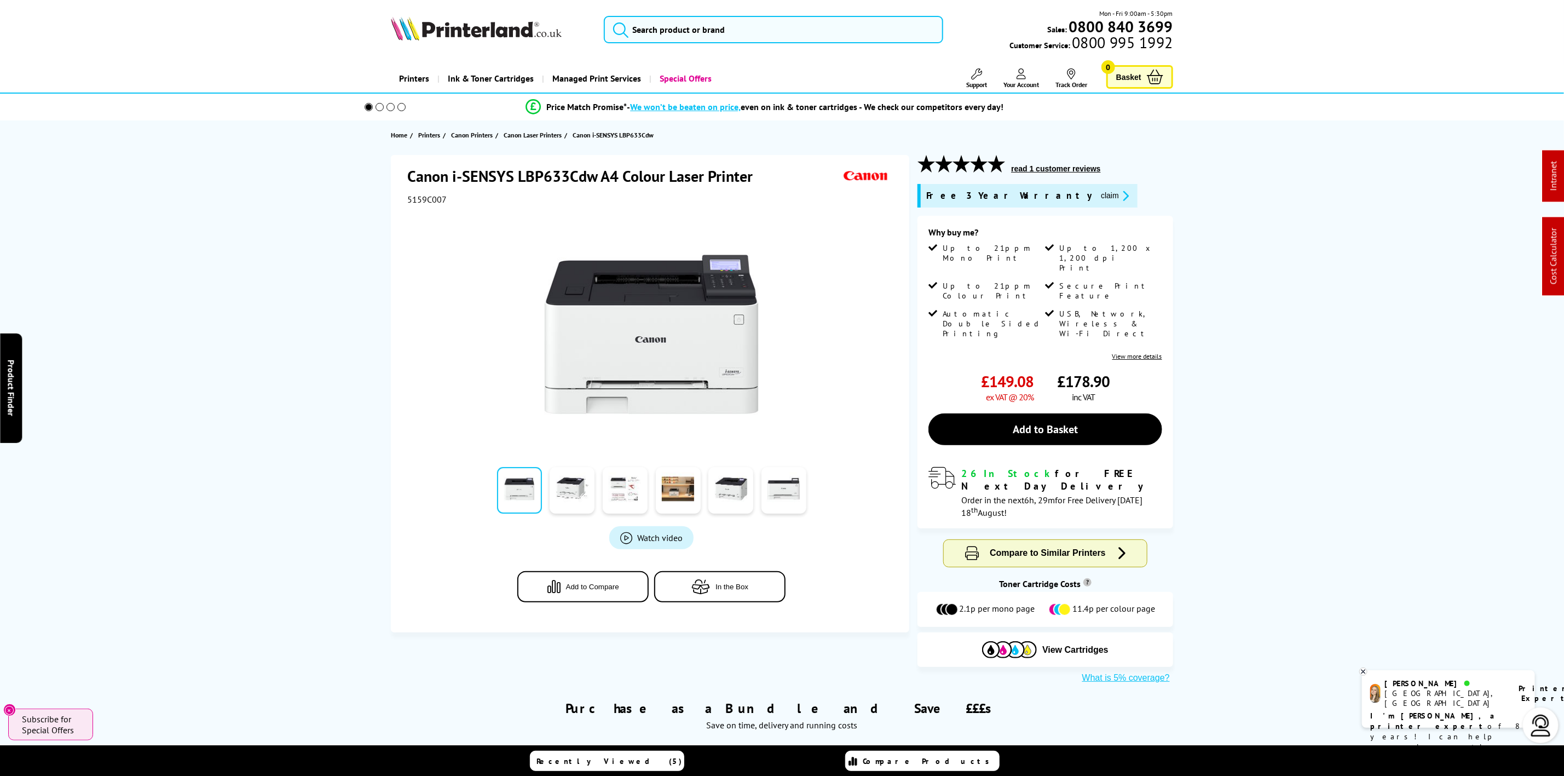
click at [521, 33] on img at bounding box center [476, 28] width 171 height 24
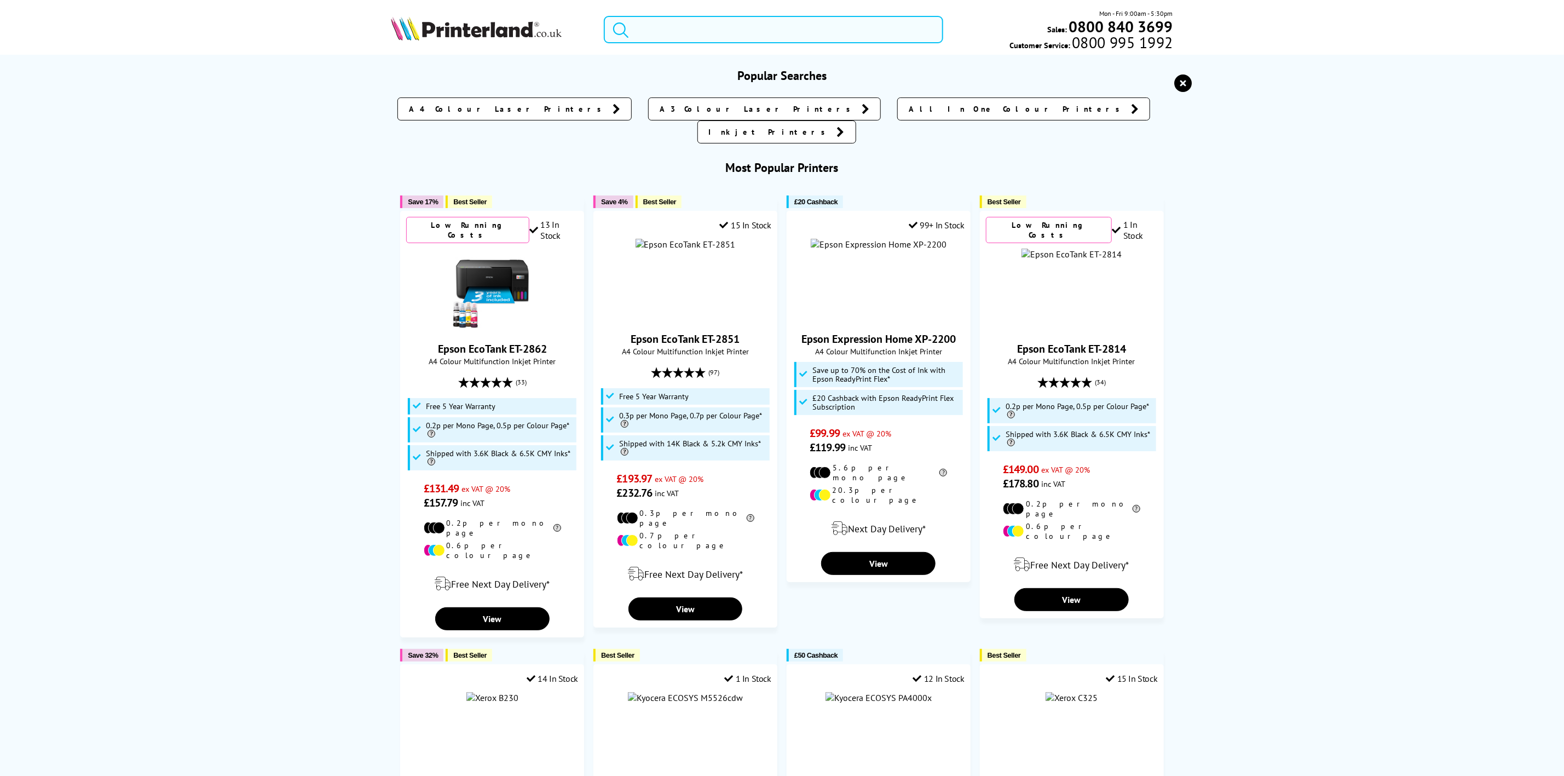
click at [673, 28] on input "search" at bounding box center [773, 29] width 339 height 27
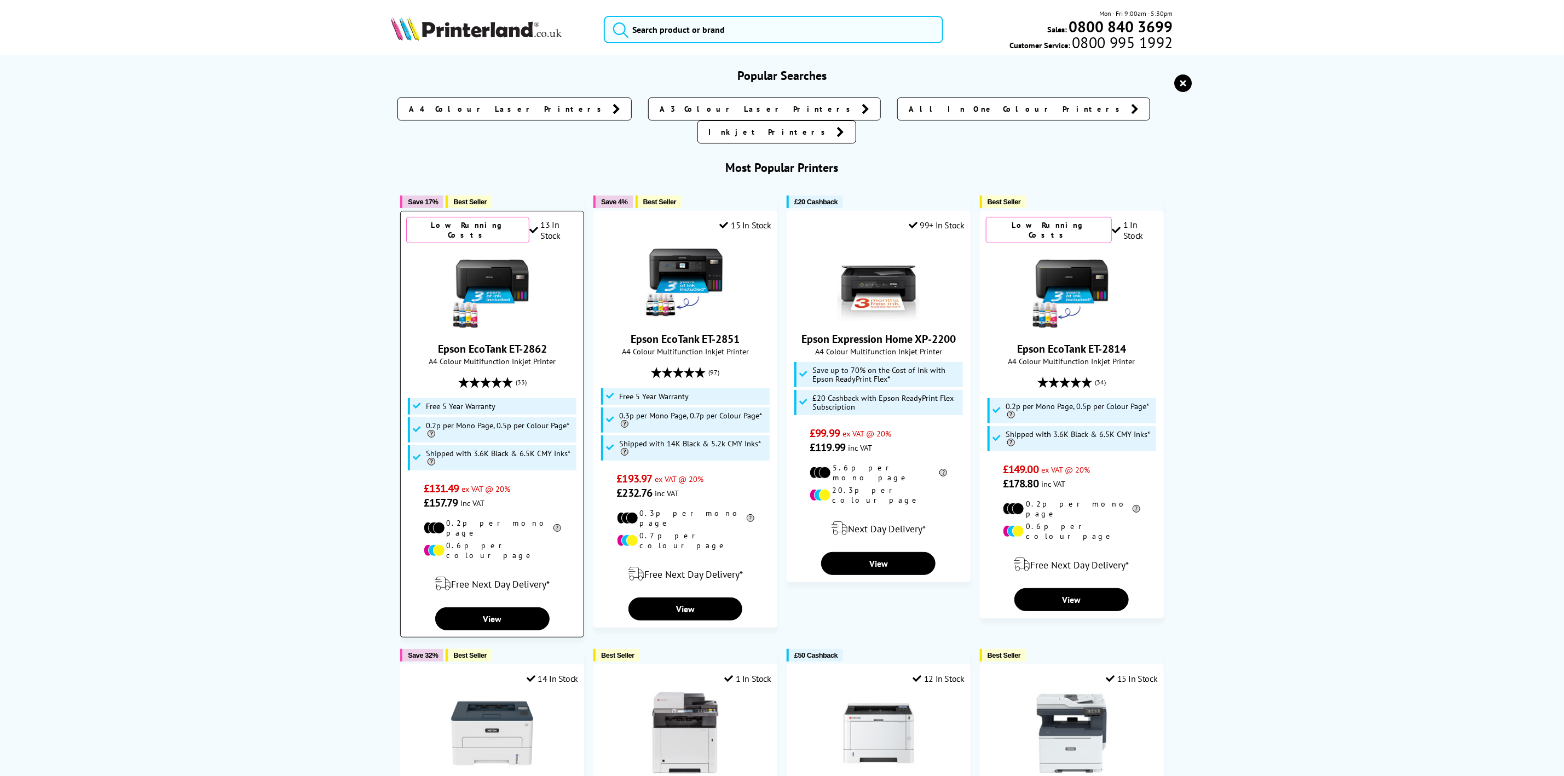
click at [495, 249] on img at bounding box center [492, 290] width 82 height 82
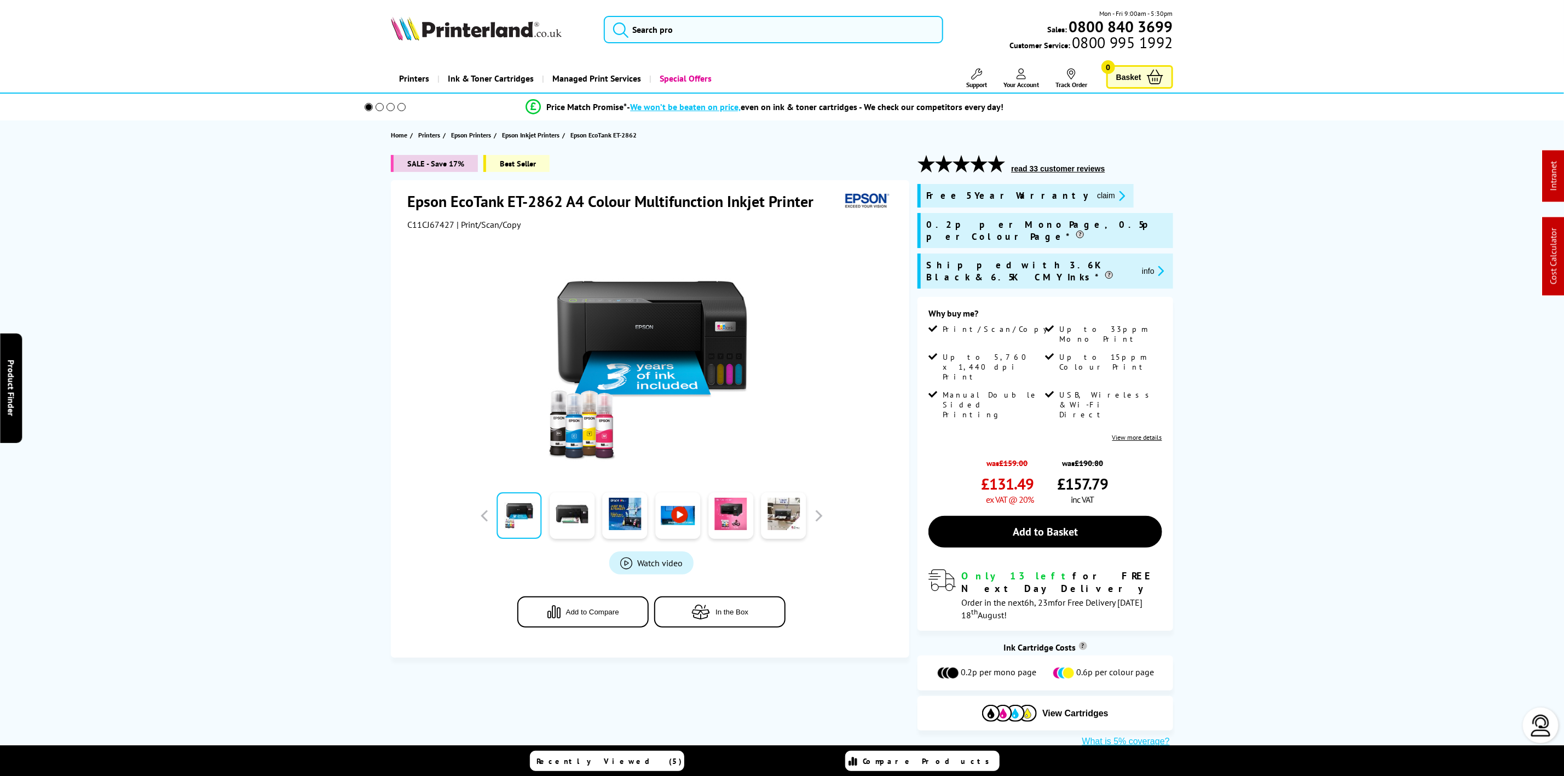
click at [1057, 172] on button "read 33 customer reviews" at bounding box center [1058, 169] width 100 height 10
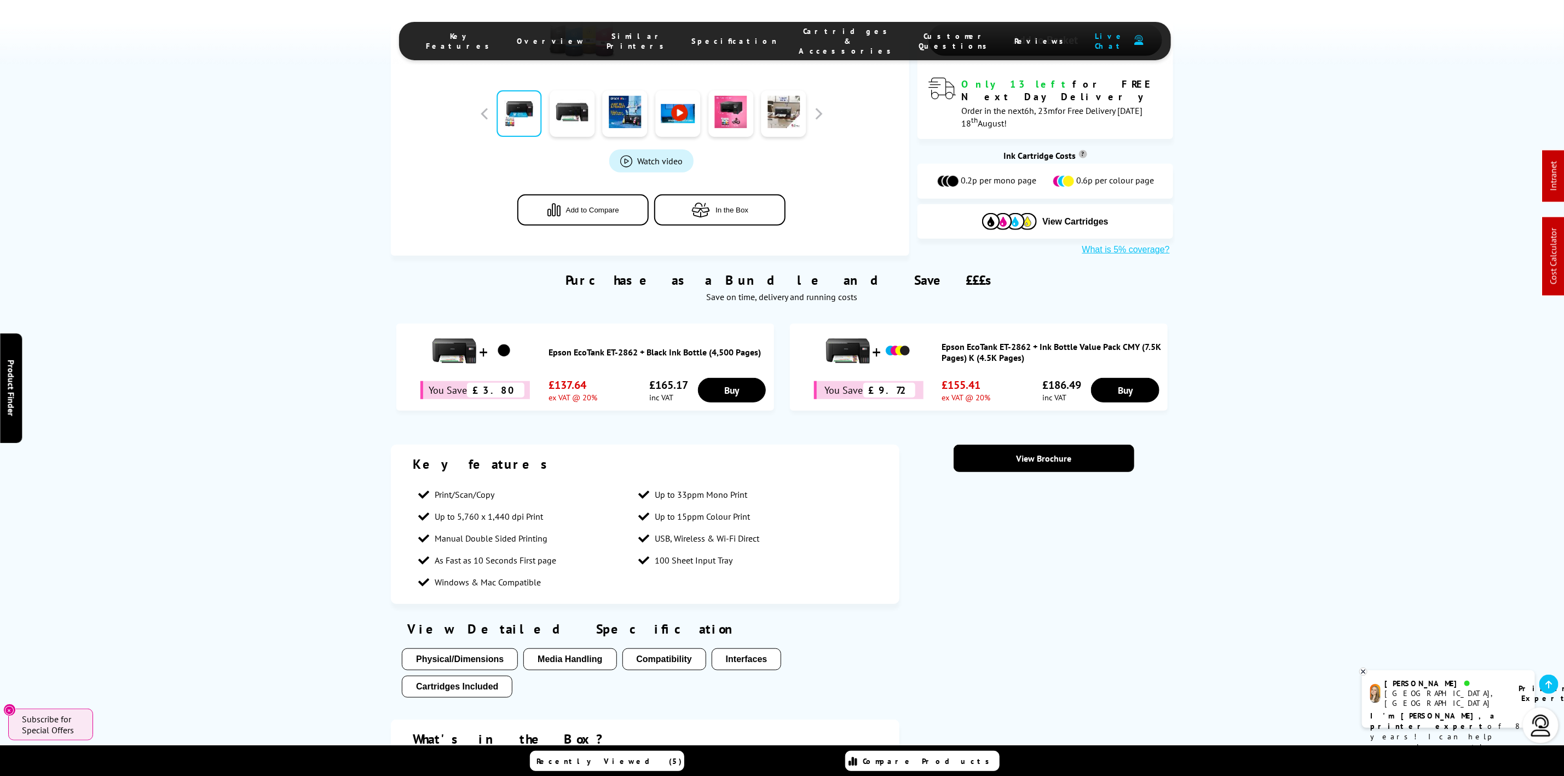
scroll to position [81, 0]
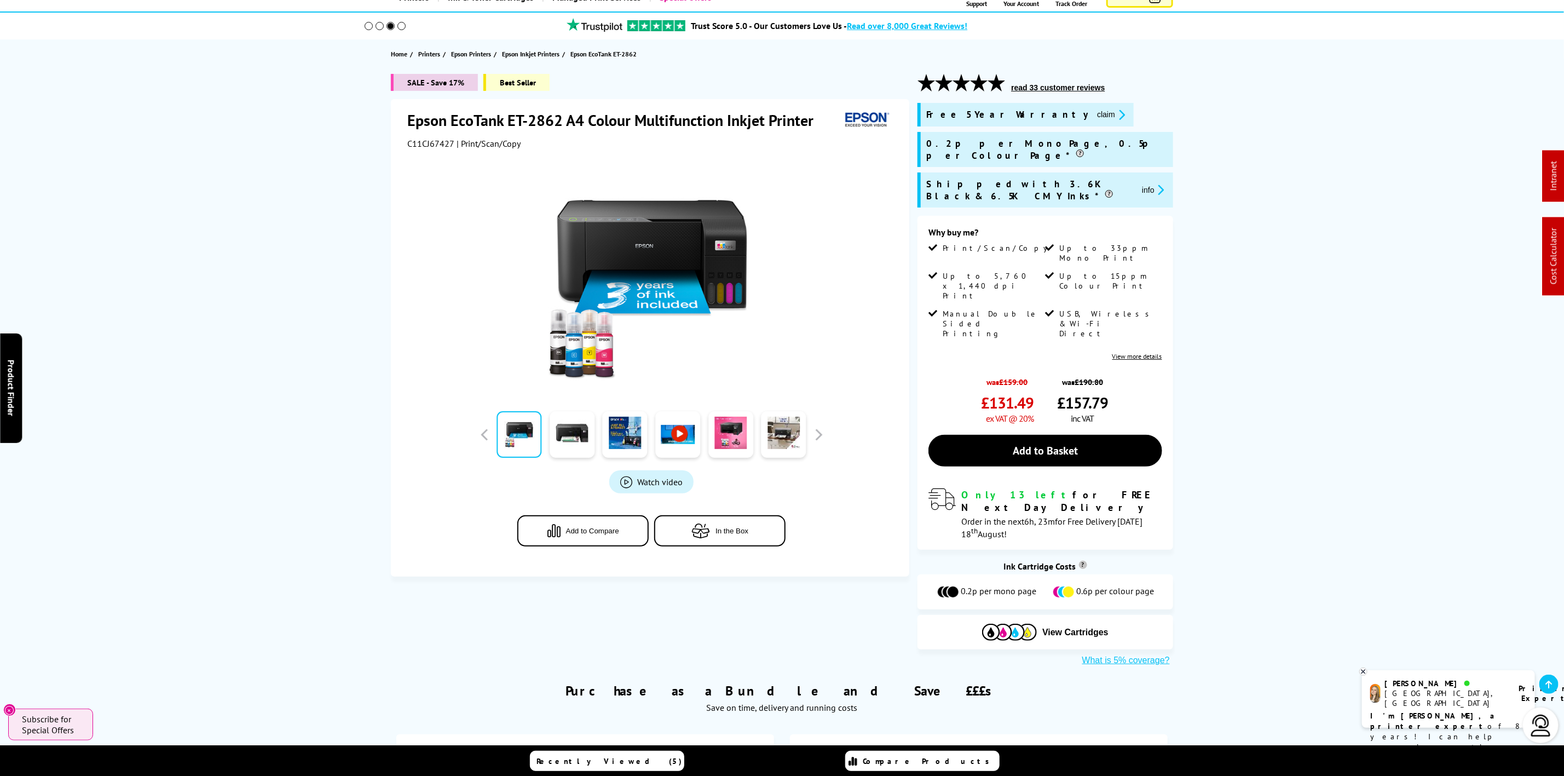
click at [1115, 120] on icon "promo-description" at bounding box center [1120, 114] width 10 height 11
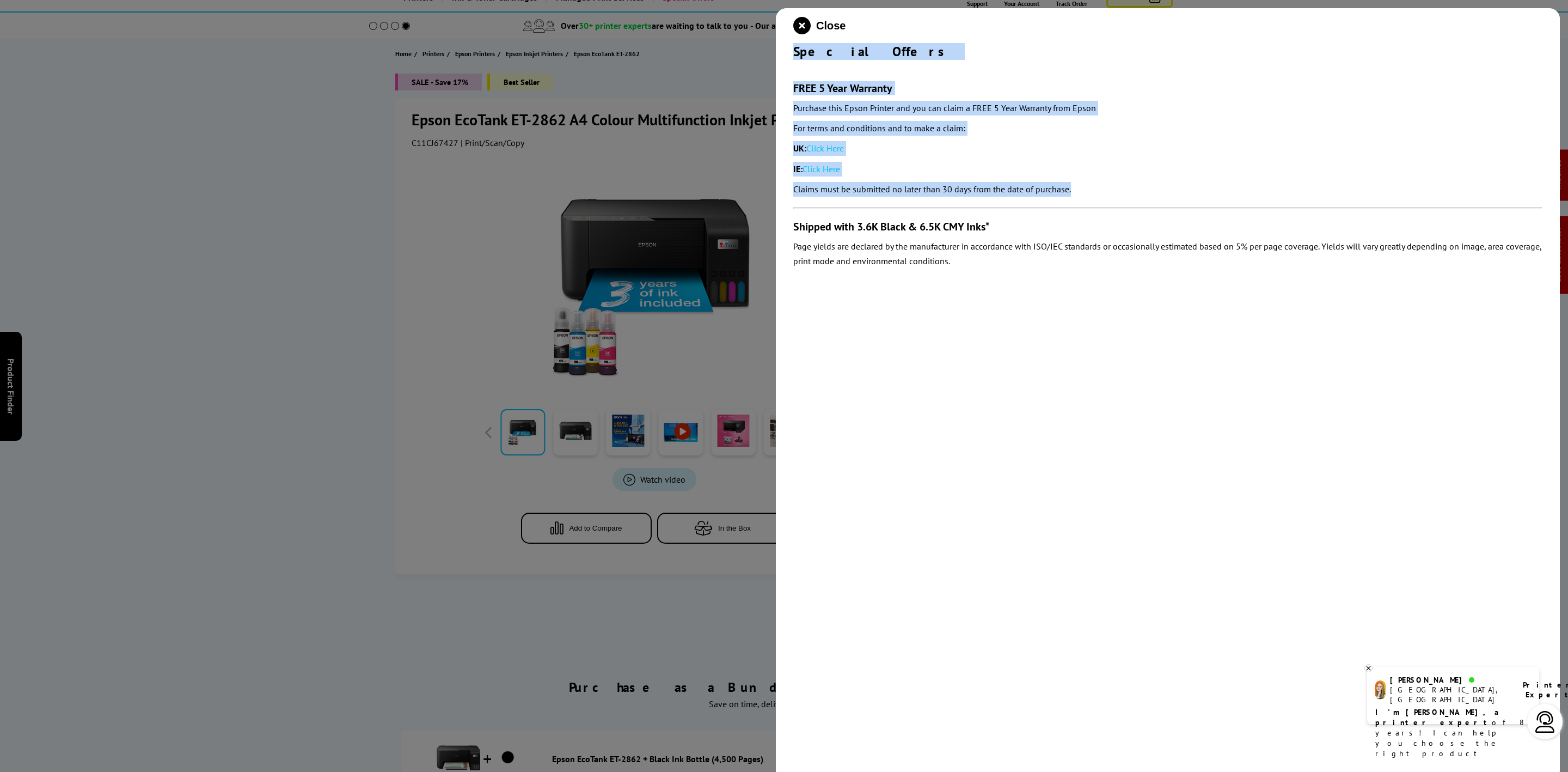
drag, startPoint x: 792, startPoint y: 53, endPoint x: 1123, endPoint y: 191, distance: 358.6
click at [1123, 191] on div "Close Special Offers FREE 5 Year Warranty Purchase this Epson Printer and you c…" at bounding box center [1167, 394] width 784 height 772
copy div "Special Offers FREE 5 Year Warranty Purchase this Epson Printer and you can cla…"
click at [795, 33] on icon "close modal" at bounding box center [802, 26] width 18 height 18
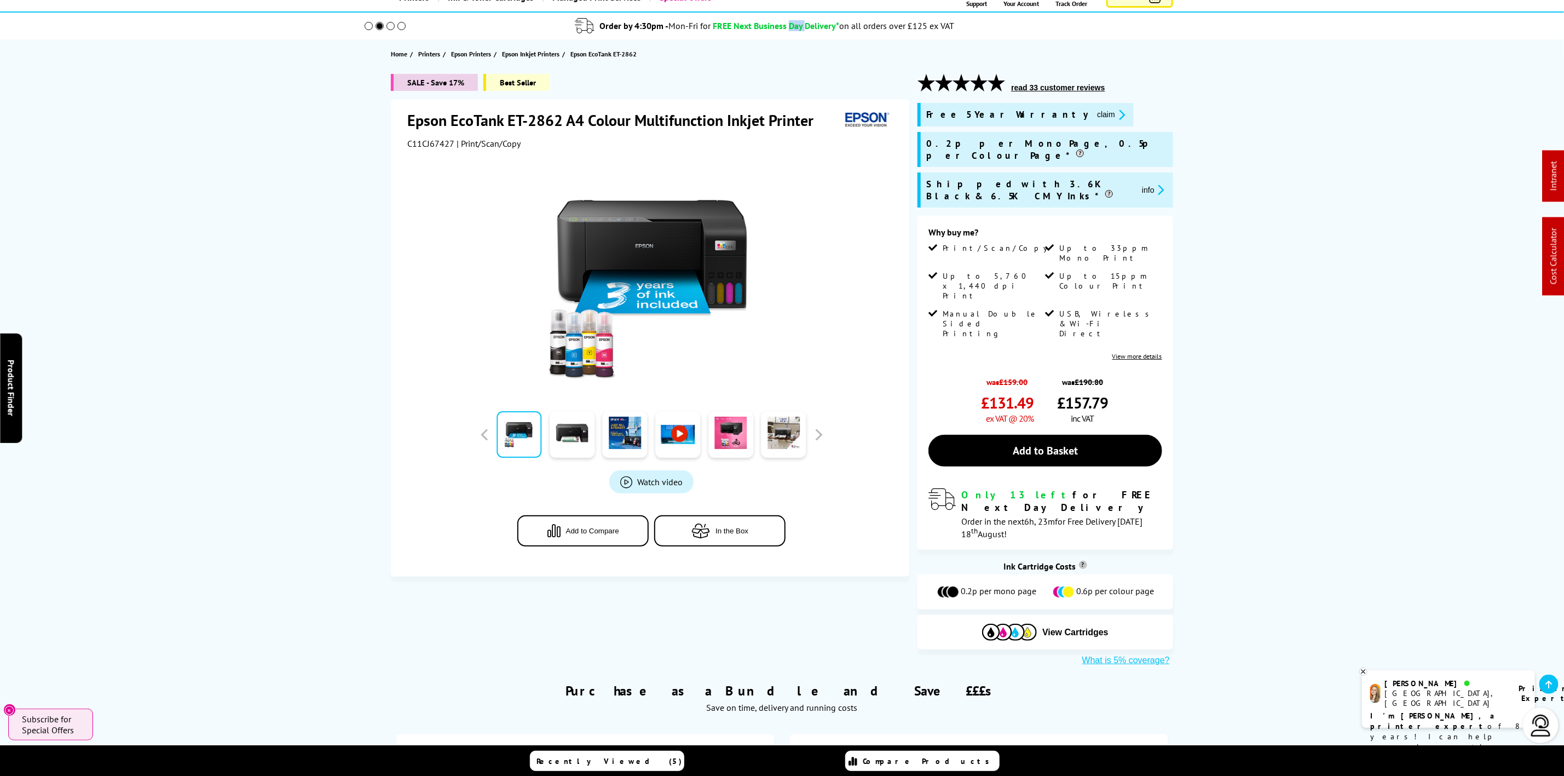
click at [800, 33] on div "Order by 4:30pm - Mon-Fri for FREE Next Business Day Delivery*" at bounding box center [707, 25] width 264 height 15
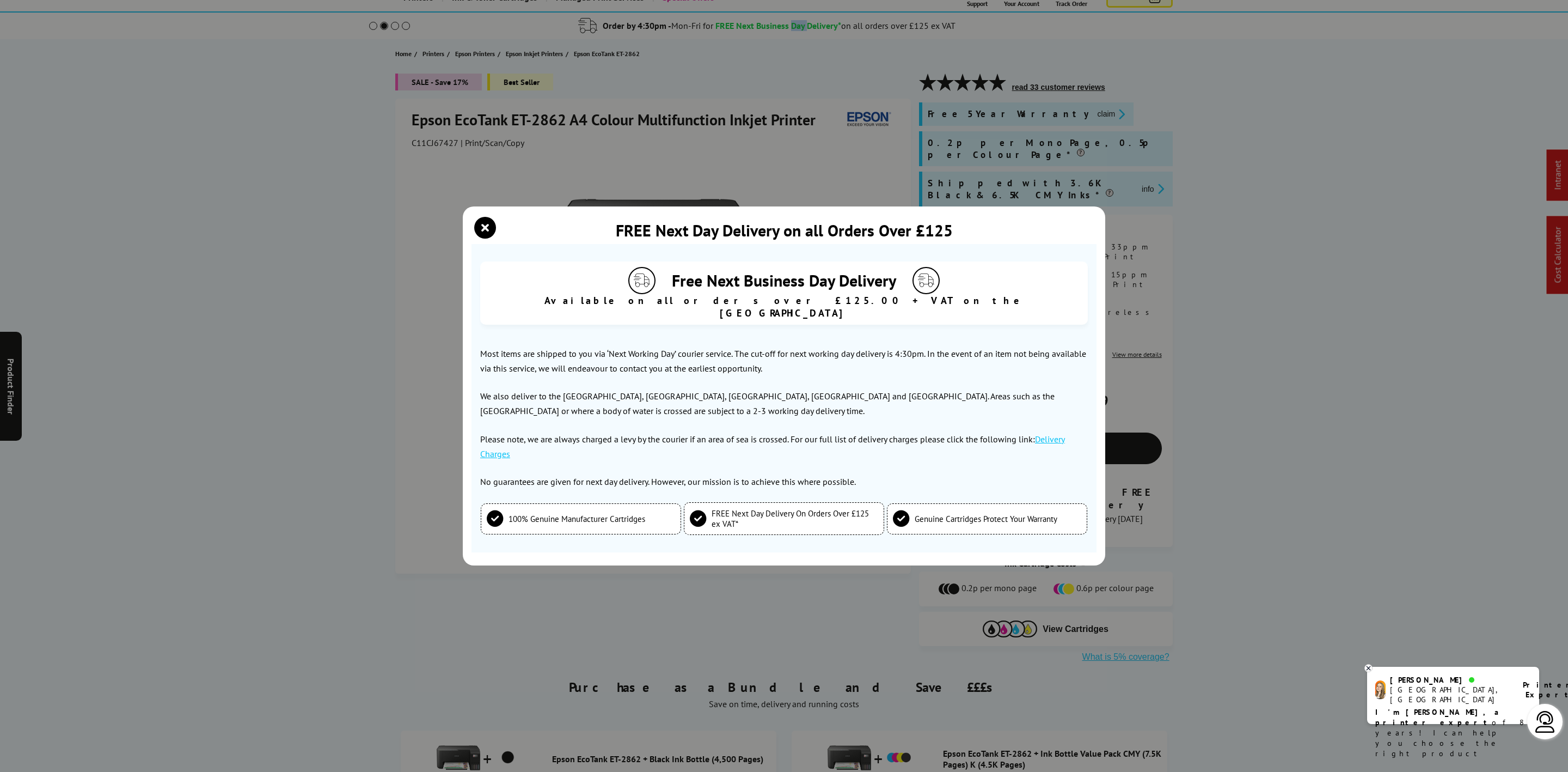
drag, startPoint x: 475, startPoint y: 236, endPoint x: 486, endPoint y: 216, distance: 22.8
click at [477, 236] on icon "close modal" at bounding box center [485, 228] width 22 height 22
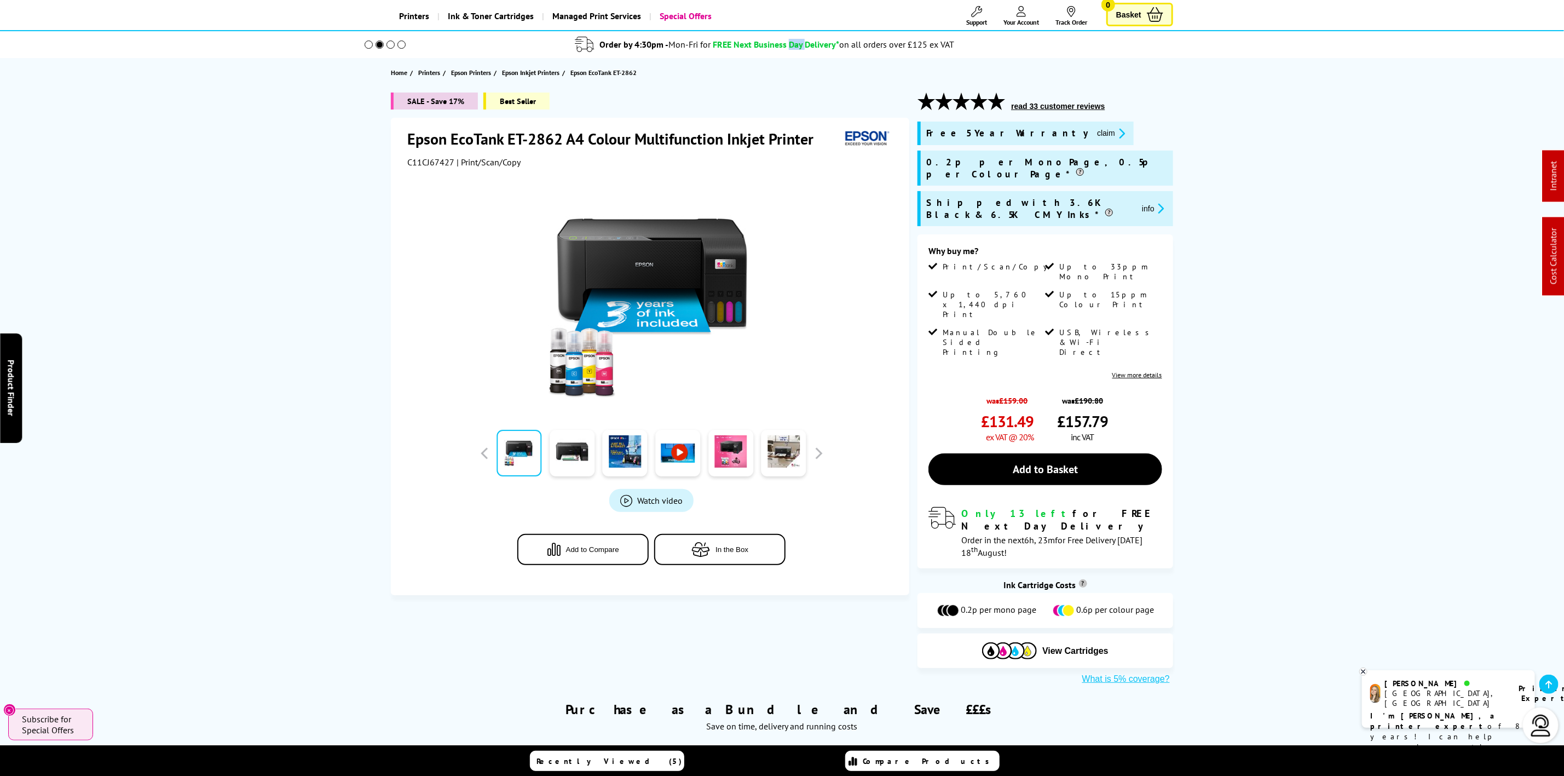
scroll to position [0, 0]
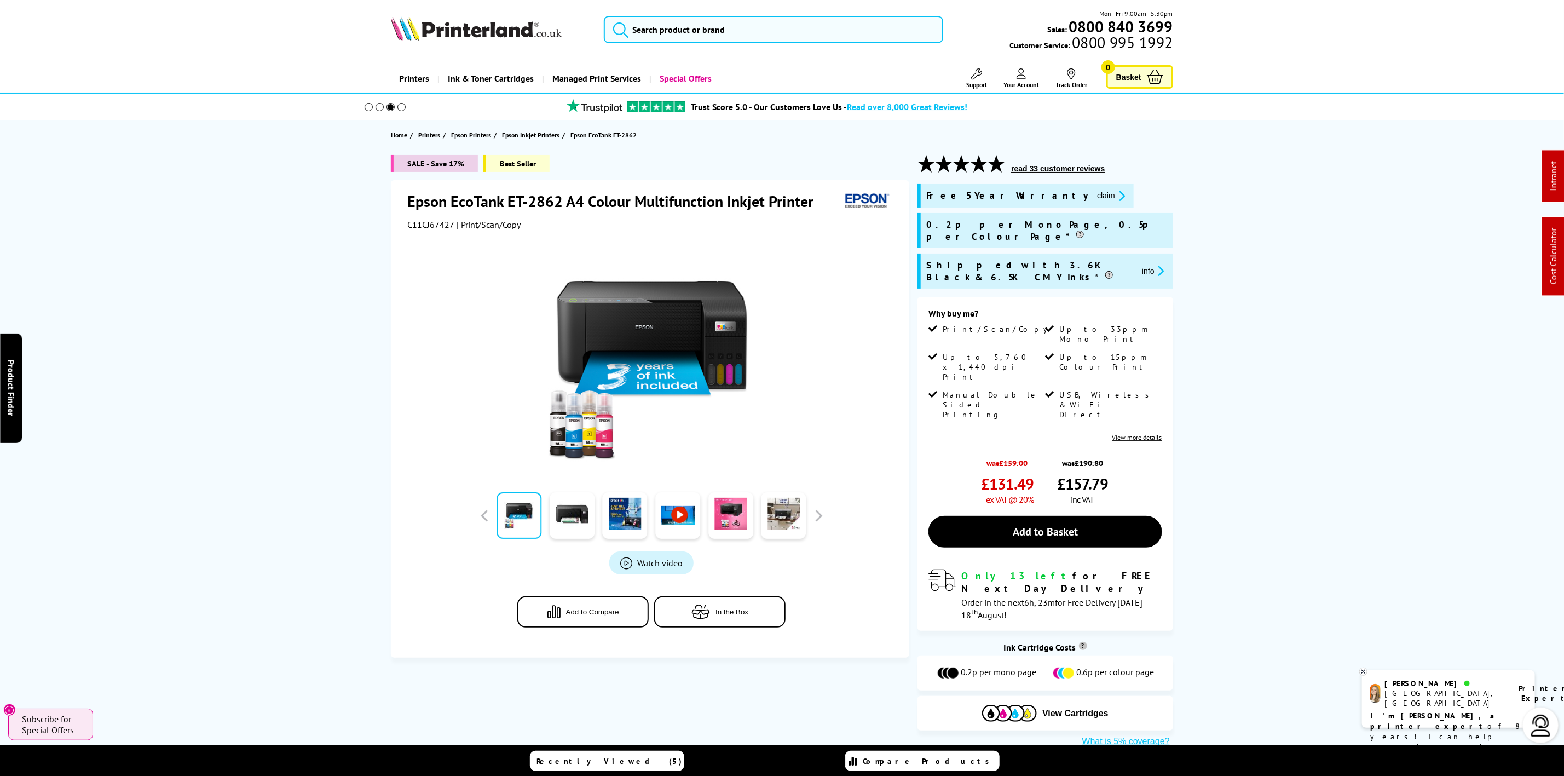
click at [472, 35] on img at bounding box center [476, 28] width 171 height 24
drag, startPoint x: 472, startPoint y: 35, endPoint x: 84, endPoint y: 158, distance: 407.1
click at [473, 35] on img at bounding box center [476, 28] width 171 height 24
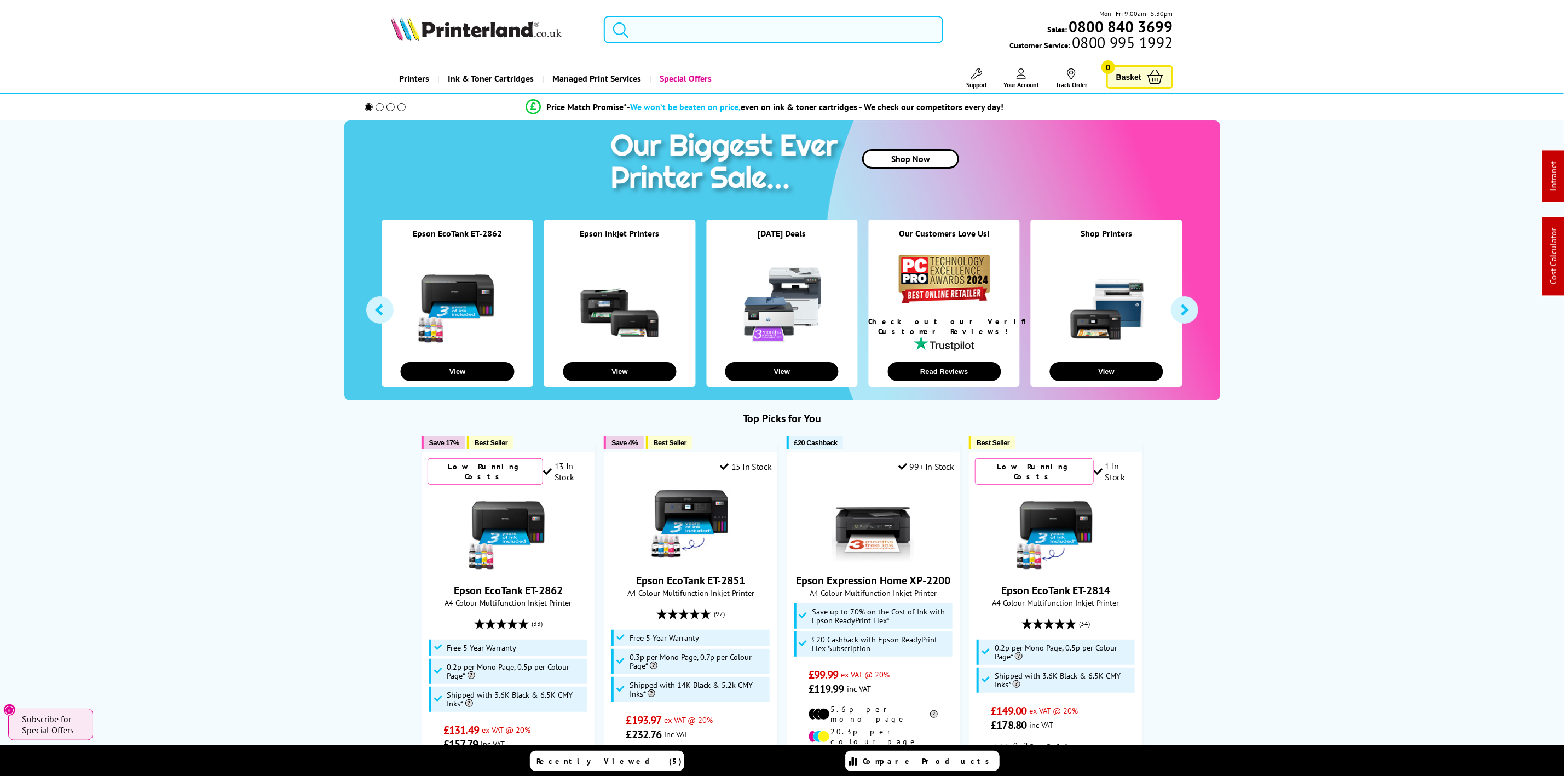
click at [780, 34] on input "search" at bounding box center [773, 29] width 339 height 27
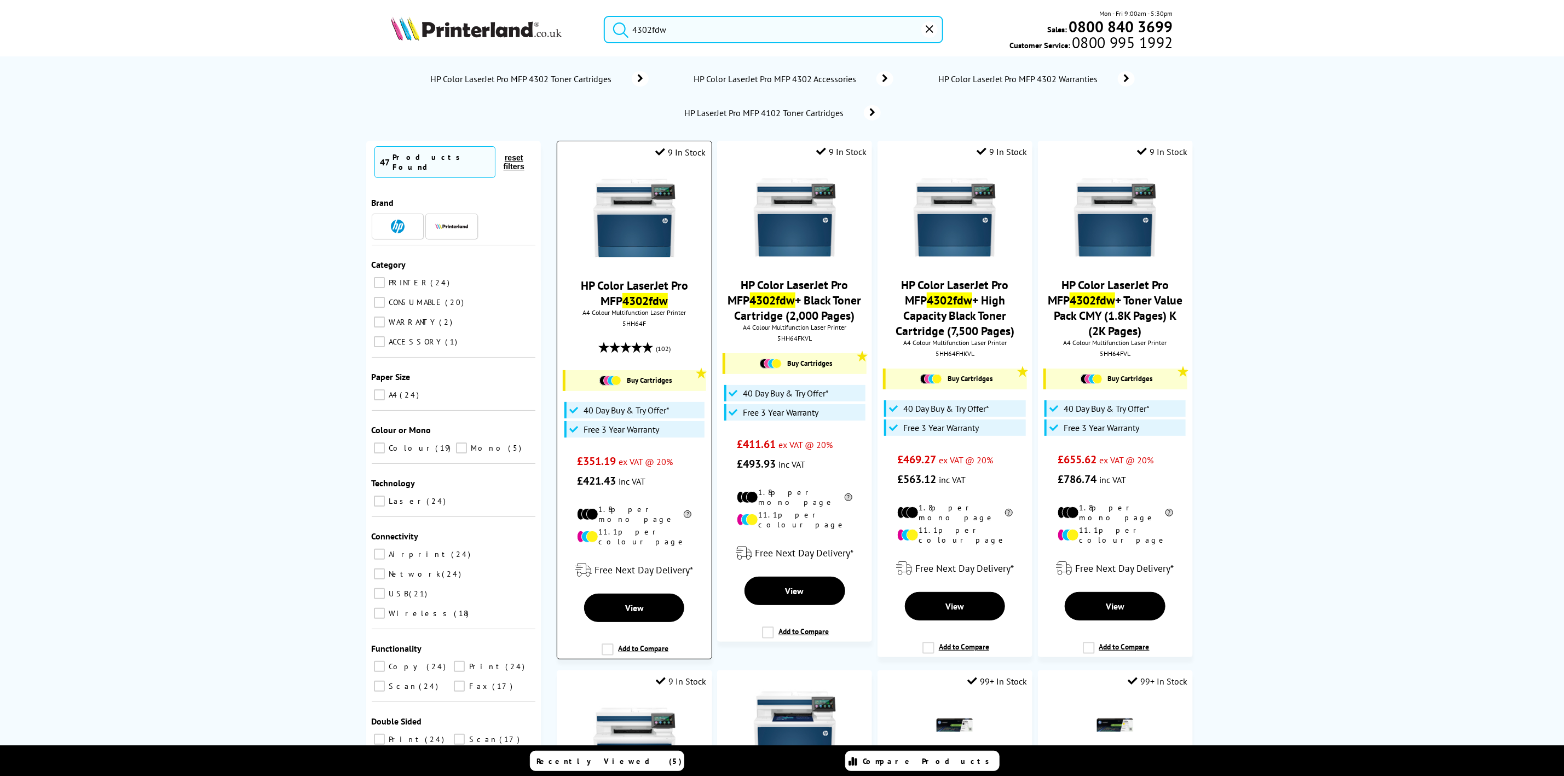
type input "4302fdw"
click at [656, 227] on img at bounding box center [634, 218] width 82 height 82
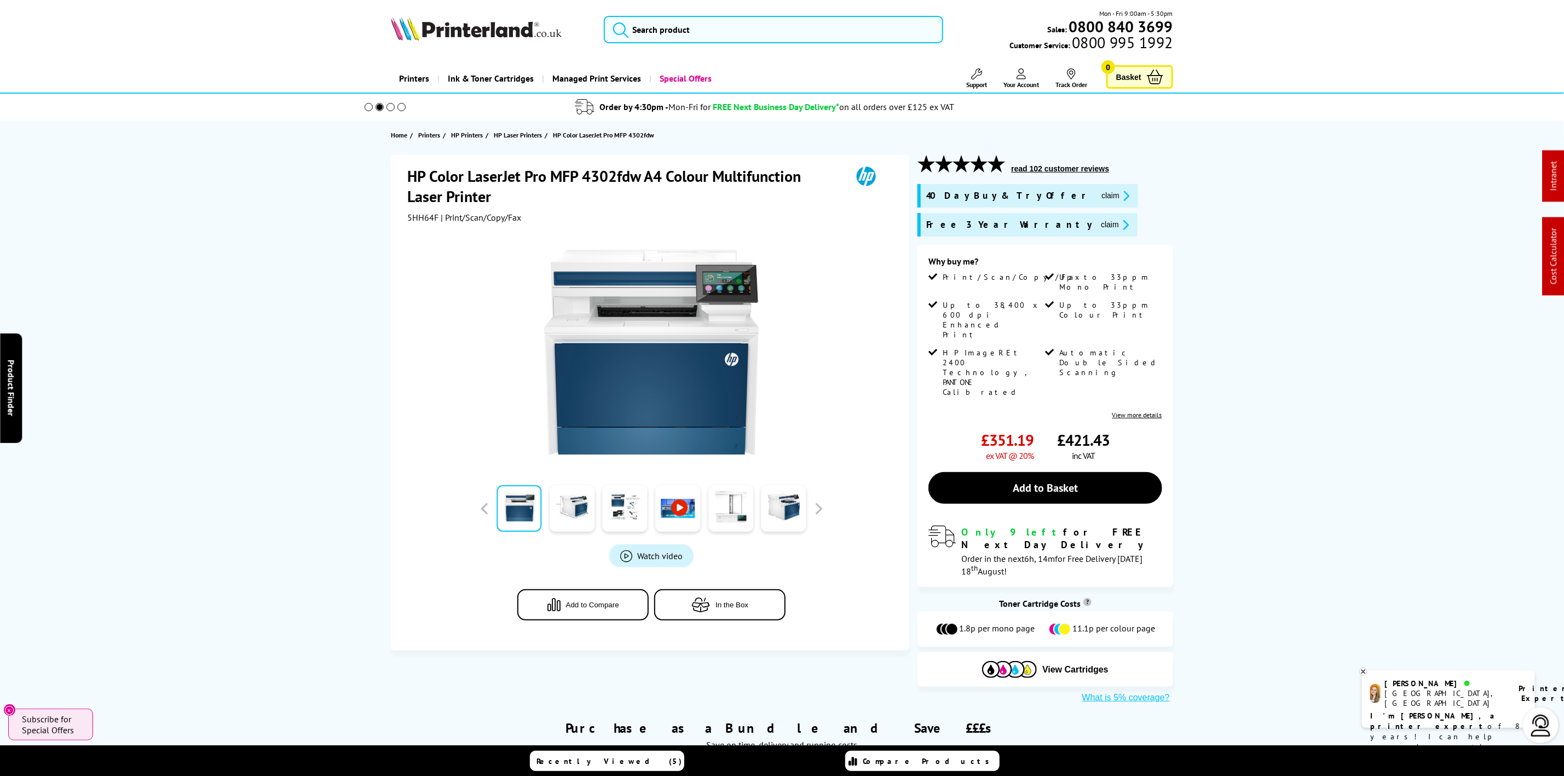
click at [1098, 227] on button "claim" at bounding box center [1115, 224] width 34 height 13
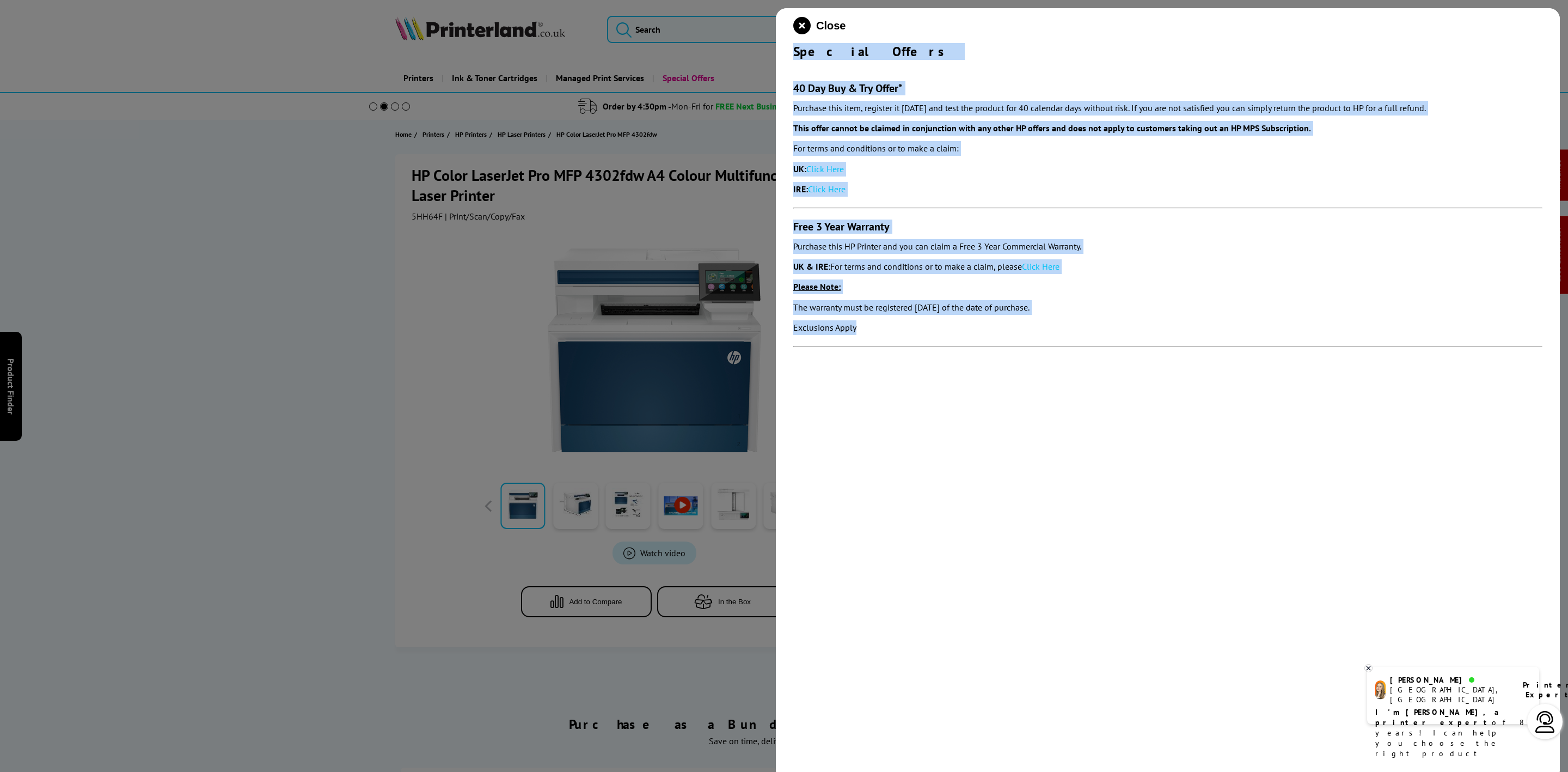
drag, startPoint x: 790, startPoint y: 50, endPoint x: 977, endPoint y: 329, distance: 335.9
click at [977, 329] on div "Close Special Offers 40 Day Buy & Try Offer* Purchase this item, register it wi…" at bounding box center [1167, 394] width 784 height 772
copy div "Special Offers 40 Day Buy & Try Offer* Purchase this item, register it within 3…"
click at [793, 30] on icon "close modal" at bounding box center [802, 26] width 18 height 18
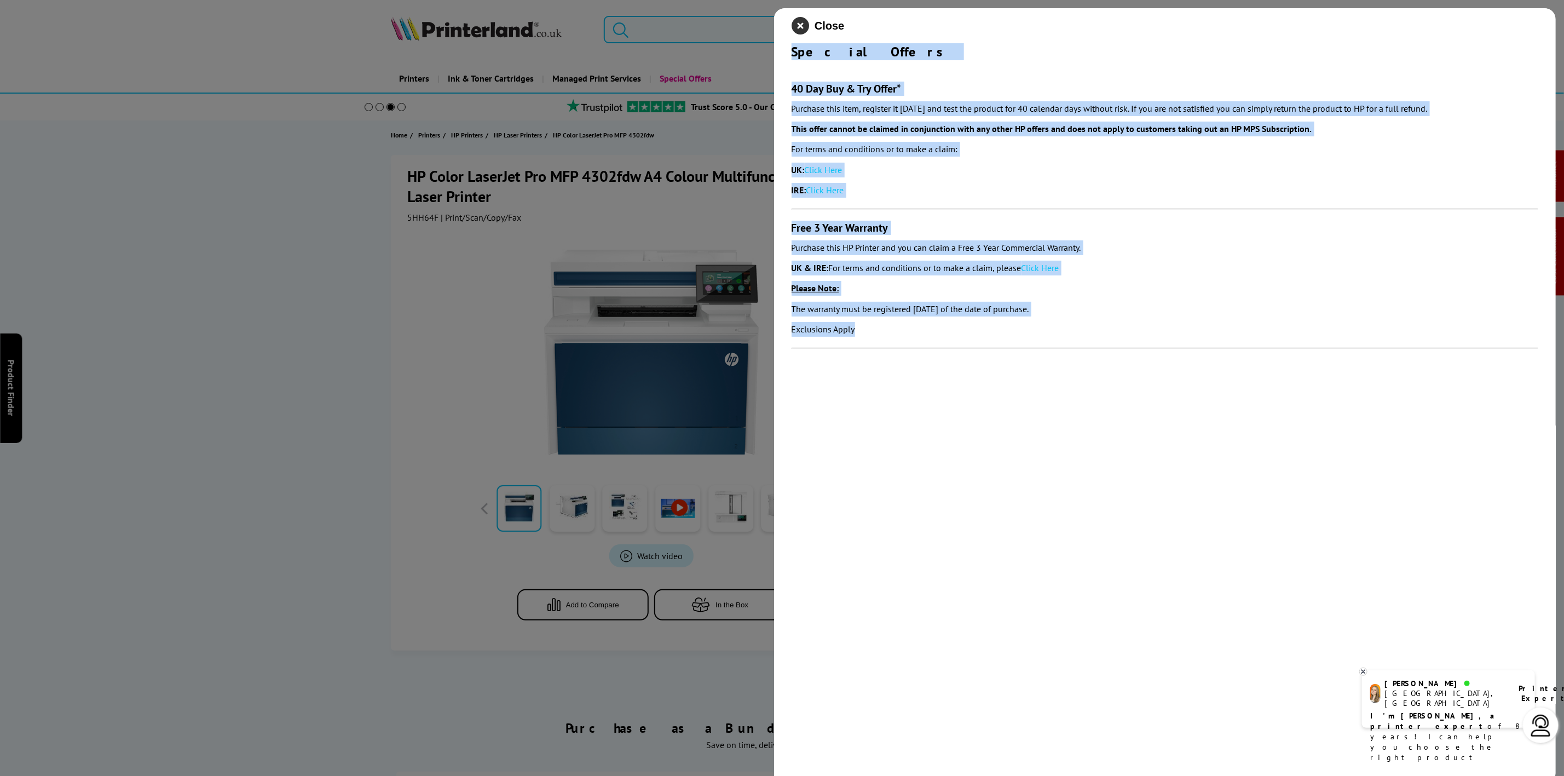
click at [798, 30] on input "search" at bounding box center [773, 29] width 339 height 27
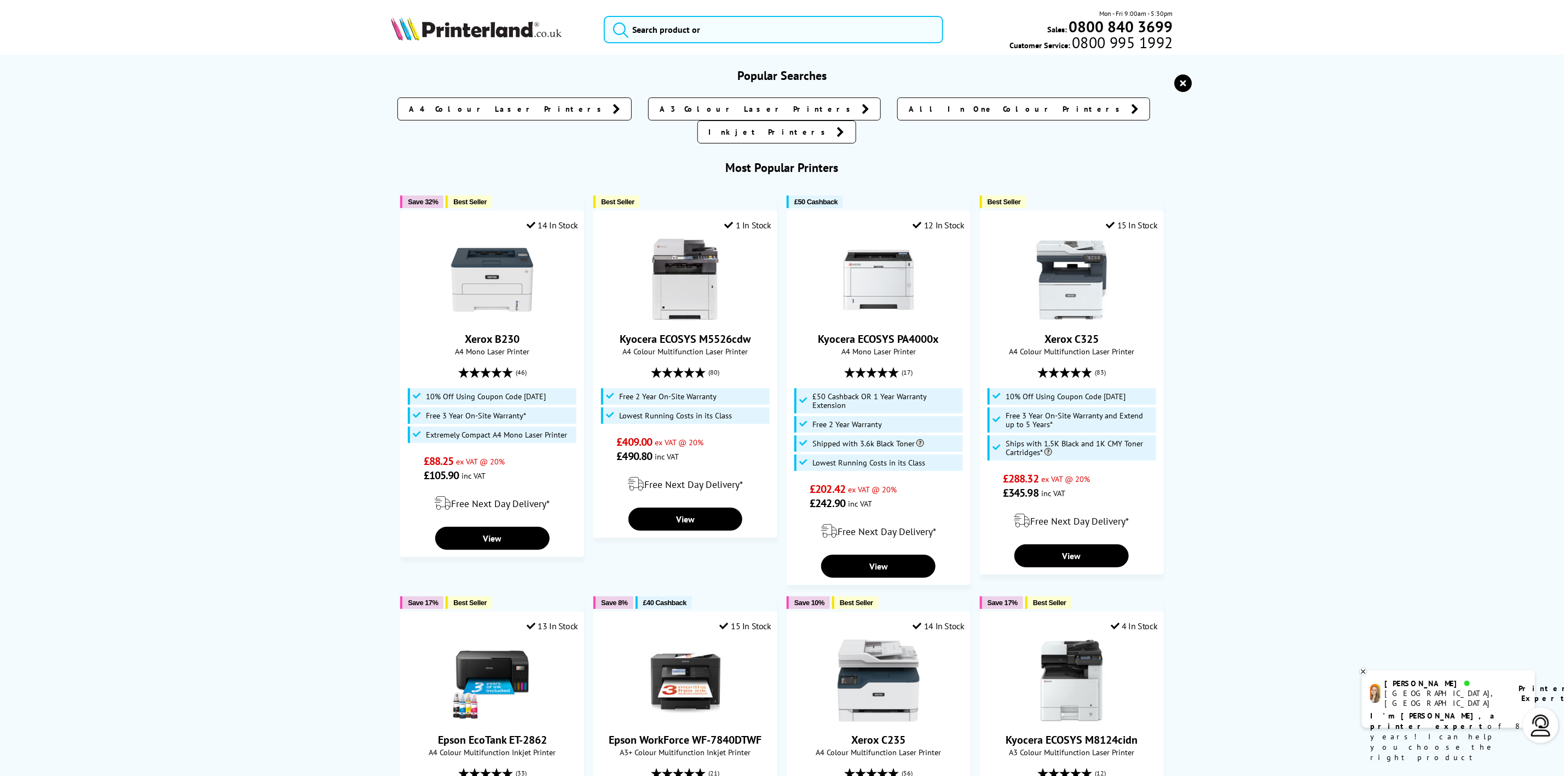
click at [333, 53] on header "Mon - Fri 9:00am - 5:30pm Sales: 0800 840 3699 Customer Service: 0800 995 1992" at bounding box center [782, 47] width 1564 height 94
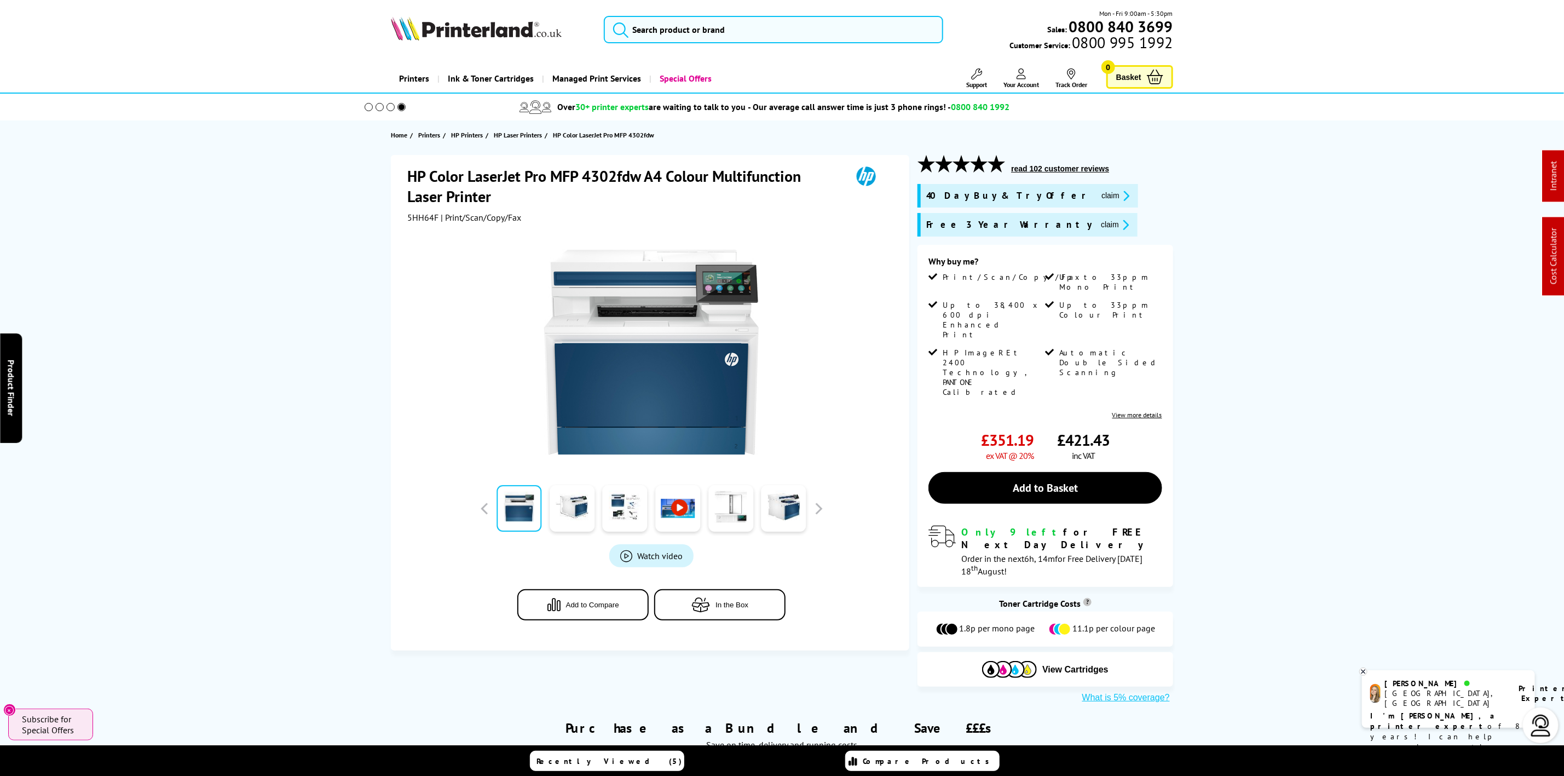
drag, startPoint x: 371, startPoint y: 40, endPoint x: 411, endPoint y: 43, distance: 39.5
click at [373, 40] on div "Mon - Fri 9:00am - 5:30pm Sales: 0800 840 3699 Customer Service: 0800 995 1992" at bounding box center [782, 32] width 876 height 48
click at [411, 43] on picture at bounding box center [476, 37] width 171 height 11
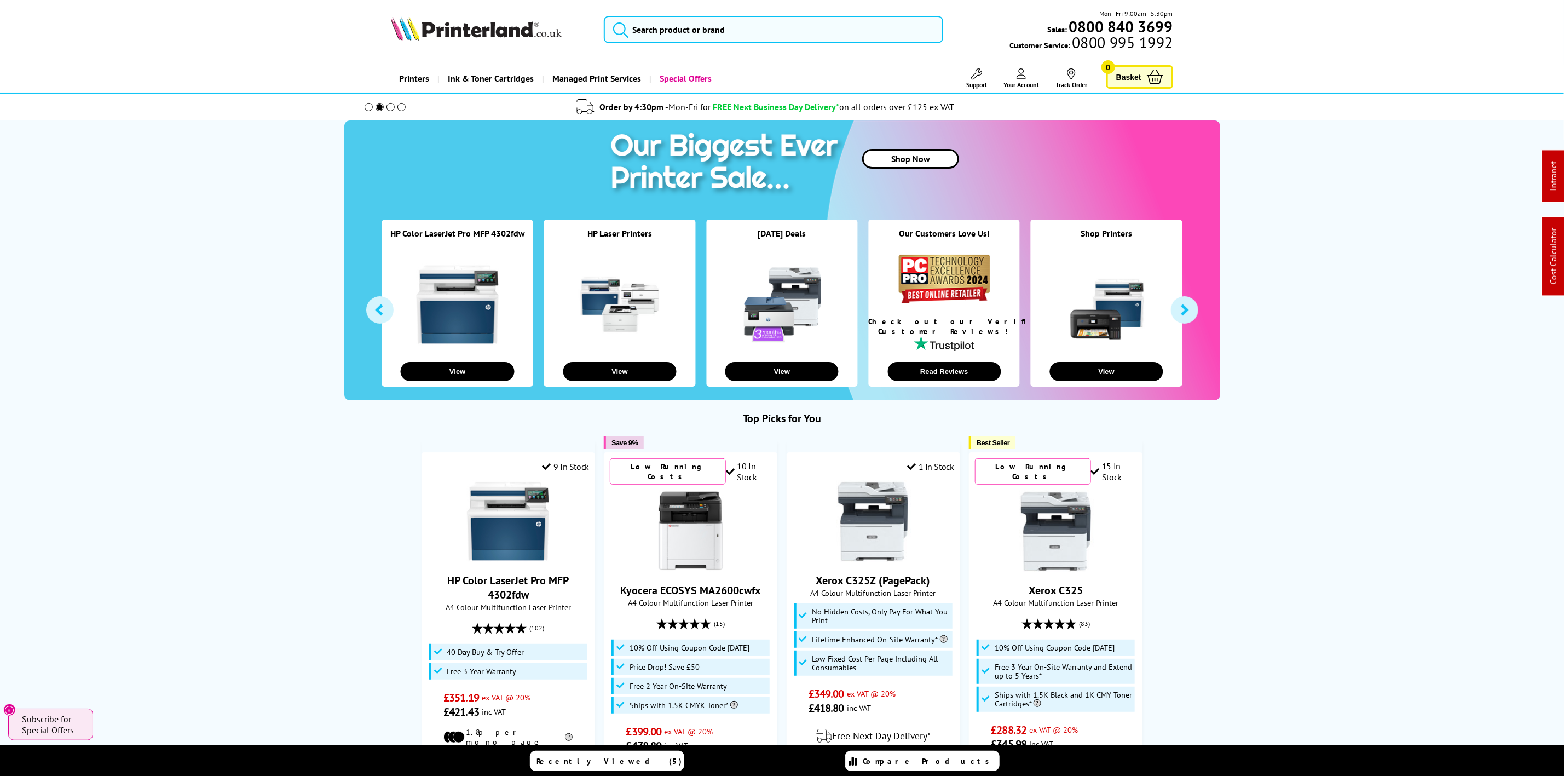
drag, startPoint x: 781, startPoint y: 50, endPoint x: 782, endPoint y: 40, distance: 10.0
click at [781, 50] on div "Mon - Fri 9:00am - 5:30pm Sales: 0800 840 3699 Customer Service: 0800 995 1992" at bounding box center [782, 32] width 876 height 48
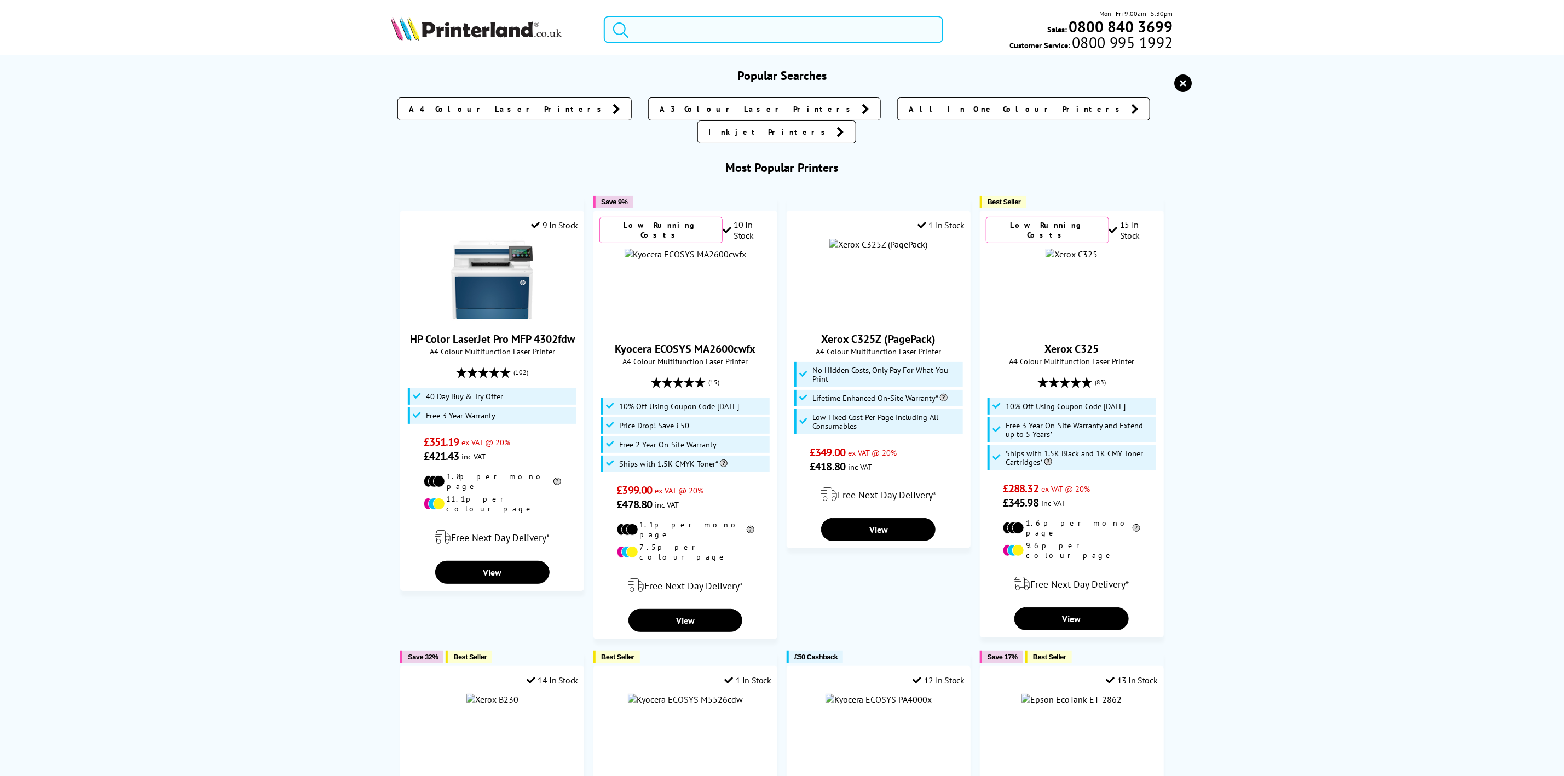
click at [782, 32] on input "search" at bounding box center [773, 29] width 339 height 27
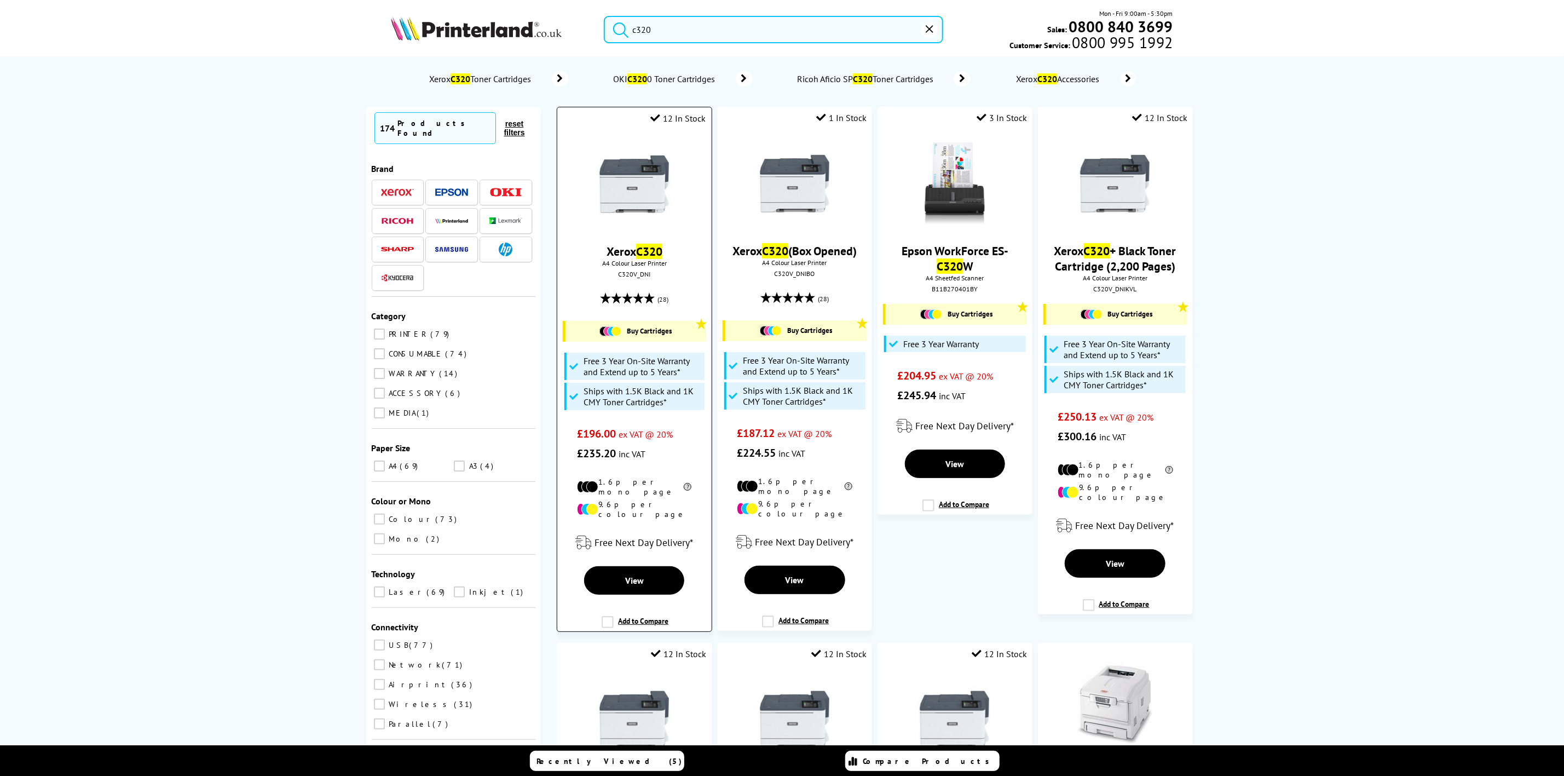
type input "c320"
click at [649, 206] on img at bounding box center [634, 184] width 82 height 82
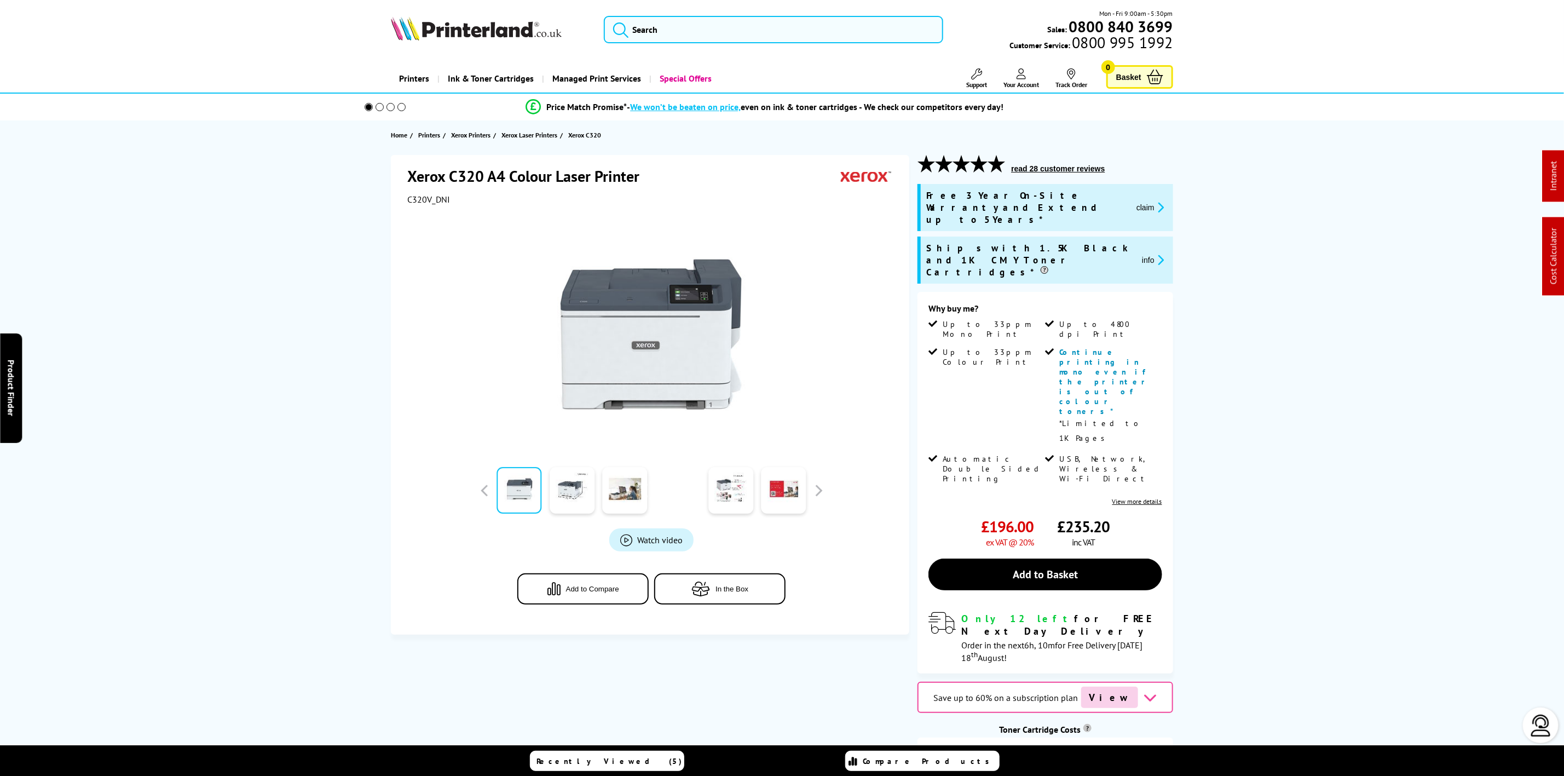
click at [405, 195] on div "Xerox C320 A4 Colour Laser Printer C320V_DNI Watch video Add to Compare In the …" at bounding box center [650, 395] width 518 height 480
copy span "C320V_DNI"
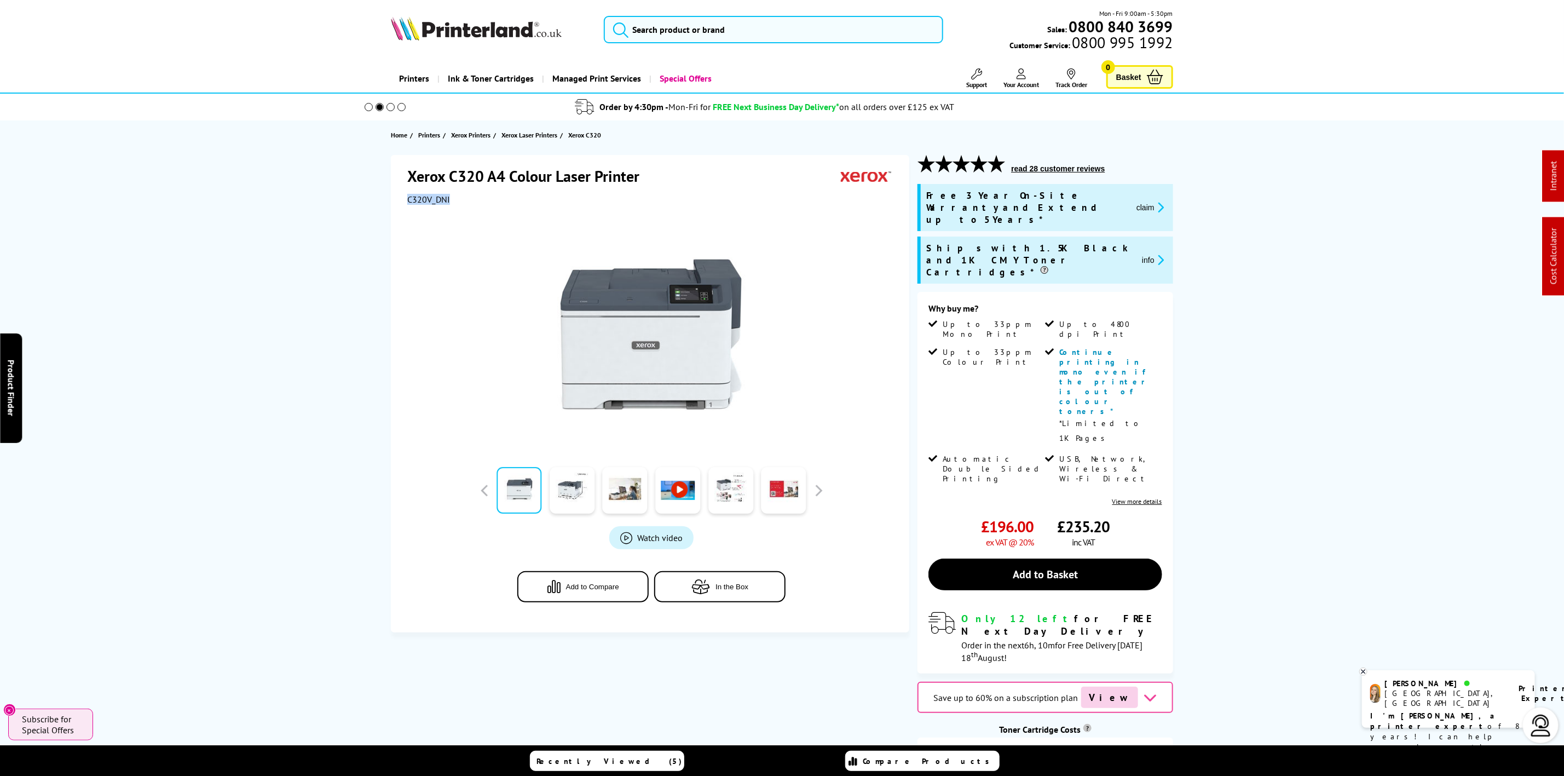
click at [1149, 206] on button "claim" at bounding box center [1150, 207] width 34 height 13
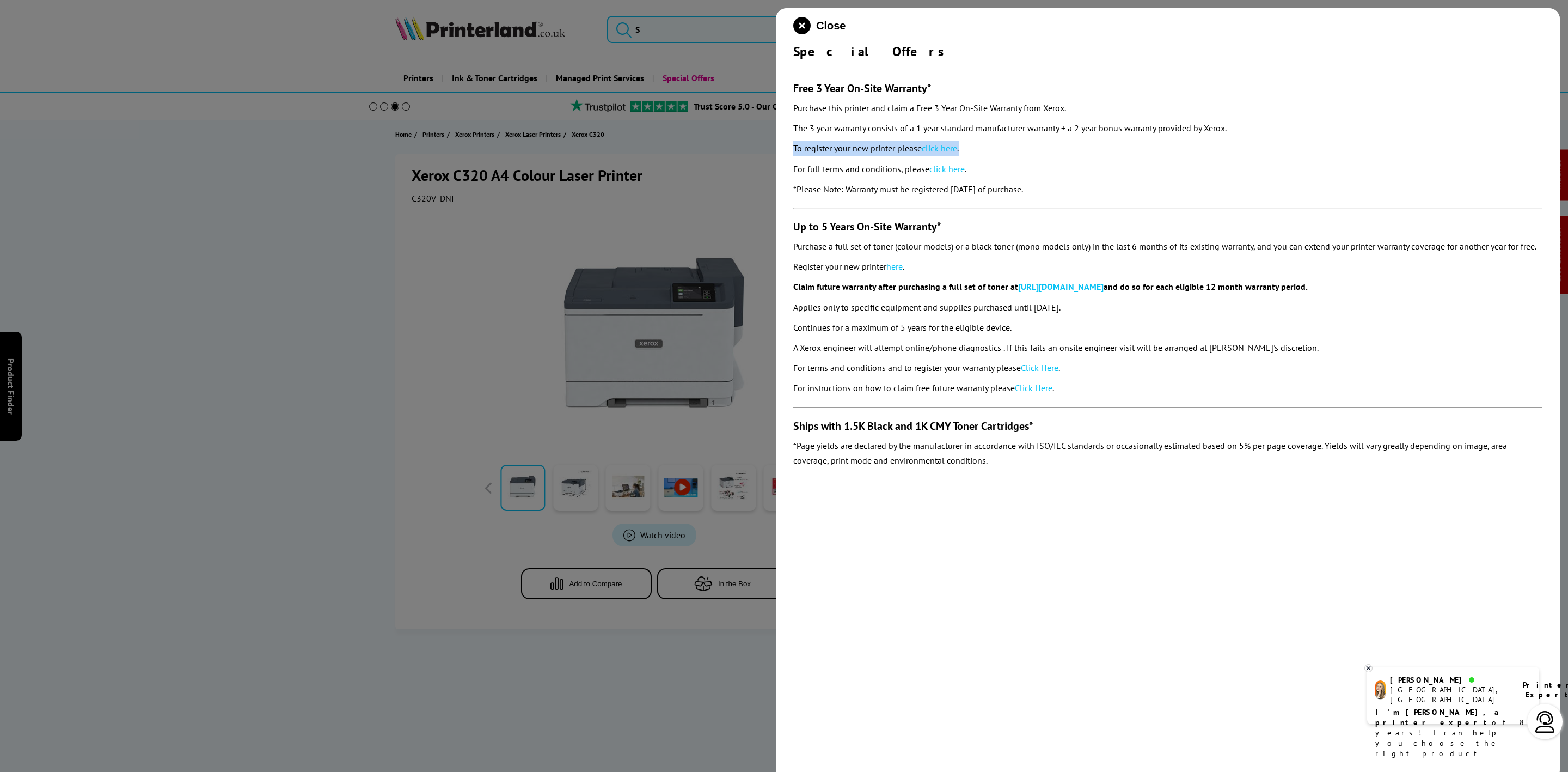
drag, startPoint x: 788, startPoint y: 148, endPoint x: 852, endPoint y: 178, distance: 70.7
click at [979, 149] on div "Close Special Offers Free 3 Year On-Site Warranty* Purchase this printer and cl…" at bounding box center [1167, 394] width 784 height 772
copy p "To register your new printer please click here ."
click at [799, 27] on icon "close modal" at bounding box center [802, 26] width 18 height 18
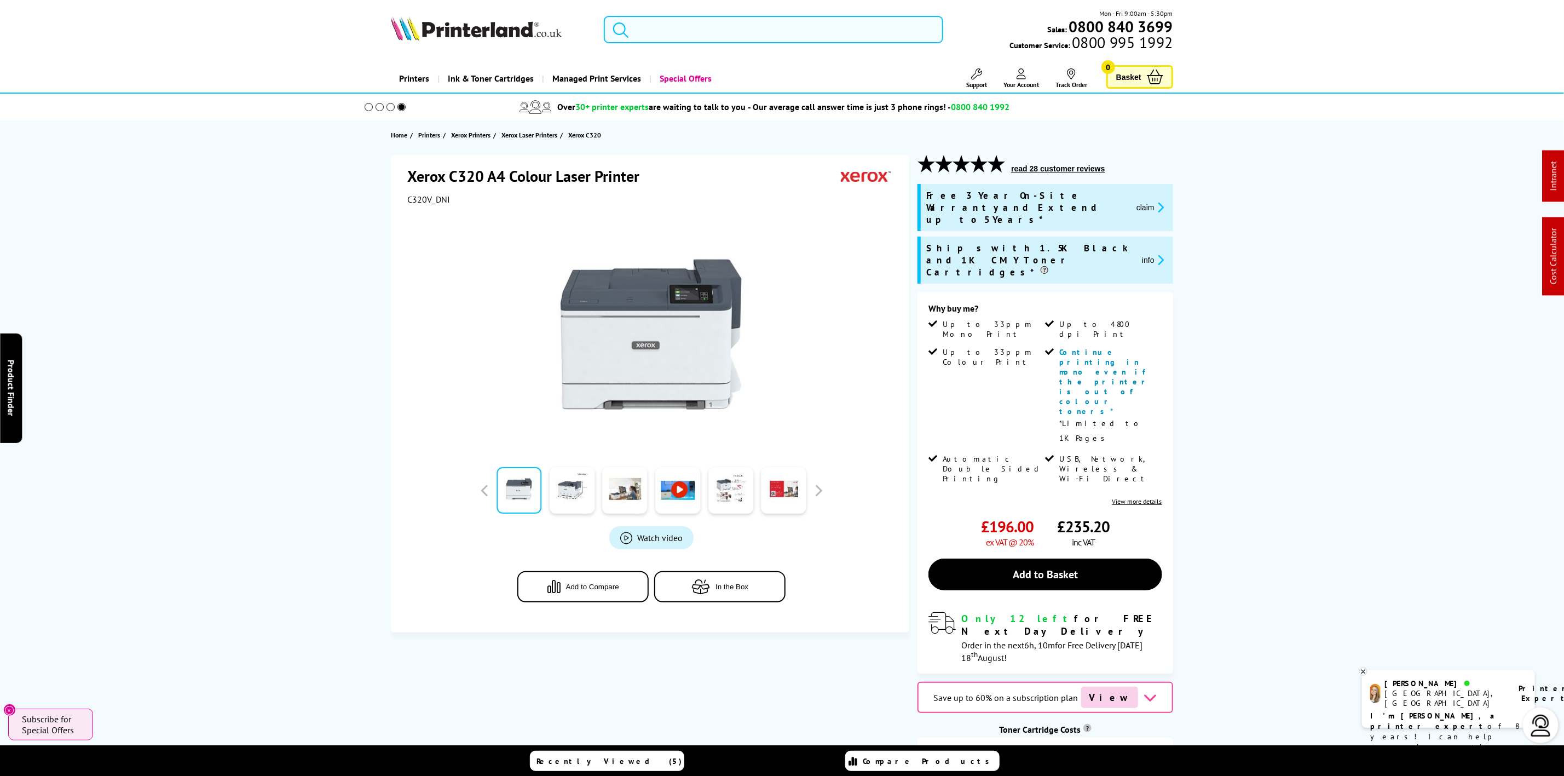
click at [792, 25] on input "search" at bounding box center [773, 29] width 339 height 27
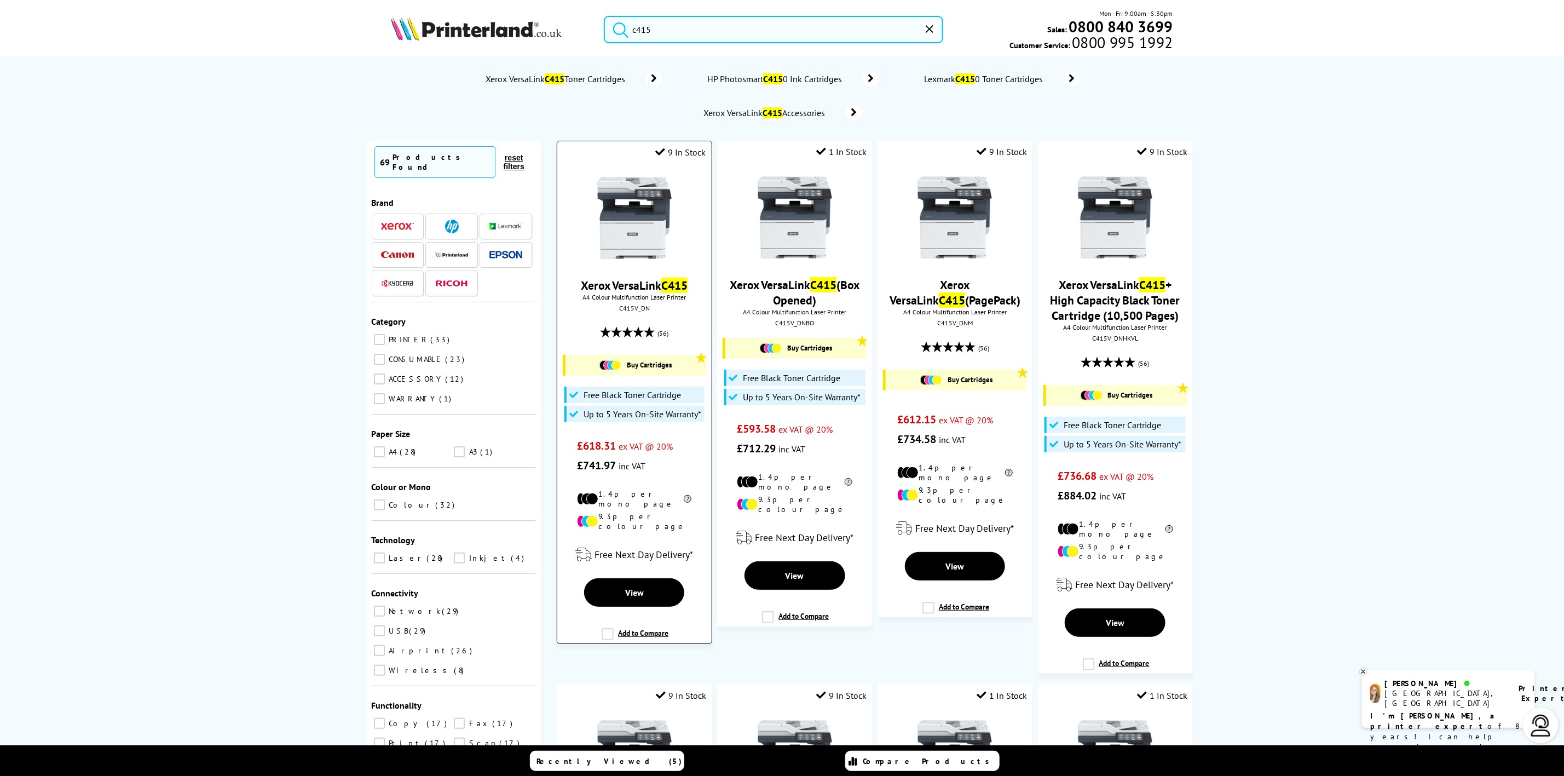
type input "c415"
click at [649, 220] on img at bounding box center [634, 218] width 82 height 82
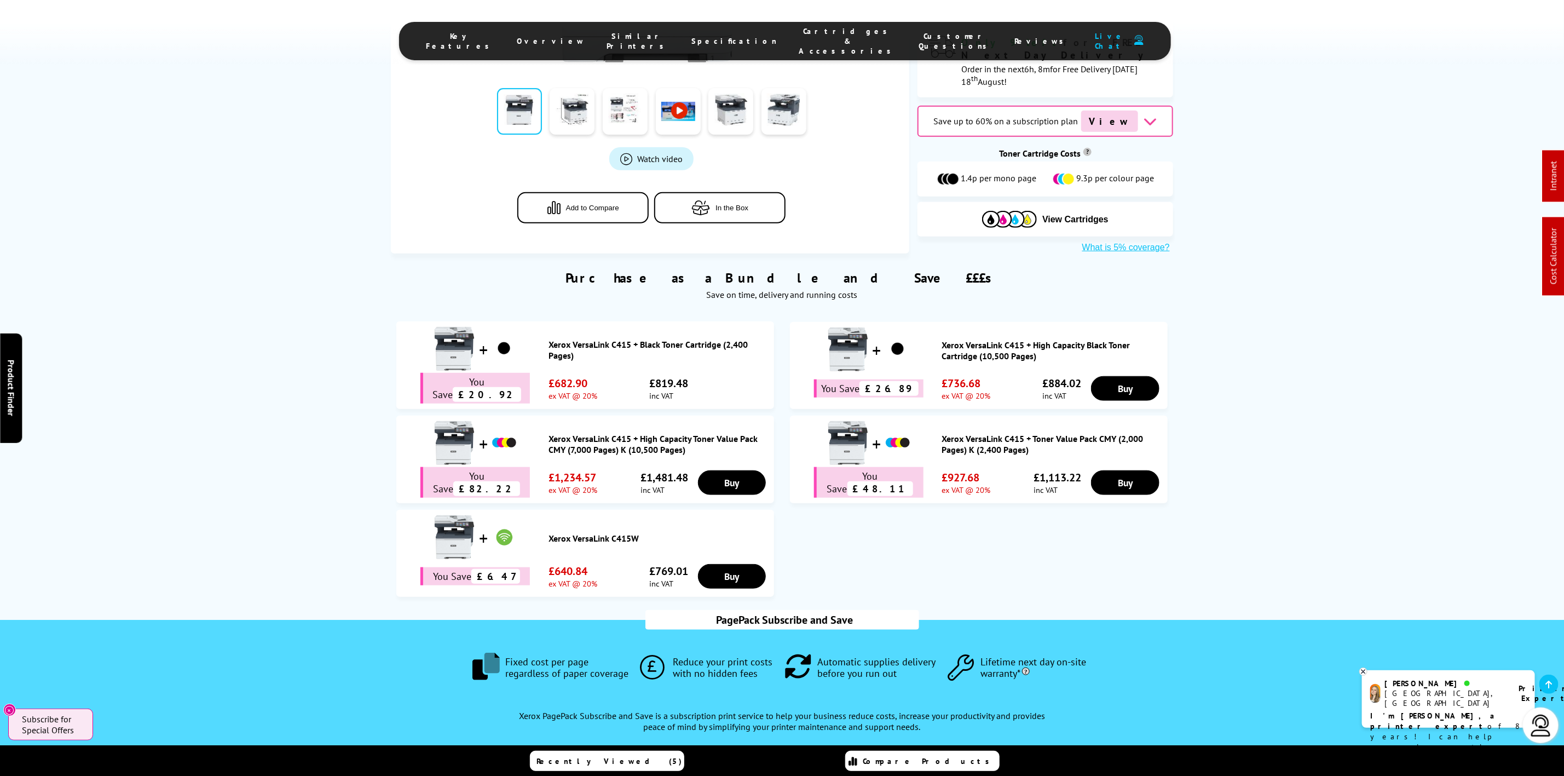
click at [808, 33] on span "Cartridges & Accessories" at bounding box center [848, 41] width 98 height 30
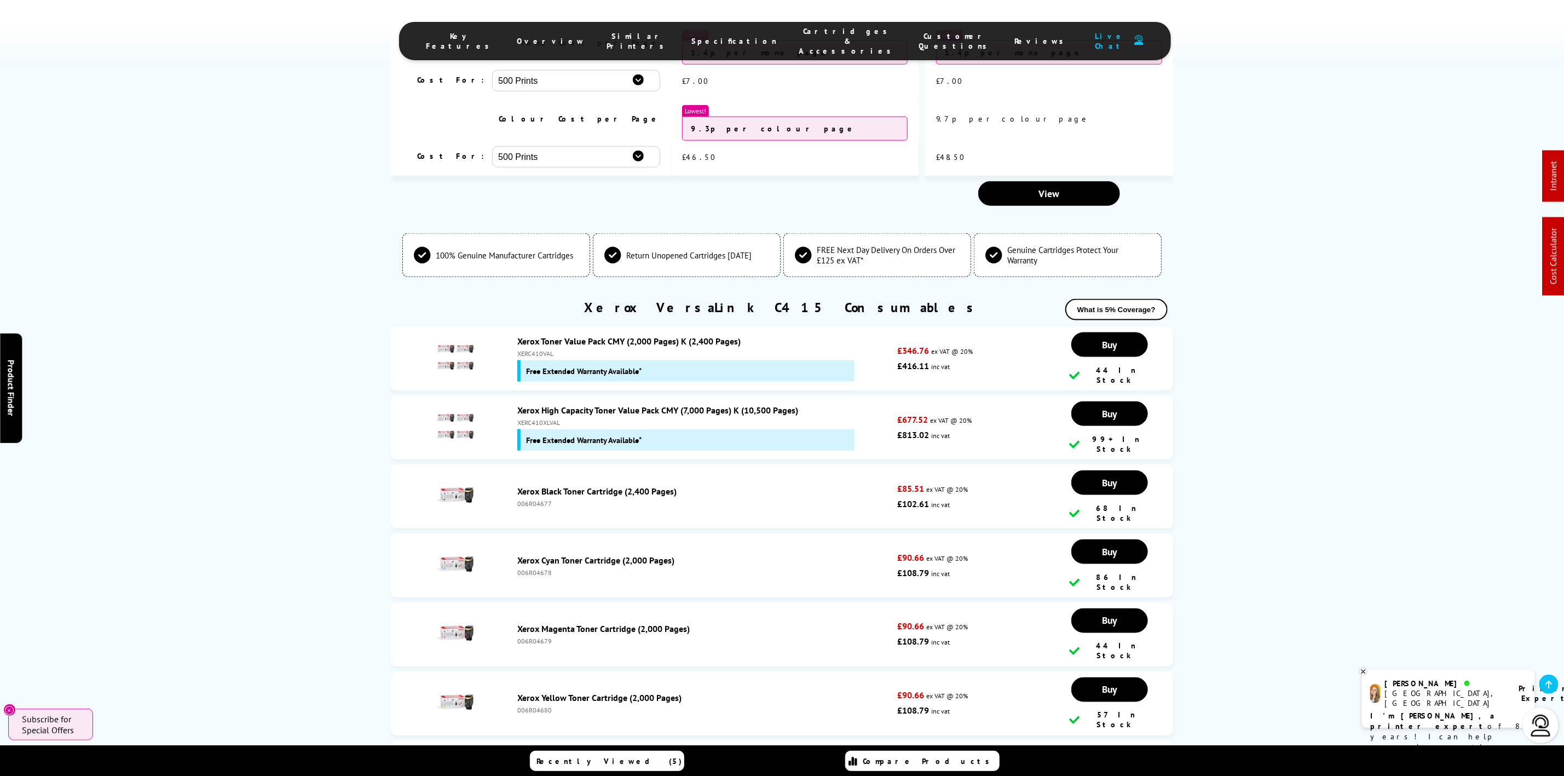
scroll to position [4106, 0]
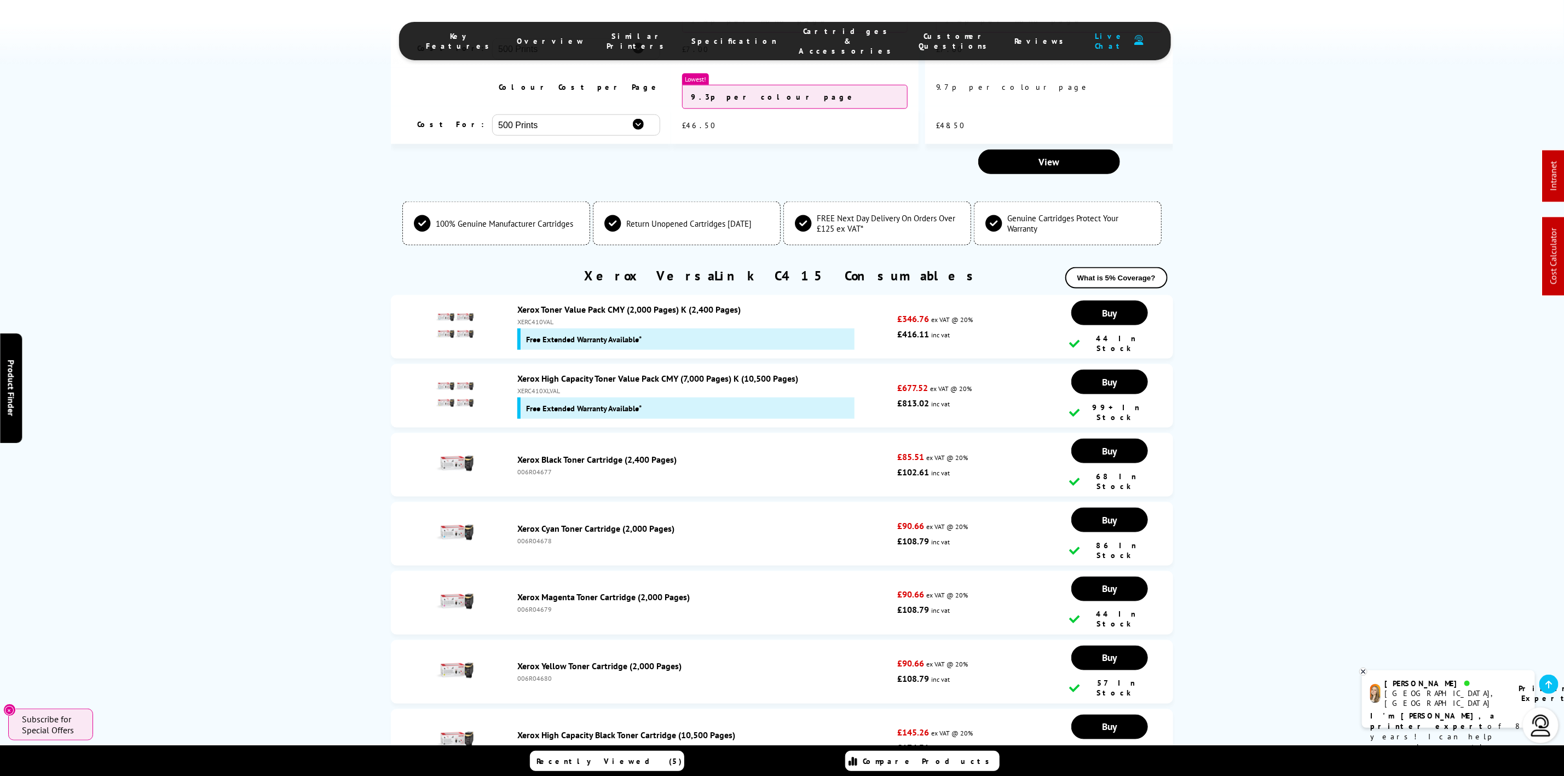
click at [539, 387] on div "XERC410XLVAL" at bounding box center [704, 391] width 374 height 8
copy div "XERC410XLVAL"
